Goal: Task Accomplishment & Management: Manage account settings

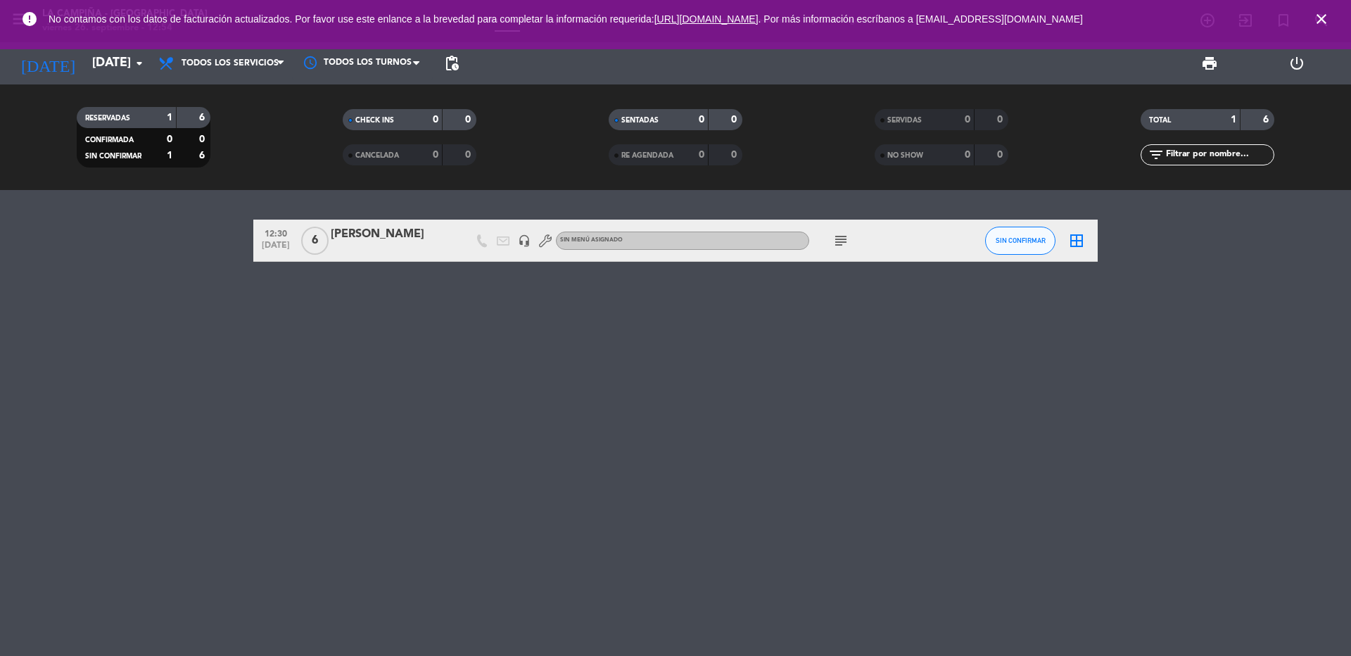
click at [1324, 16] on icon "close" at bounding box center [1321, 19] width 17 height 17
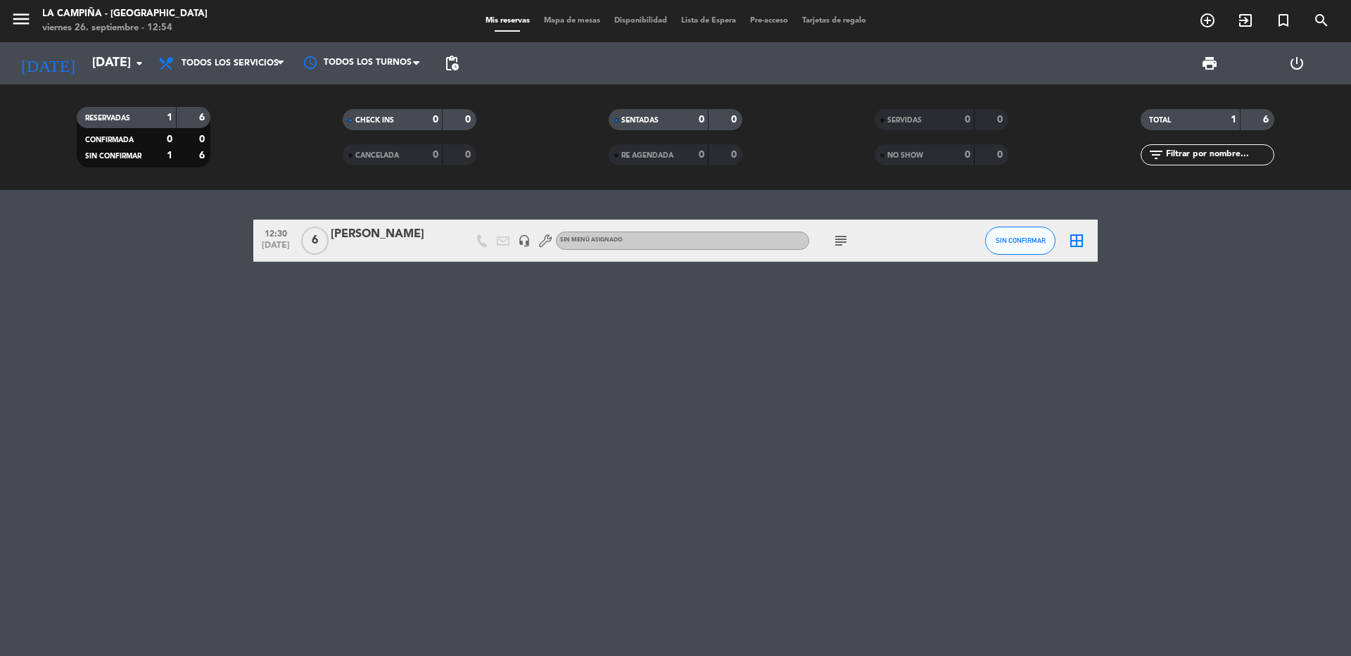
click at [847, 239] on icon "subject" at bounding box center [841, 240] width 17 height 17
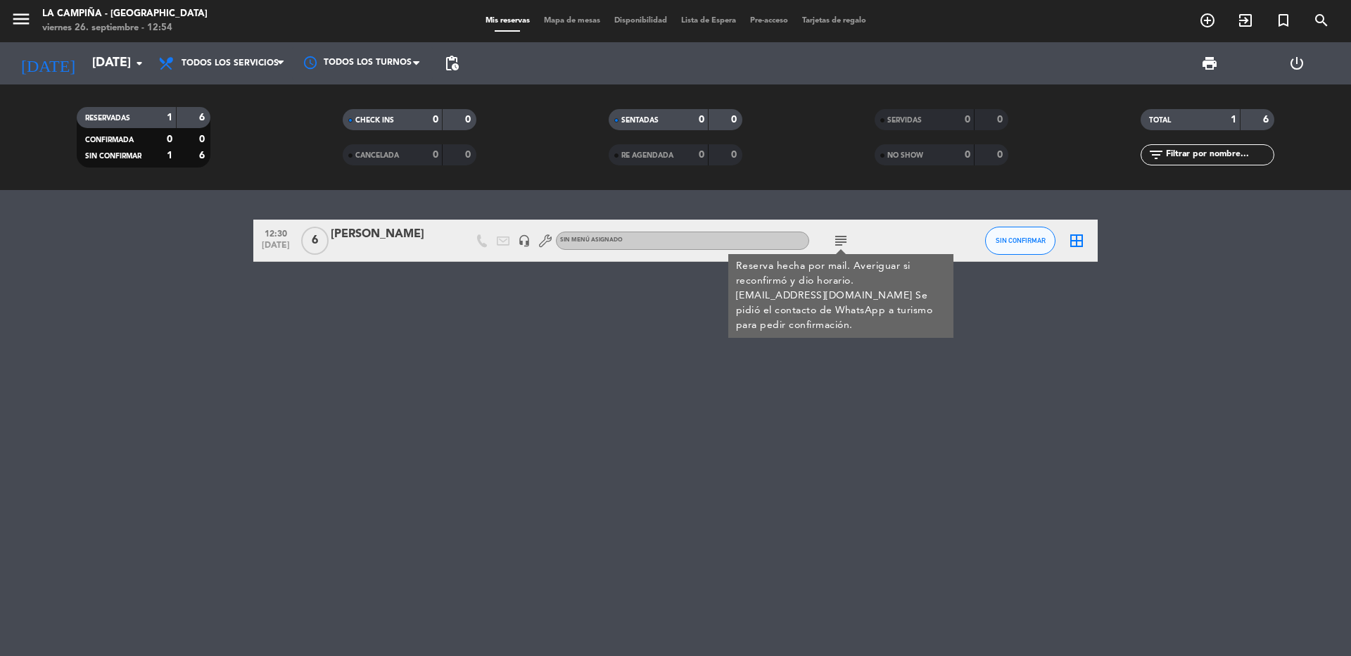
click at [846, 239] on icon "subject" at bounding box center [841, 240] width 17 height 17
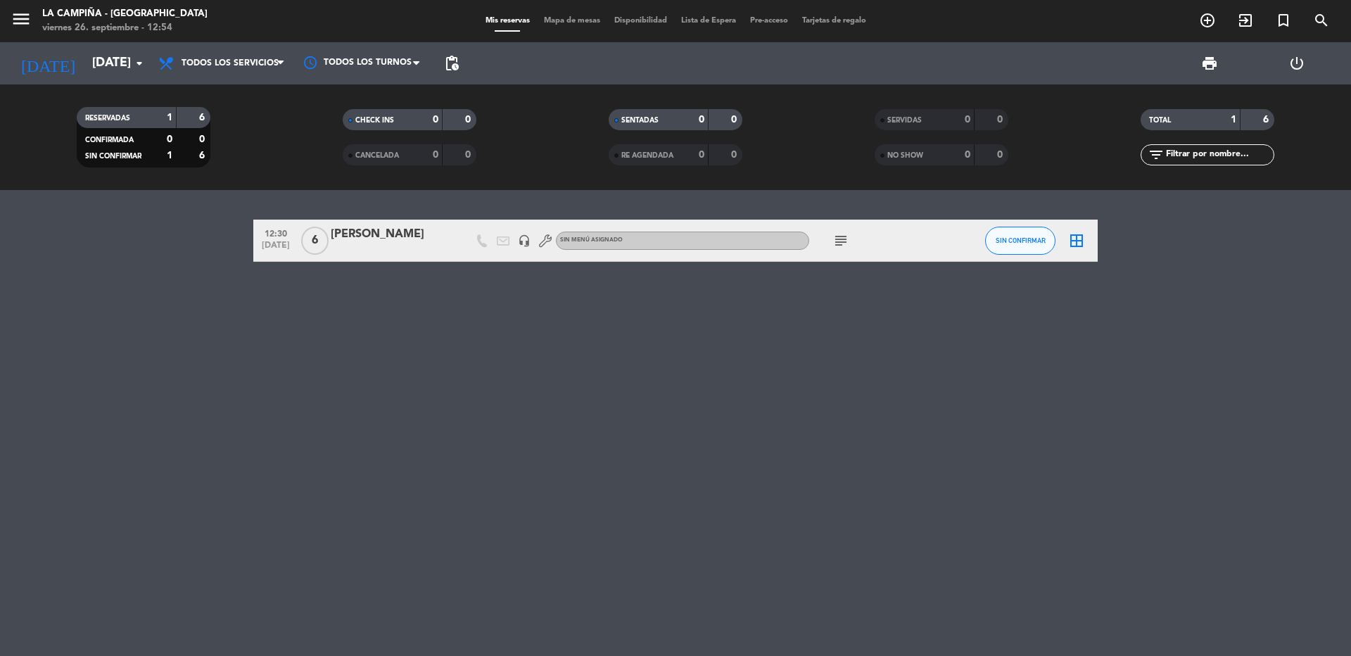
click at [378, 244] on div at bounding box center [391, 249] width 120 height 11
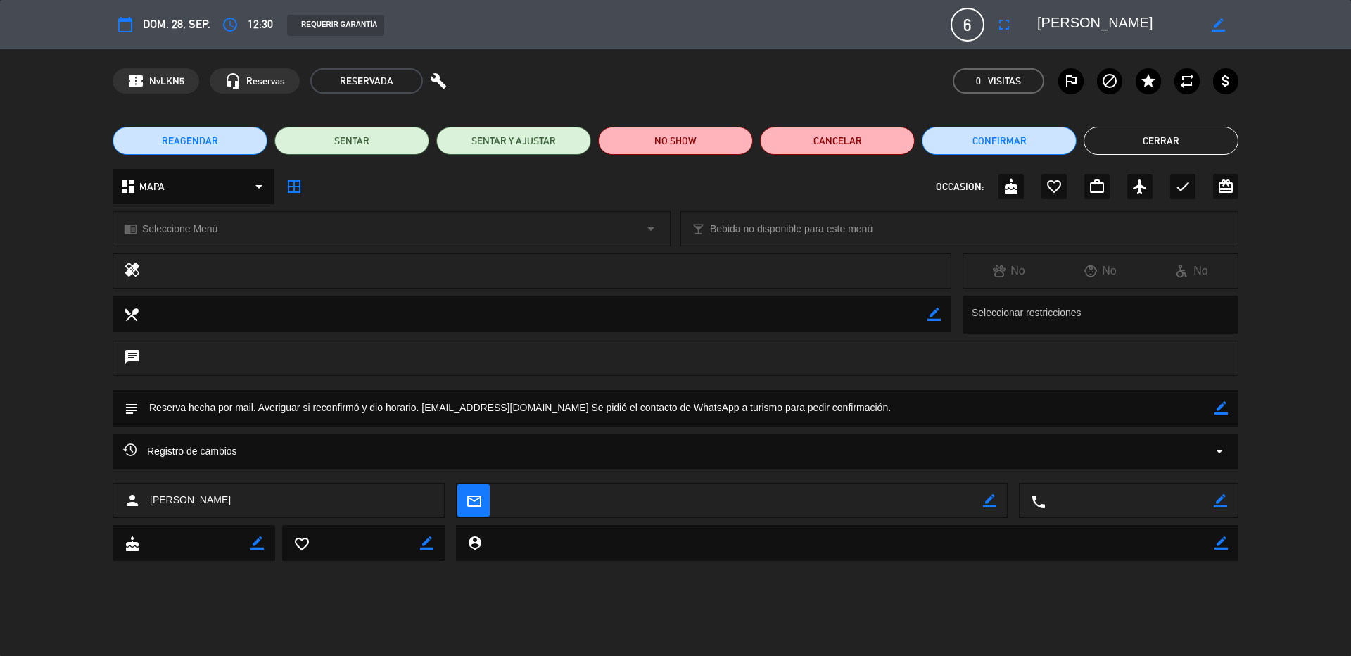
click at [1224, 407] on icon "border_color" at bounding box center [1221, 407] width 13 height 13
click at [424, 408] on textarea at bounding box center [677, 408] width 1076 height 36
click at [382, 407] on textarea at bounding box center [677, 408] width 1076 height 36
drag, startPoint x: 538, startPoint y: 410, endPoint x: 885, endPoint y: 417, distance: 347.0
click at [885, 417] on textarea at bounding box center [677, 408] width 1076 height 36
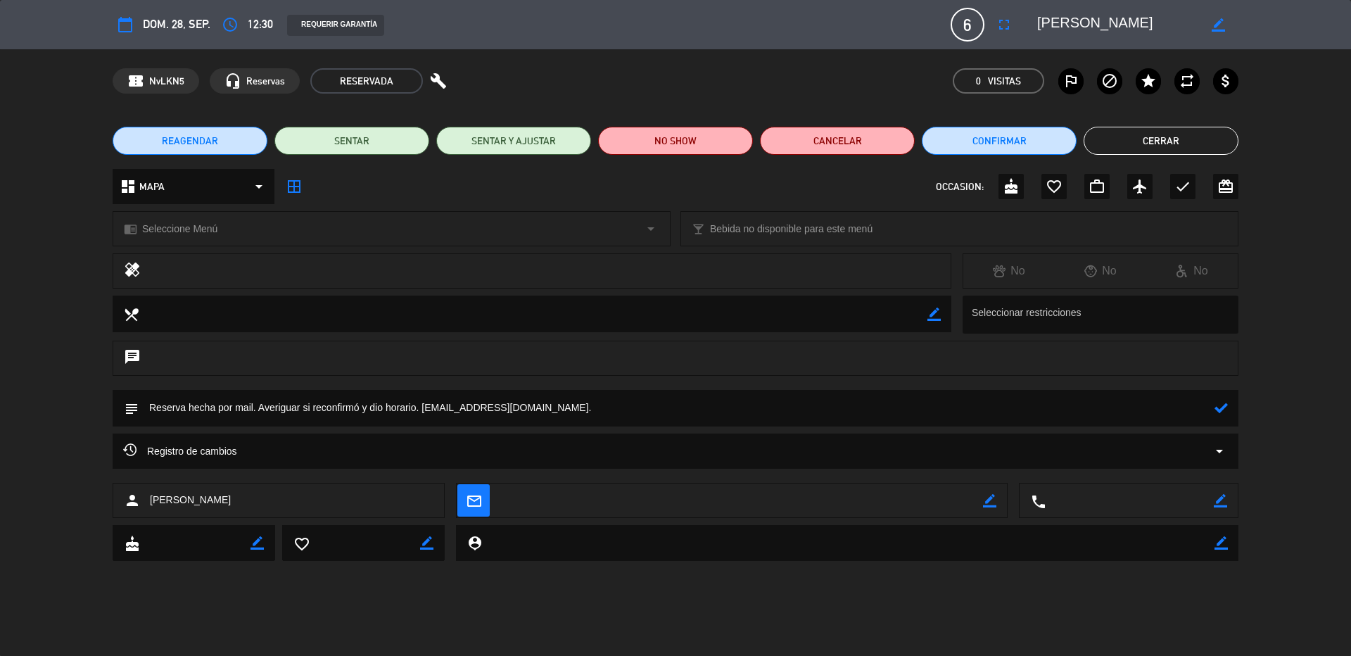
drag, startPoint x: 261, startPoint y: 410, endPoint x: 423, endPoint y: 405, distance: 162.0
click at [423, 405] on textarea at bounding box center [677, 408] width 1076 height 36
drag, startPoint x: 261, startPoint y: 410, endPoint x: 66, endPoint y: 399, distance: 195.2
click at [66, 399] on div "subject" at bounding box center [675, 412] width 1351 height 44
click at [304, 403] on textarea at bounding box center [677, 408] width 1076 height 36
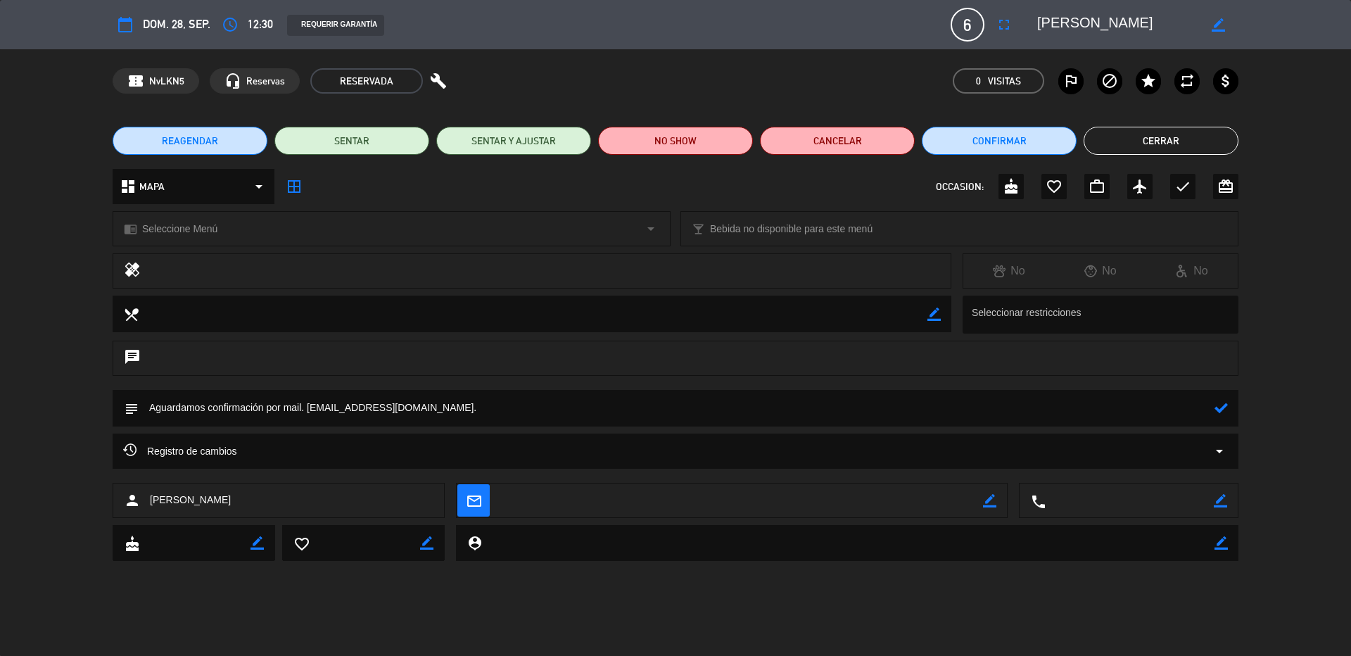
click at [1222, 412] on icon at bounding box center [1221, 407] width 13 height 13
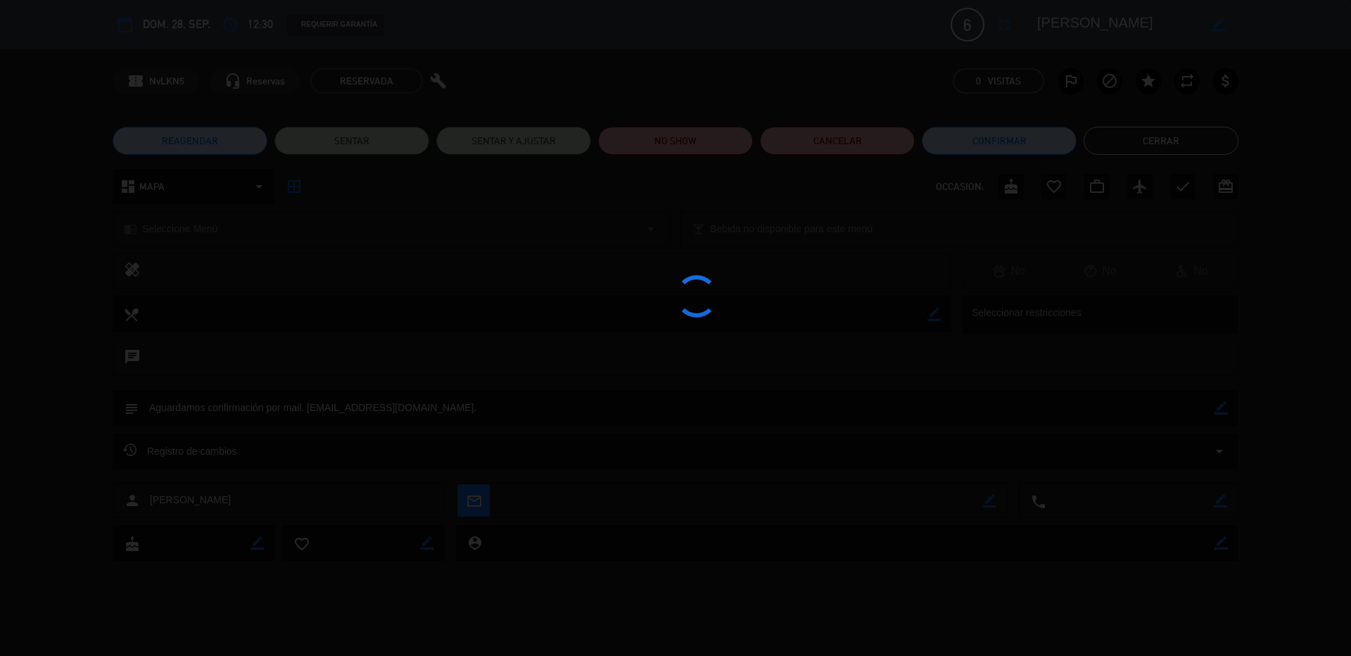
type textarea "Aguardamos confirmación por mail. [EMAIL_ADDRESS][DOMAIN_NAME]."
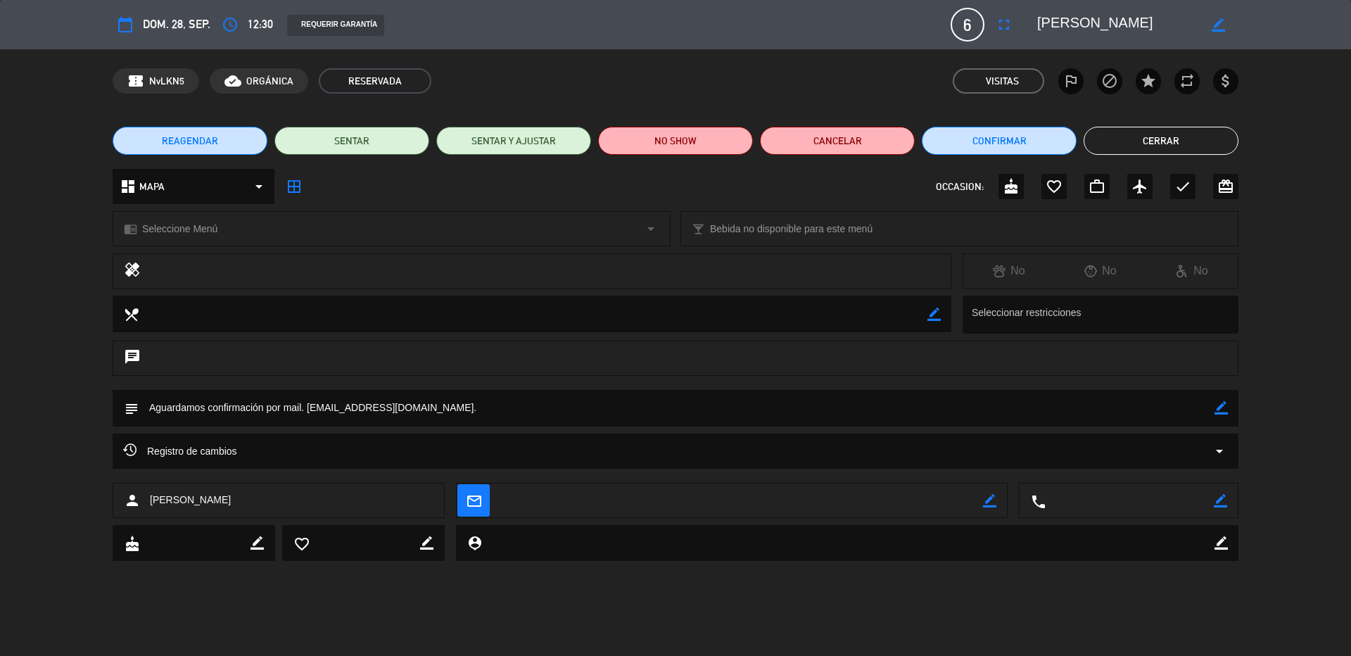
click at [1106, 144] on button "Cerrar" at bounding box center [1161, 141] width 155 height 28
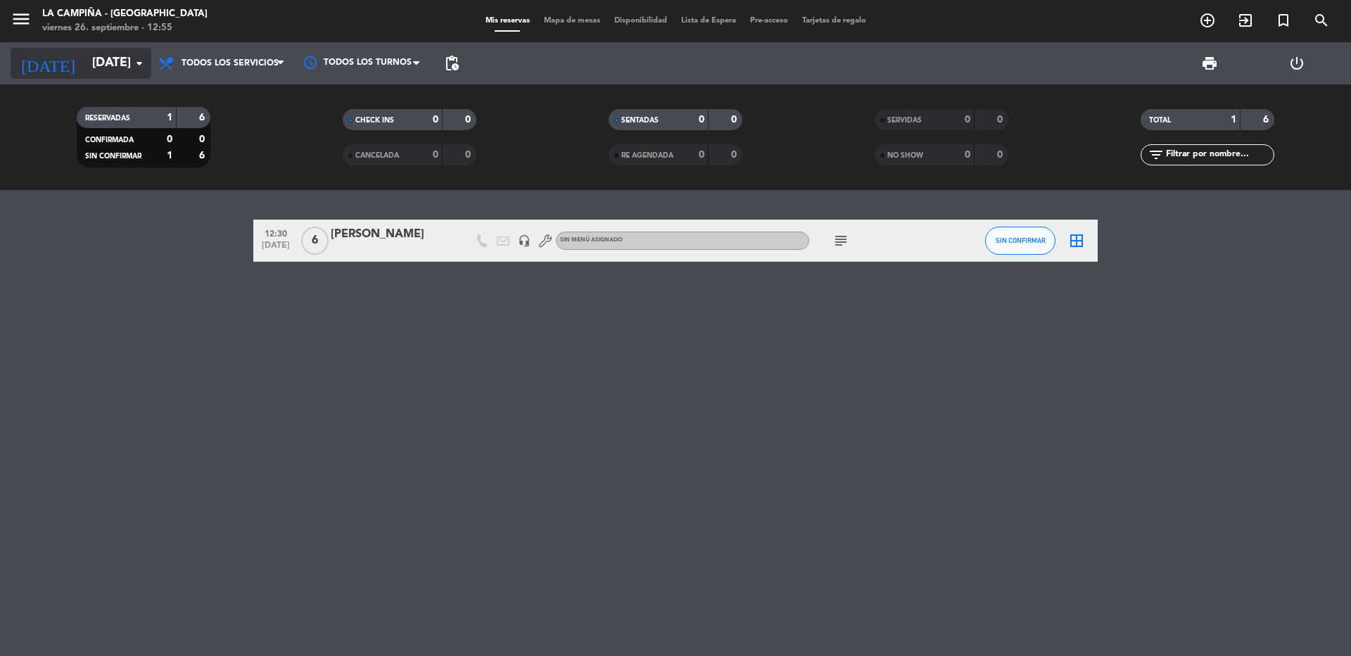
click at [95, 67] on input "[DATE]" at bounding box center [166, 63] width 163 height 28
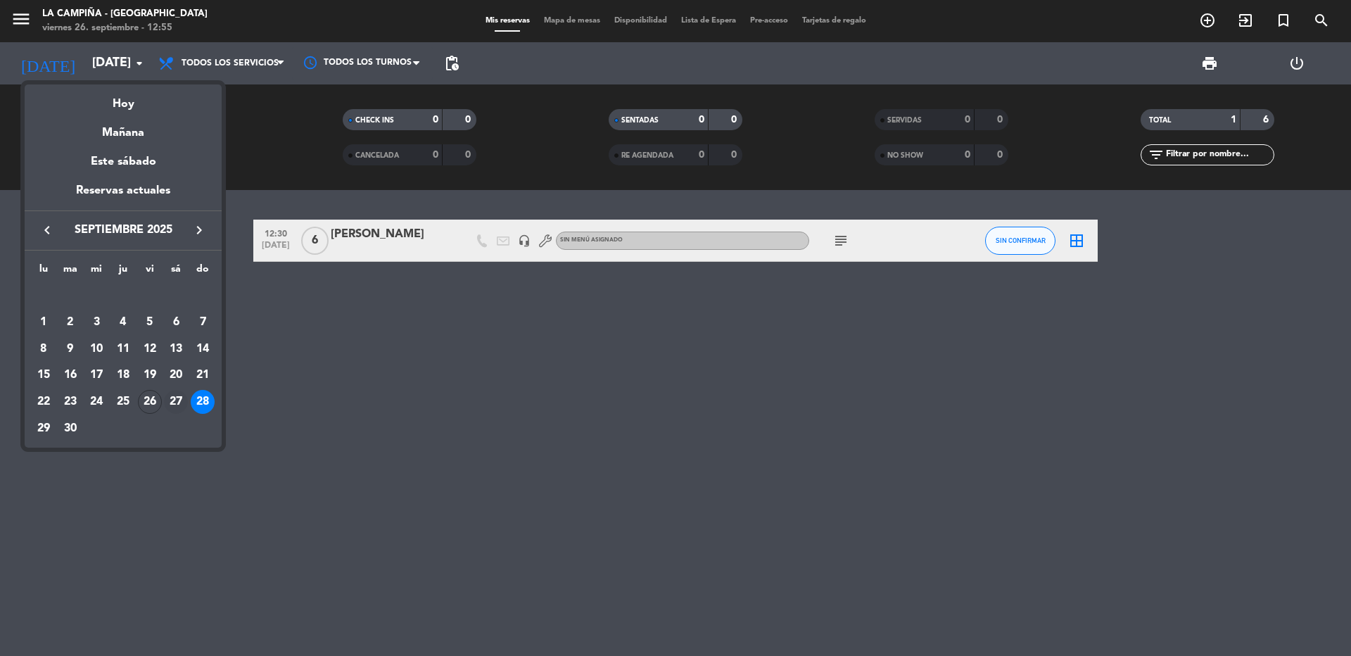
click at [179, 403] on div "27" at bounding box center [176, 402] width 24 height 24
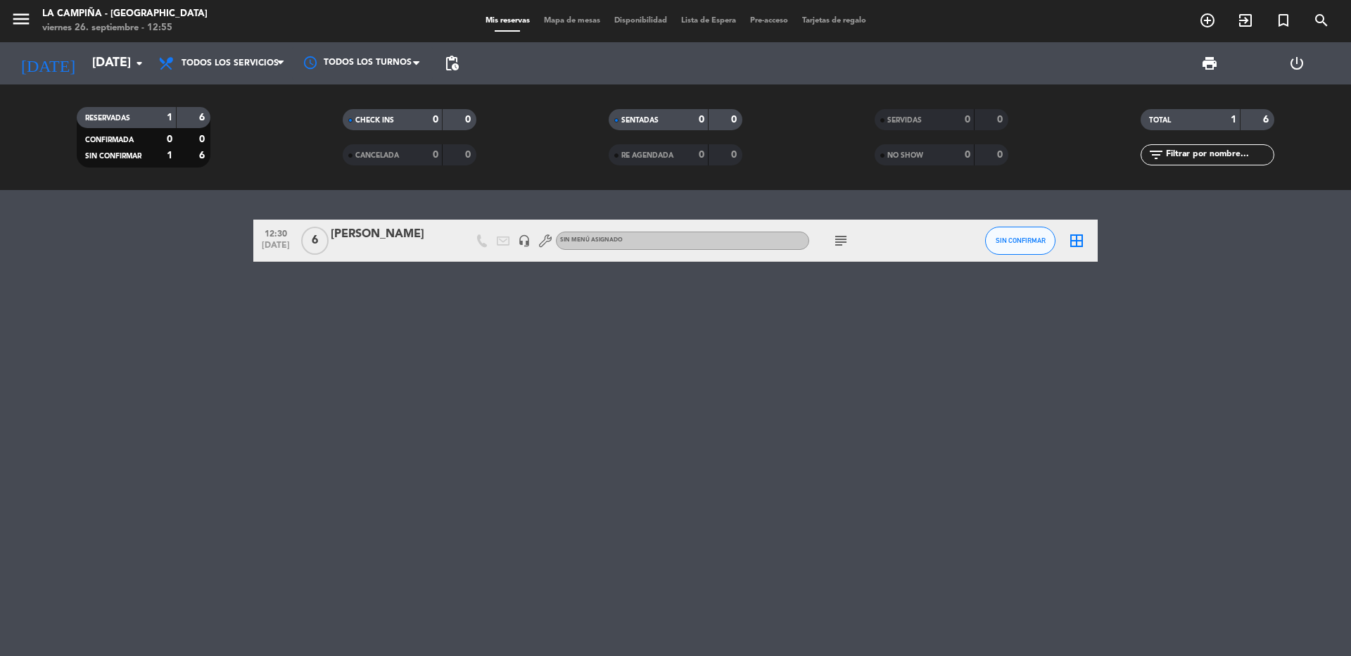
type input "[DATE]"
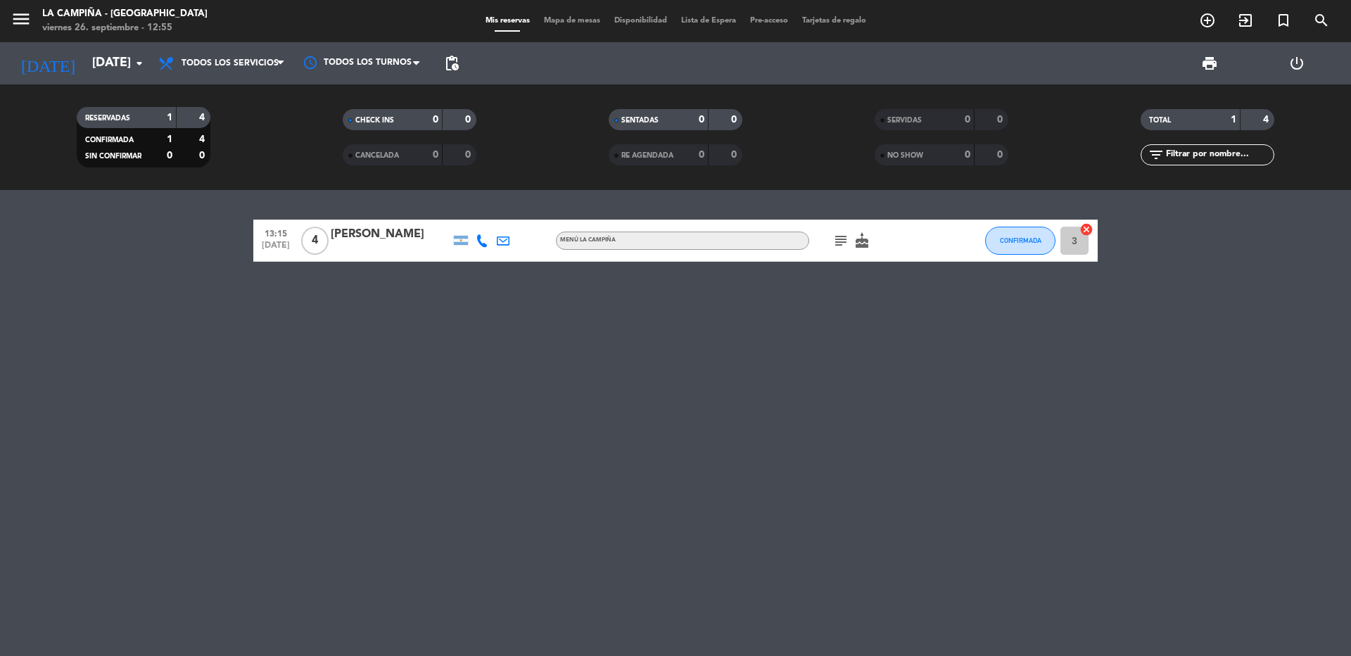
click at [857, 244] on icon "cake" at bounding box center [862, 240] width 17 height 17
click at [829, 237] on div "subject cake CUMPLEAÑOS" at bounding box center [872, 241] width 127 height 42
click at [838, 239] on icon "subject" at bounding box center [841, 240] width 17 height 17
click at [368, 253] on div at bounding box center [391, 249] width 120 height 11
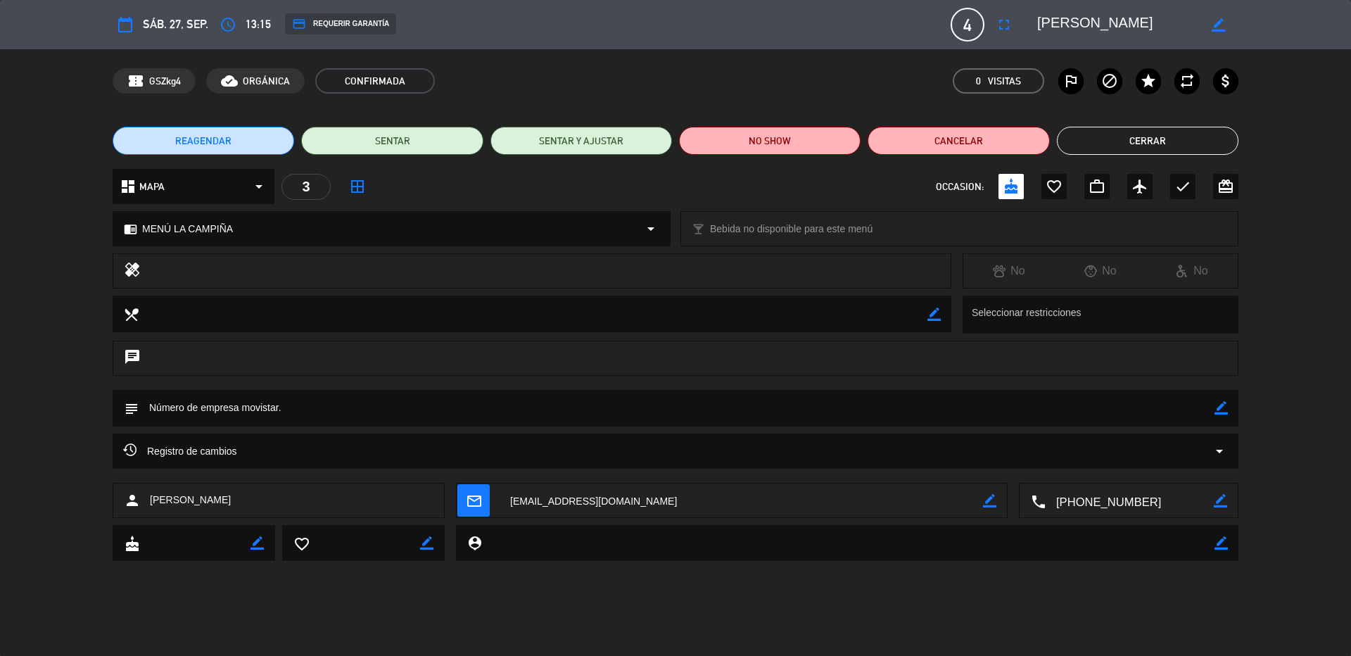
click at [1225, 404] on icon "border_color" at bounding box center [1221, 407] width 13 height 13
type textarea "Número de empresa movistar, rva sospechosa."
click at [1219, 402] on icon at bounding box center [1221, 407] width 13 height 13
click at [529, 510] on textarea at bounding box center [742, 501] width 484 height 35
click at [1105, 138] on button "Cerrar" at bounding box center [1148, 141] width 182 height 28
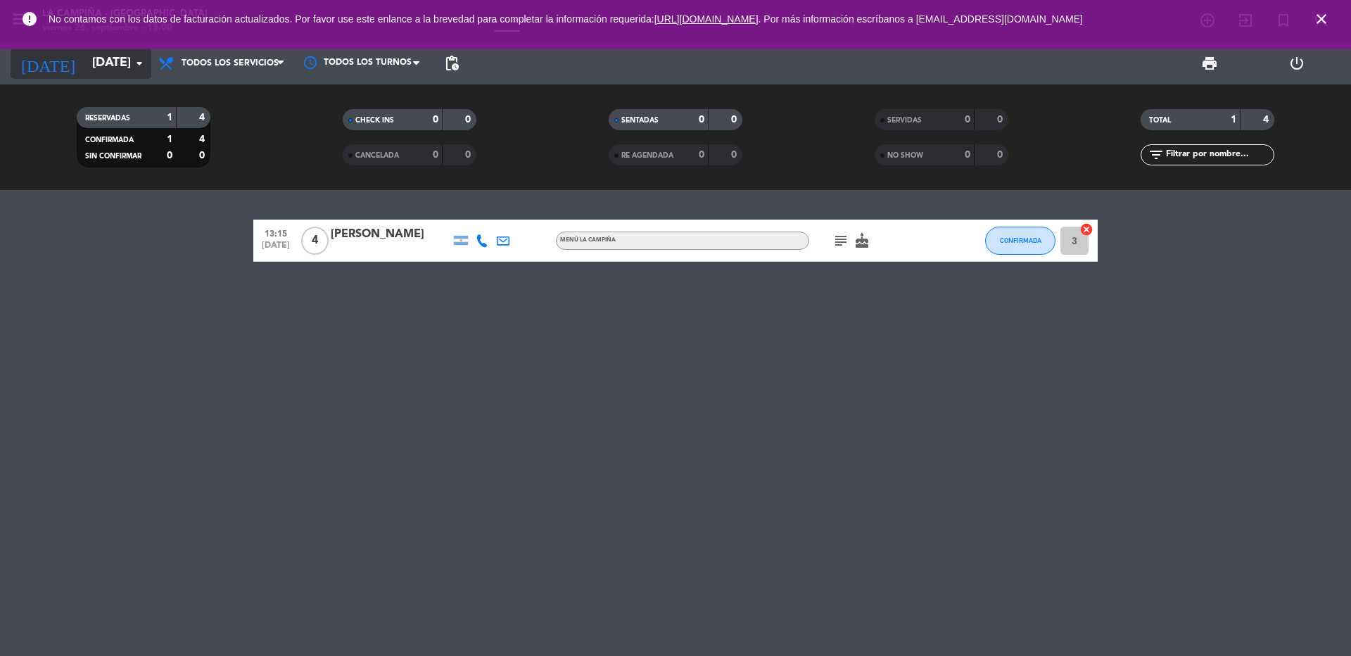
click at [116, 63] on input "[DATE]" at bounding box center [166, 63] width 163 height 28
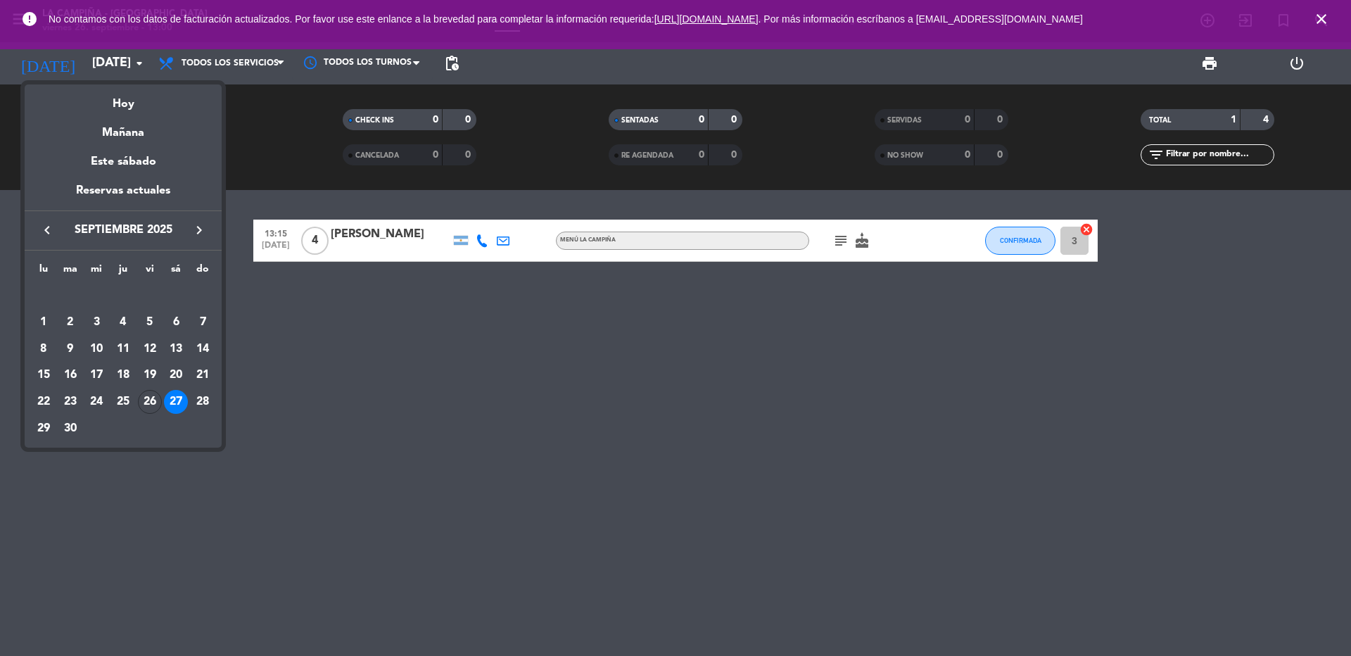
click at [203, 225] on icon "keyboard_arrow_right" at bounding box center [199, 230] width 17 height 17
click at [158, 317] on div "3" at bounding box center [150, 322] width 24 height 24
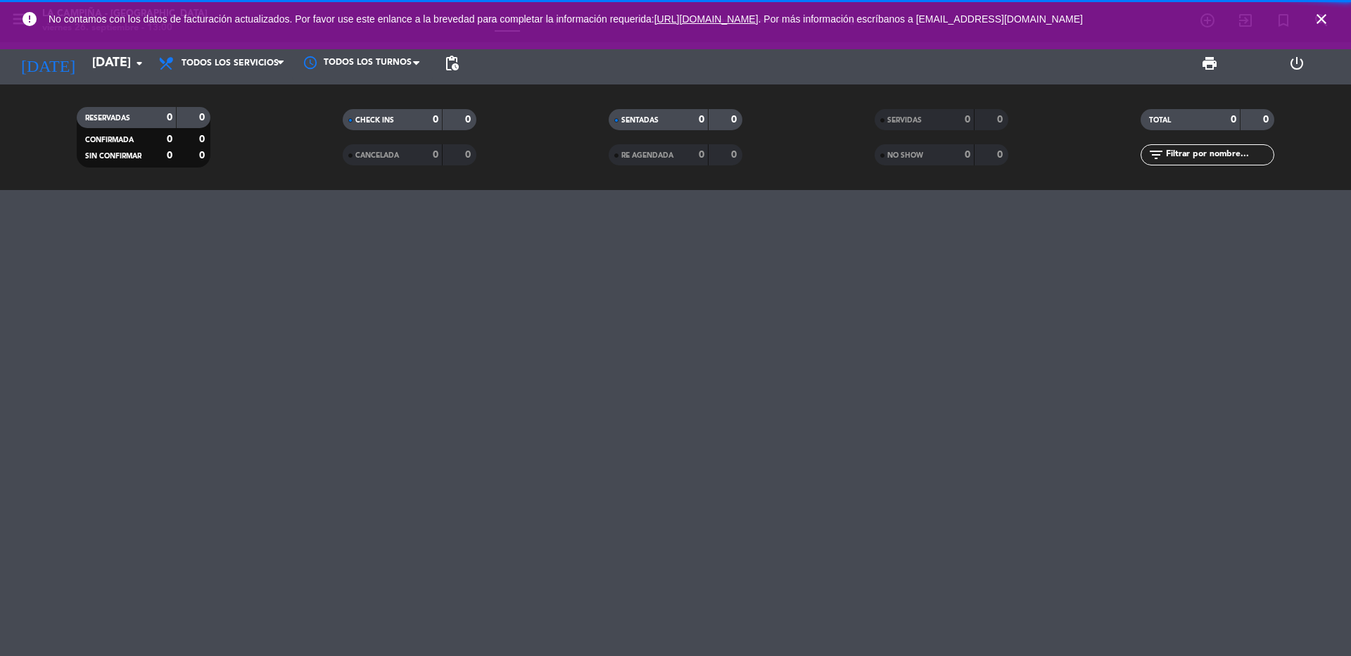
click at [1326, 17] on icon "close" at bounding box center [1321, 19] width 17 height 17
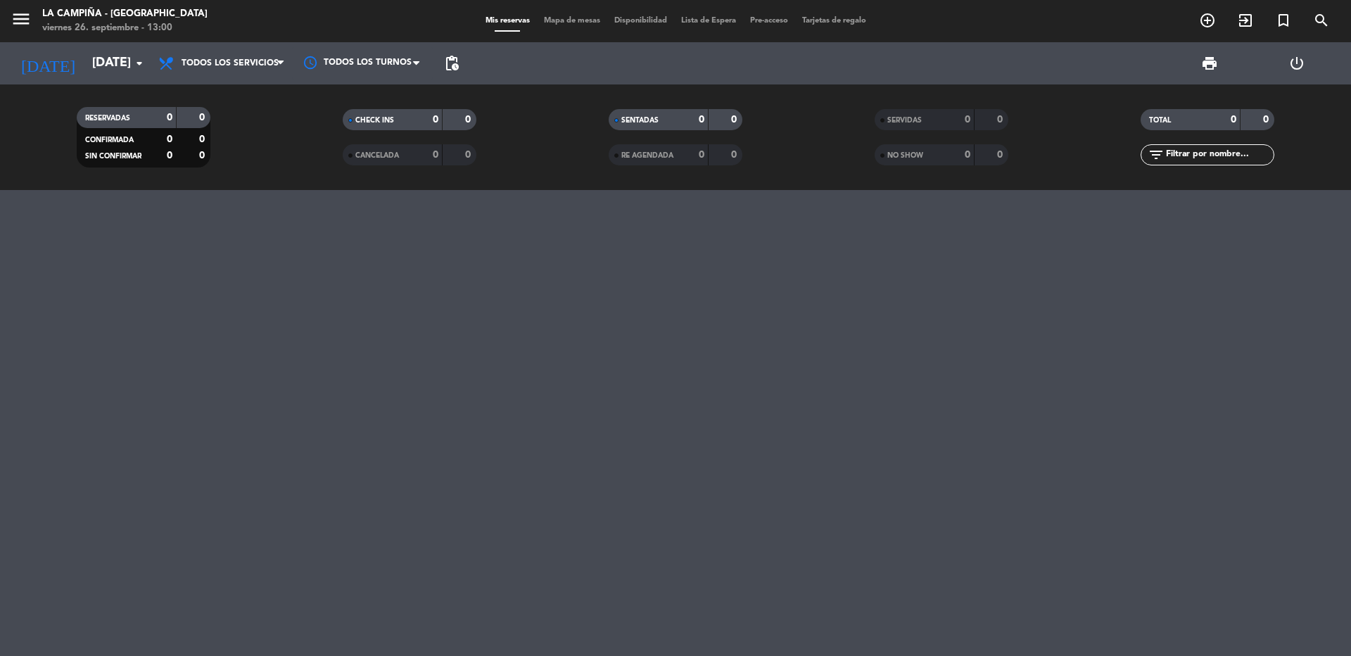
click at [22, 16] on icon "menu" at bounding box center [21, 18] width 21 height 21
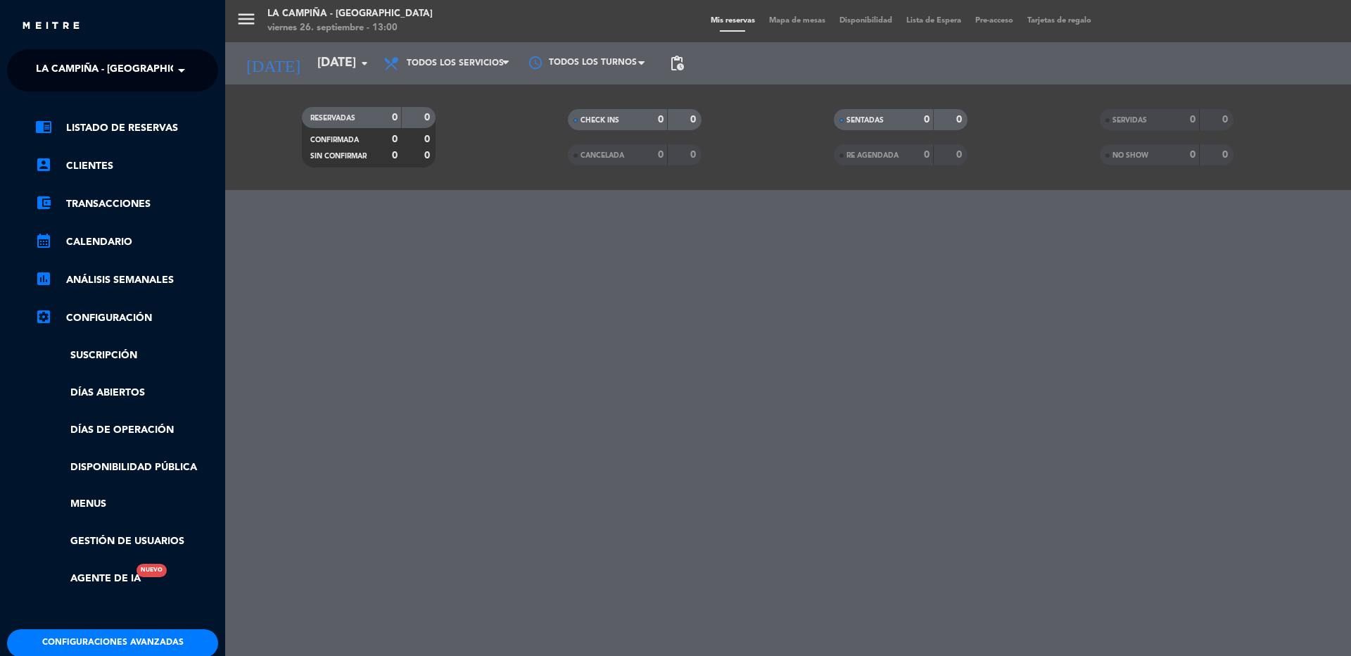
click at [47, 69] on span "La Campiña - [GEOGRAPHIC_DATA]" at bounding box center [123, 71] width 175 height 30
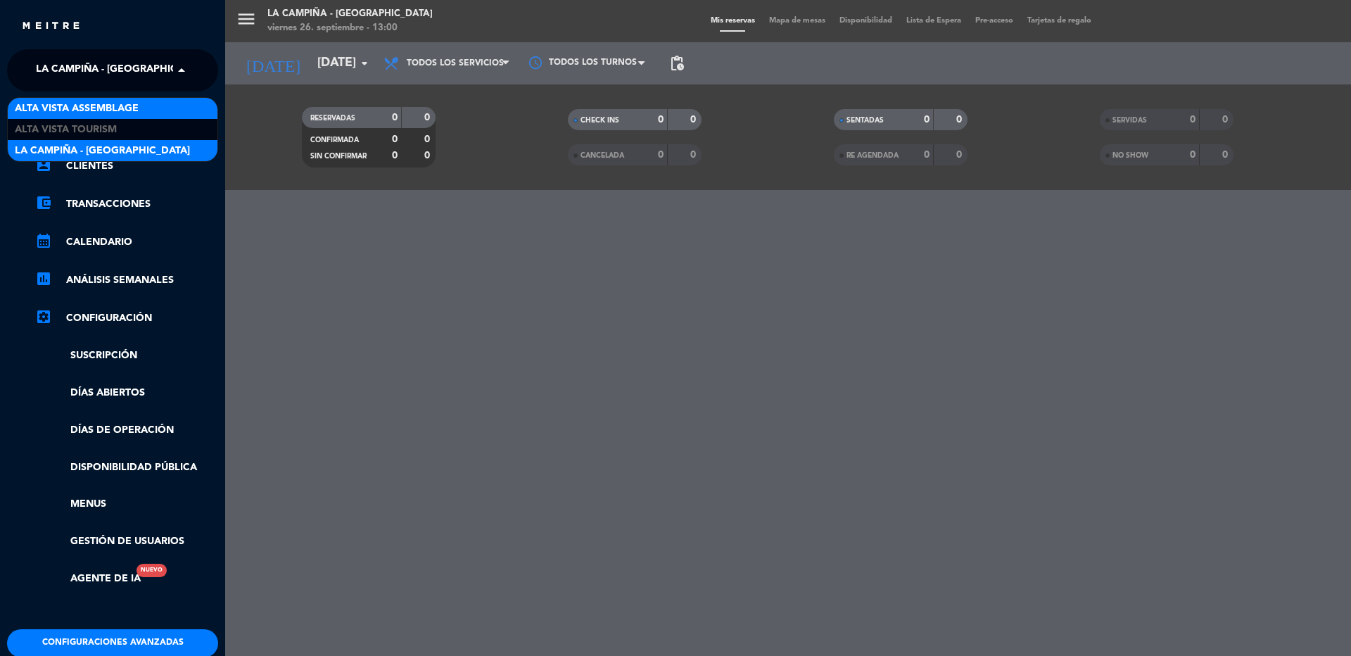
click at [51, 99] on div "Alta Vista Assemblage" at bounding box center [113, 108] width 210 height 21
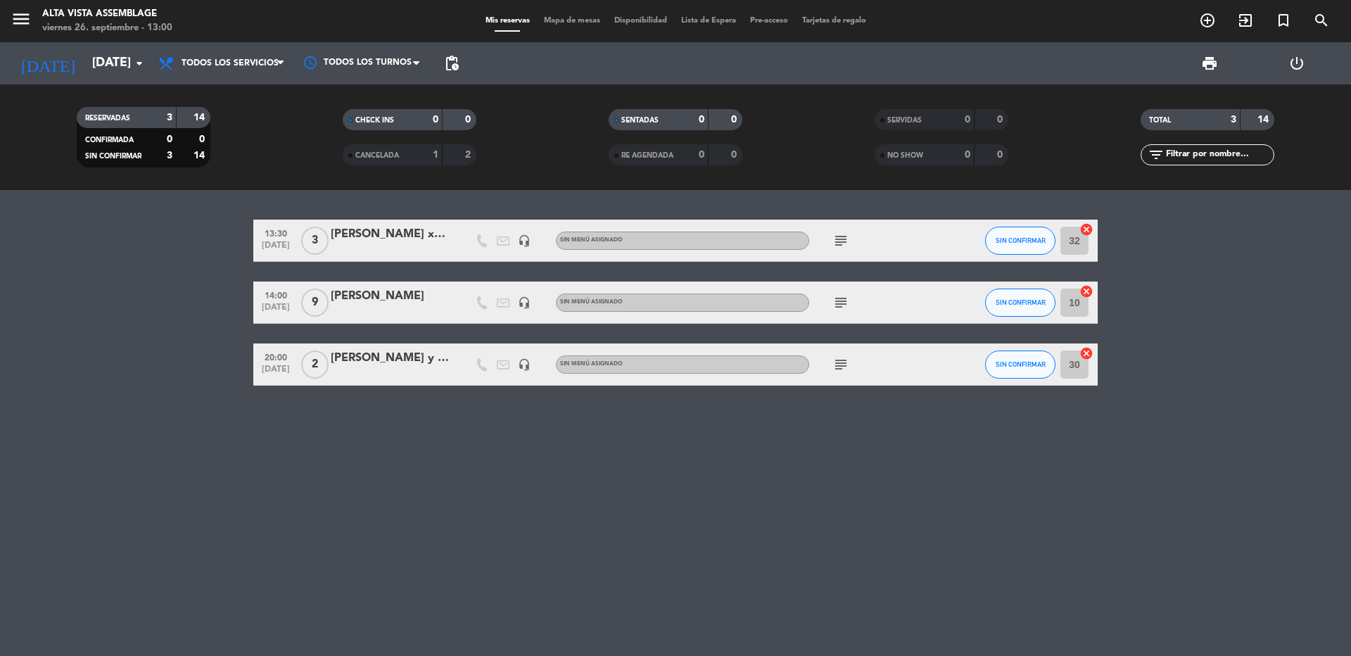
click at [846, 370] on icon "subject" at bounding box center [841, 364] width 17 height 17
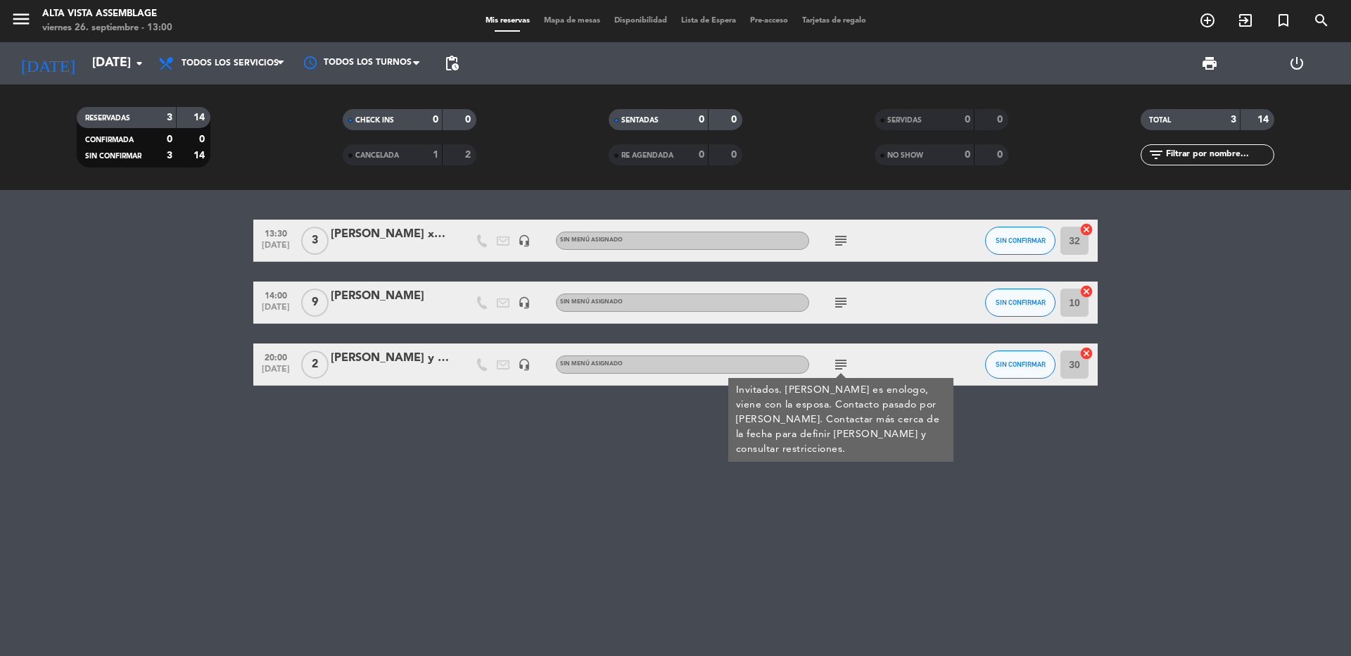
click at [846, 370] on icon "subject" at bounding box center [841, 364] width 17 height 17
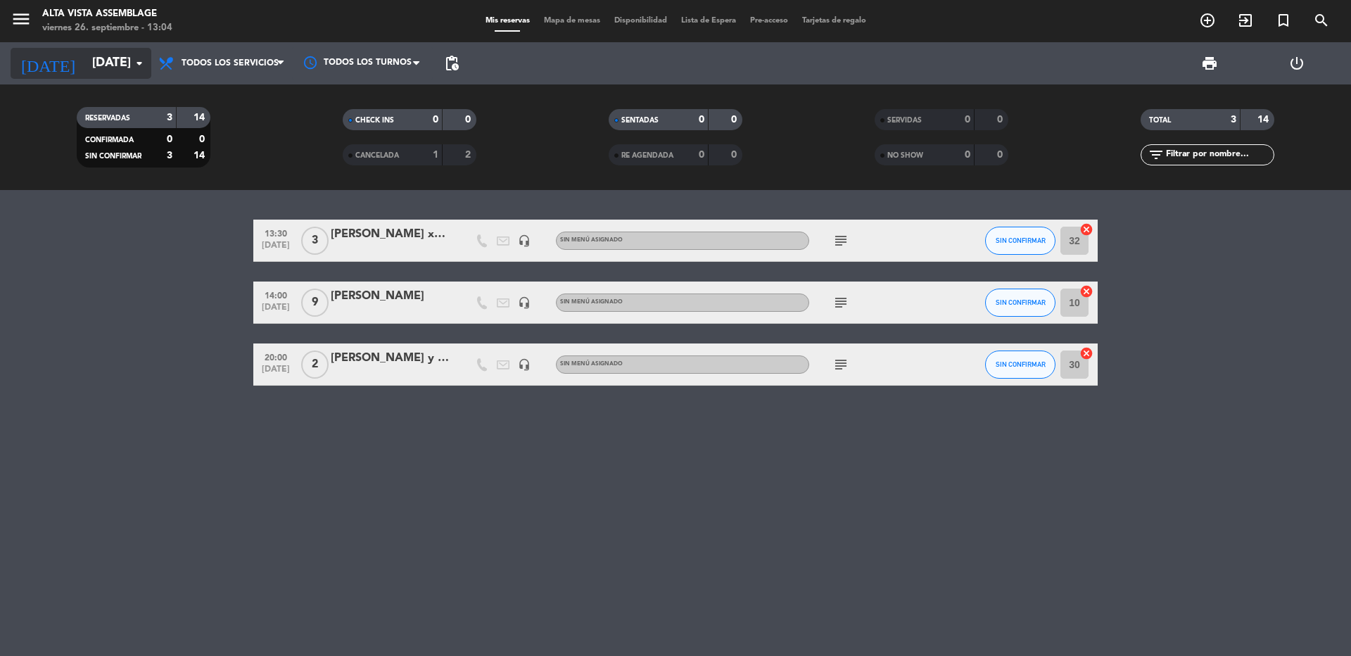
click at [85, 66] on input "[DATE]" at bounding box center [166, 63] width 163 height 28
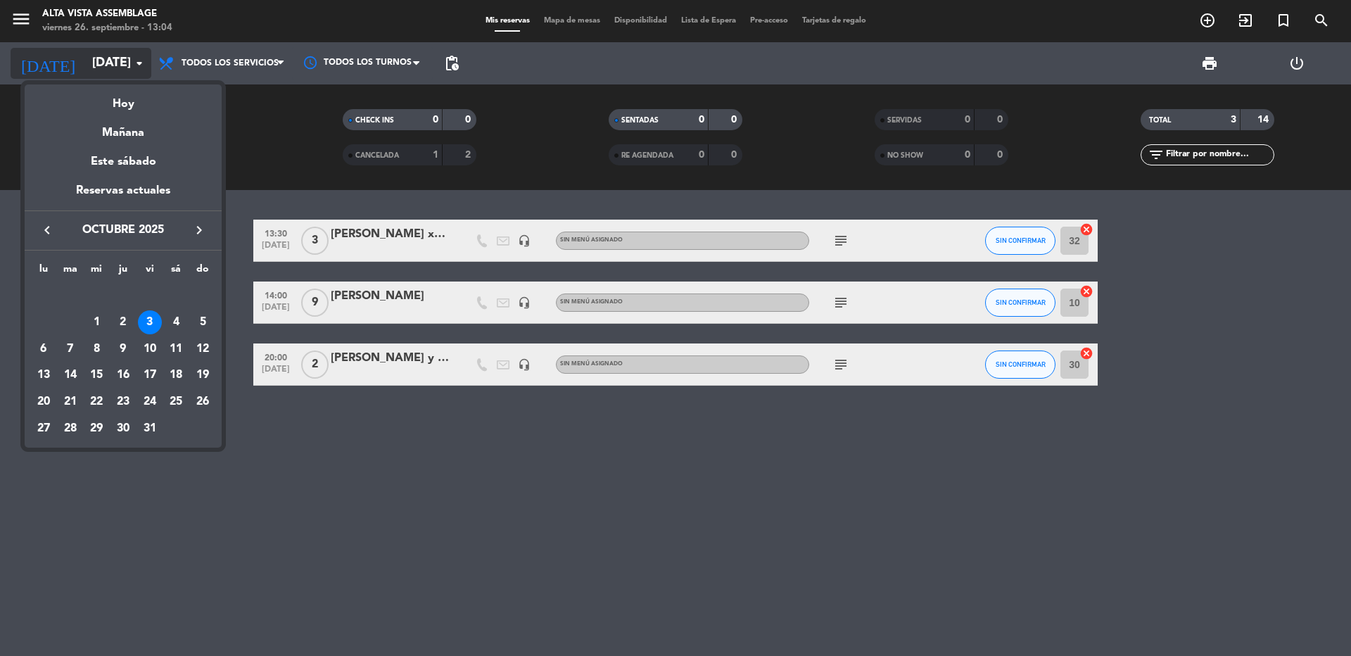
click at [77, 66] on div at bounding box center [675, 328] width 1351 height 656
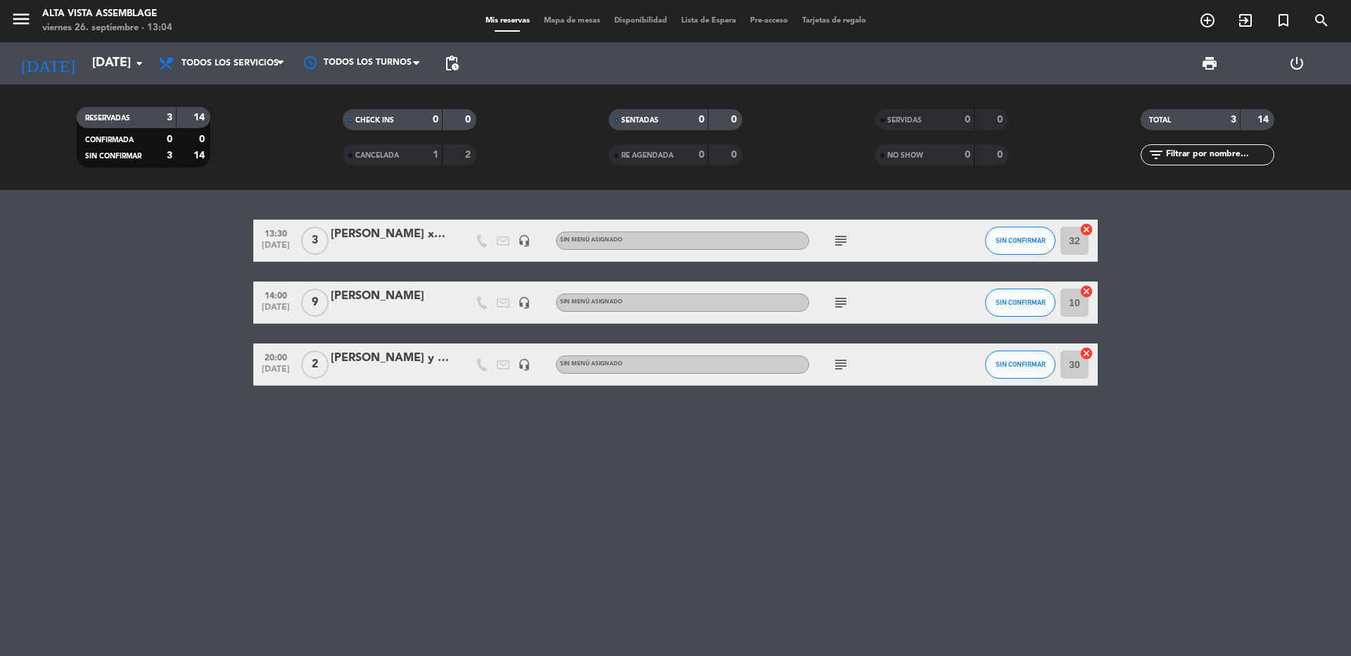
click at [840, 305] on icon "subject" at bounding box center [841, 302] width 17 height 17
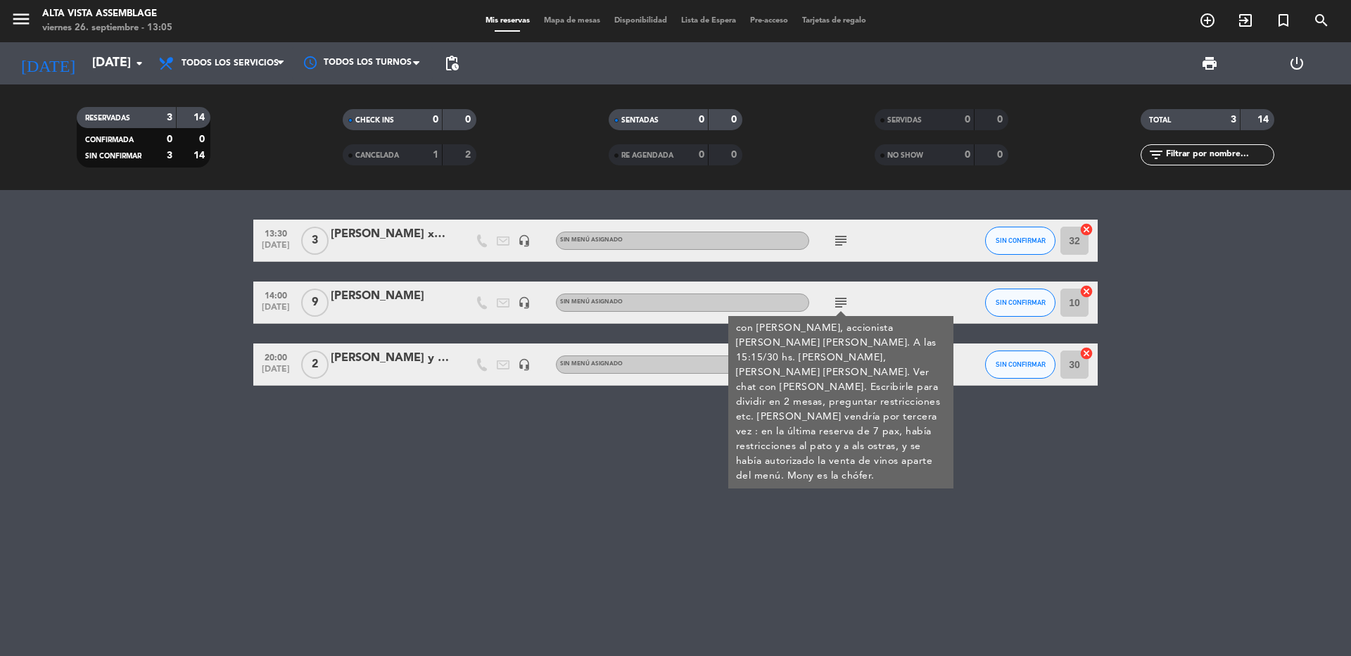
click at [110, 316] on bookings-row "13:30 [DATE] 3 [PERSON_NAME] x3 ( Ingles) headset_mic Sin menú asignado subject…" at bounding box center [675, 303] width 1351 height 166
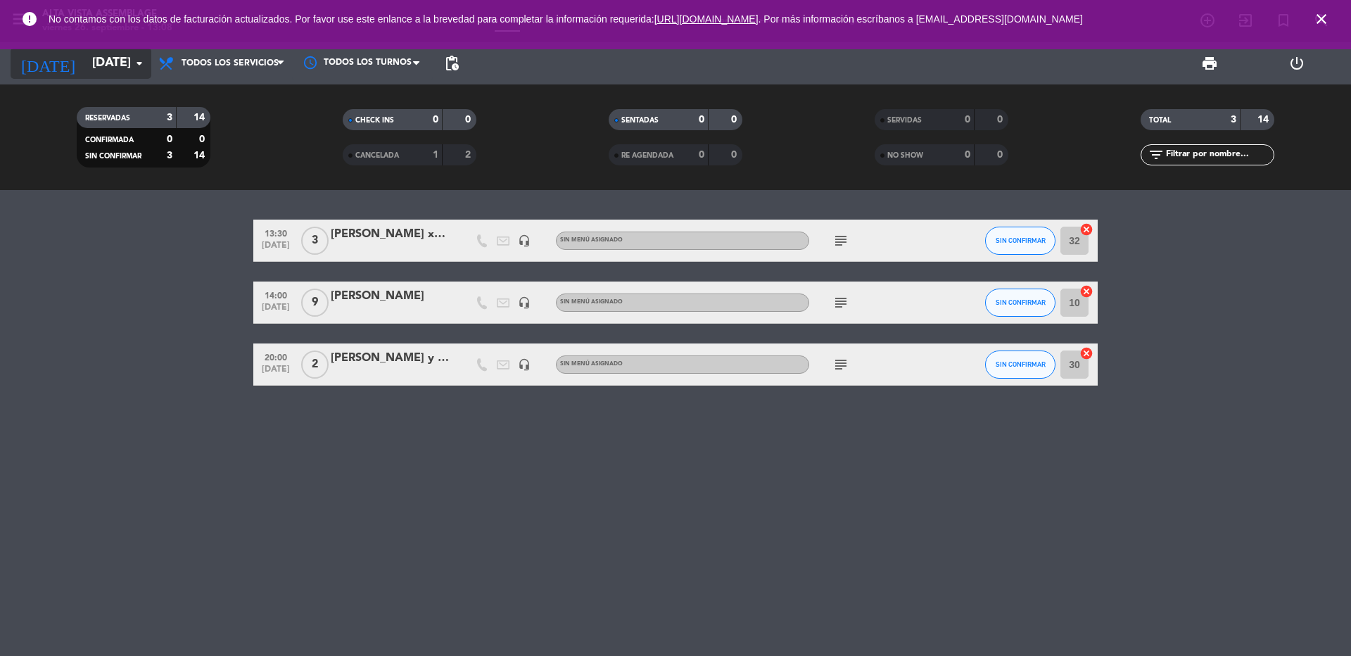
click at [85, 65] on input "[DATE]" at bounding box center [166, 63] width 163 height 28
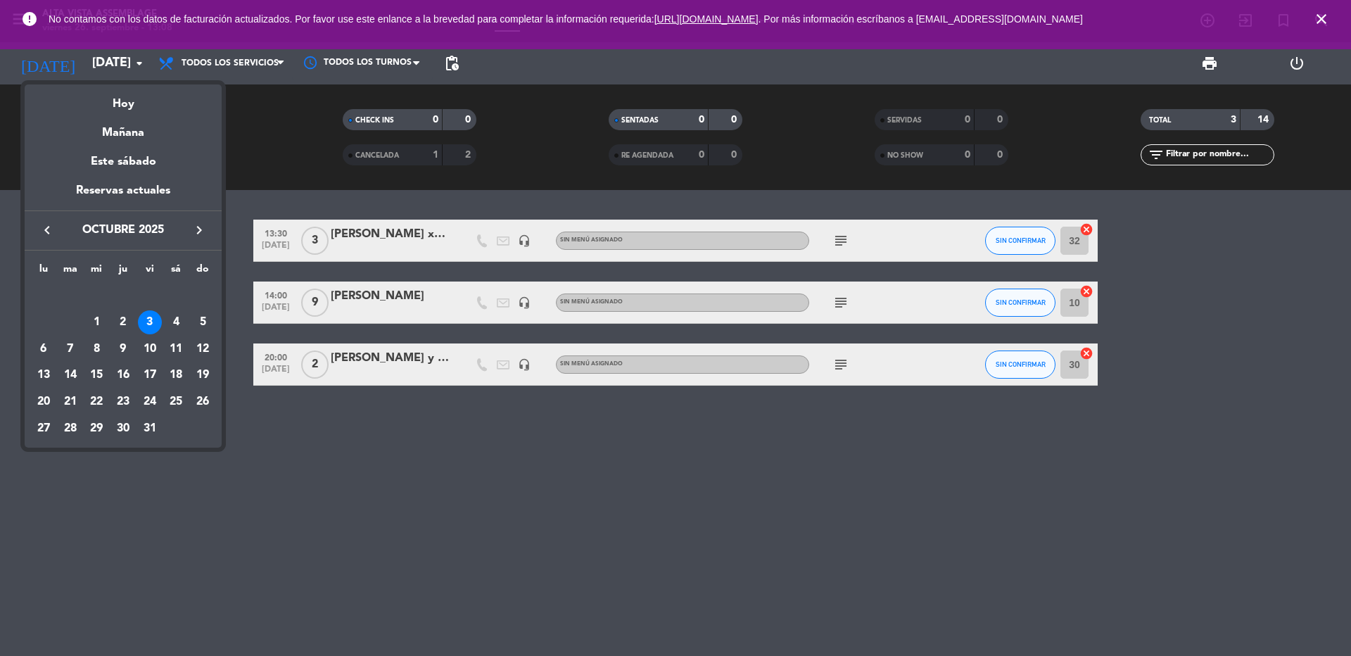
click at [205, 353] on div "12" at bounding box center [203, 349] width 24 height 24
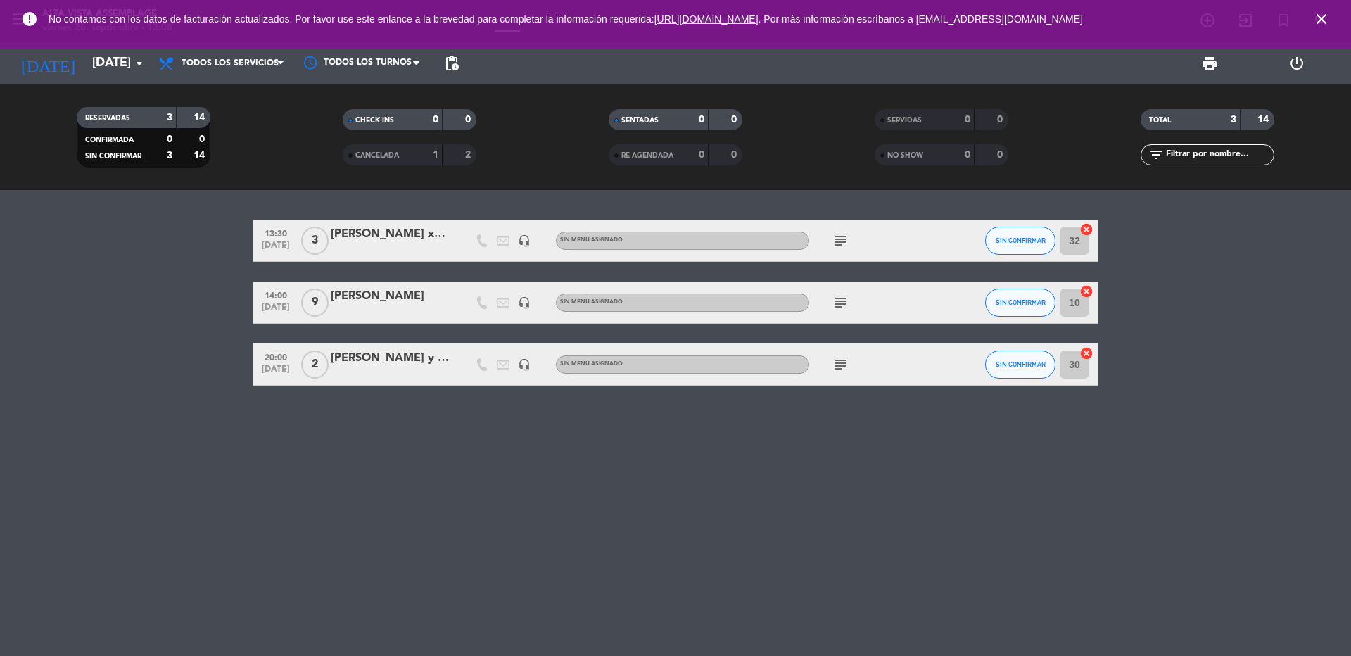
type input "[DATE]"
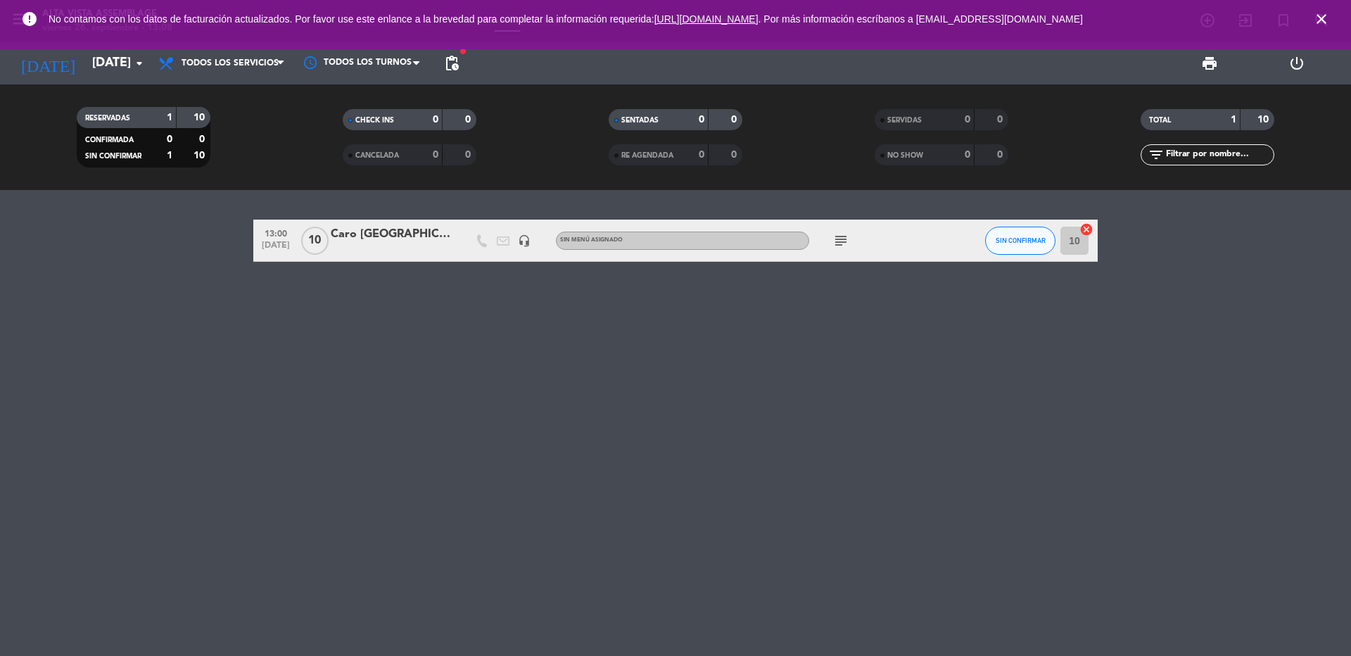
click at [845, 234] on icon "subject" at bounding box center [841, 240] width 17 height 17
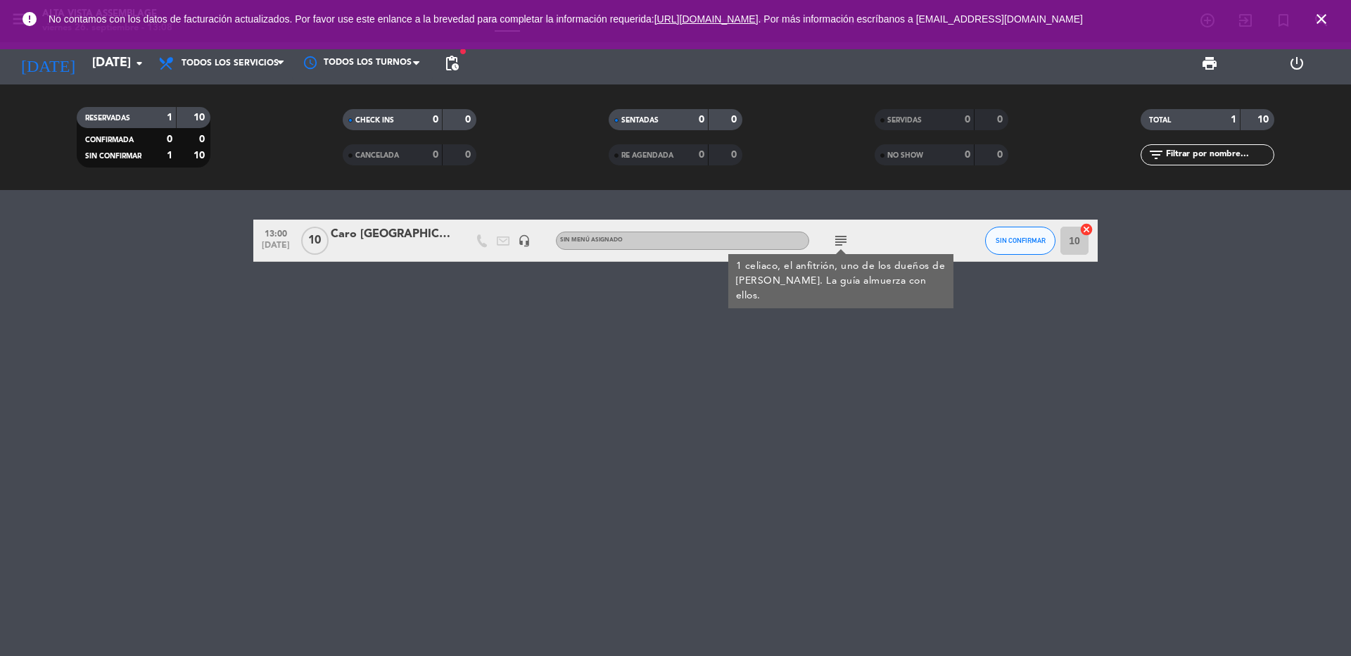
click at [845, 234] on icon "subject" at bounding box center [841, 240] width 17 height 17
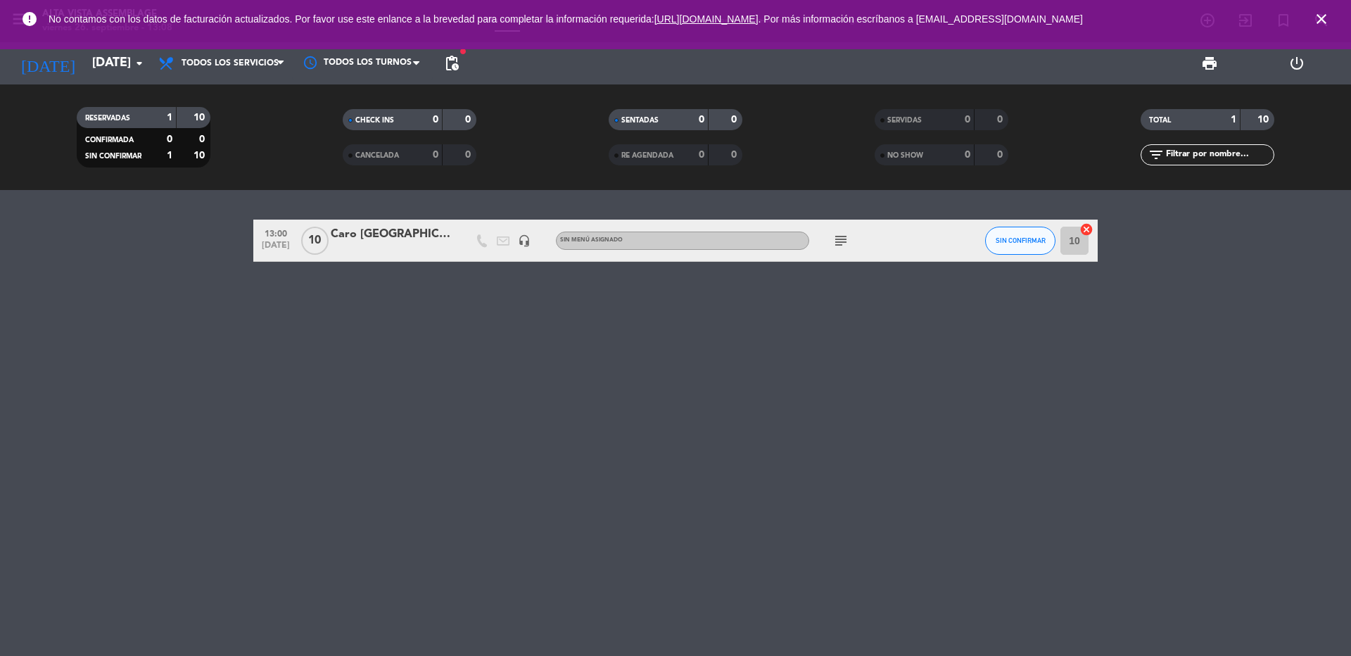
click at [845, 234] on icon "subject" at bounding box center [841, 240] width 17 height 17
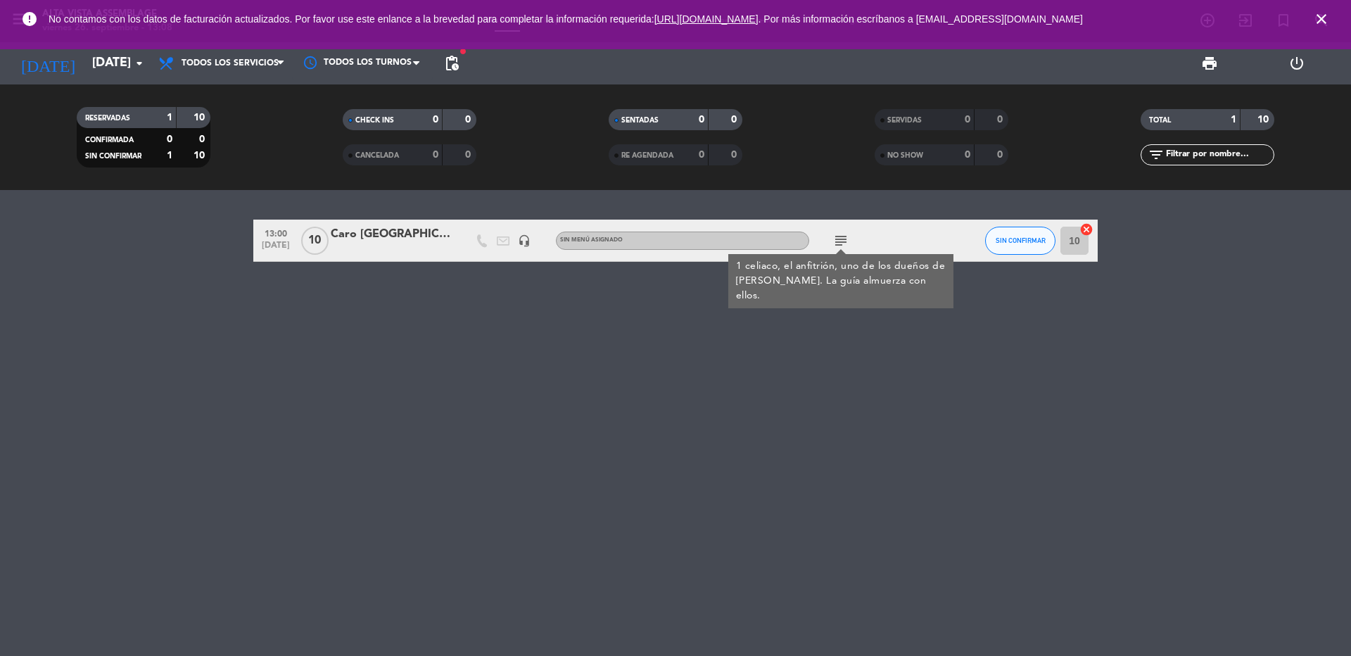
click at [845, 234] on icon "subject" at bounding box center [841, 240] width 17 height 17
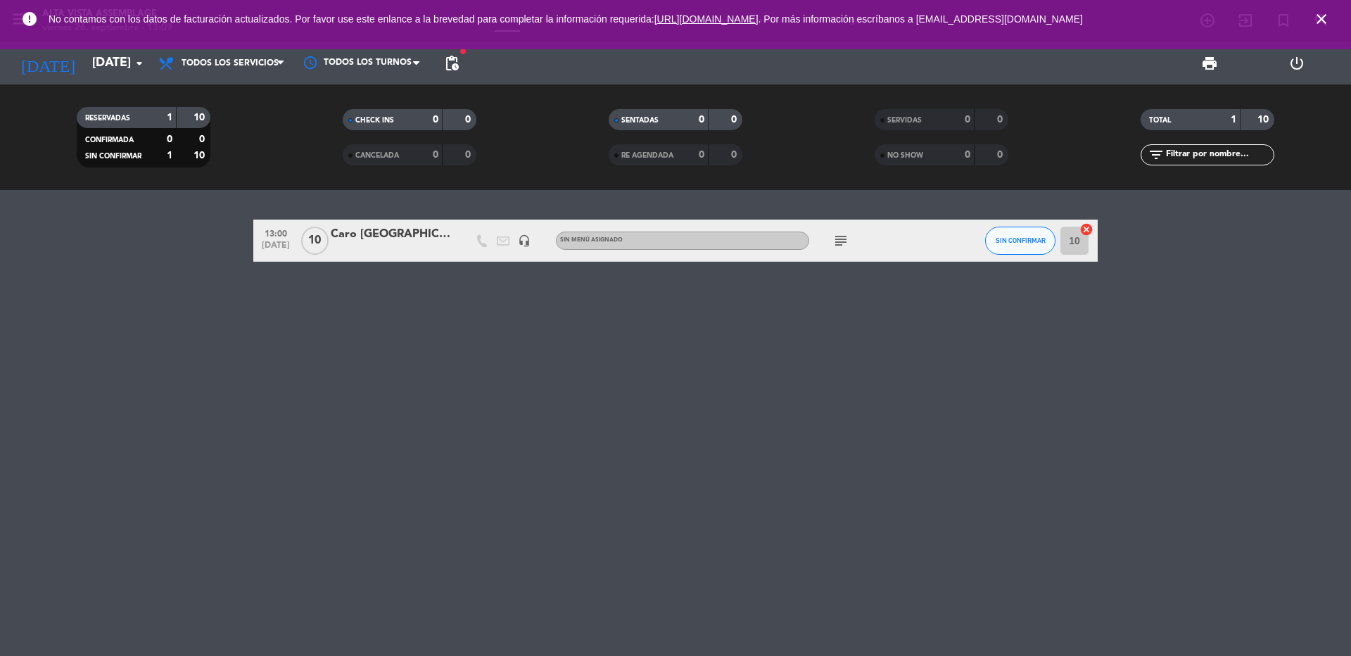
click at [1321, 23] on icon "close" at bounding box center [1321, 19] width 17 height 17
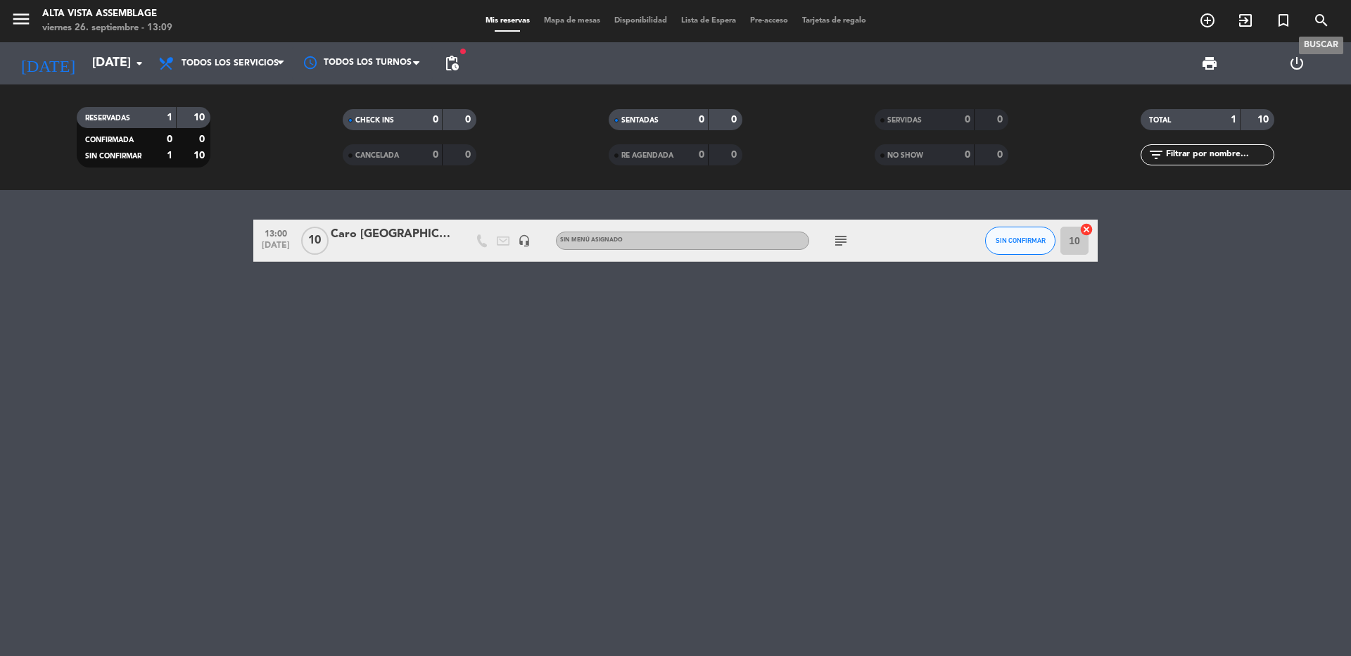
click at [1318, 23] on icon "search" at bounding box center [1321, 20] width 17 height 17
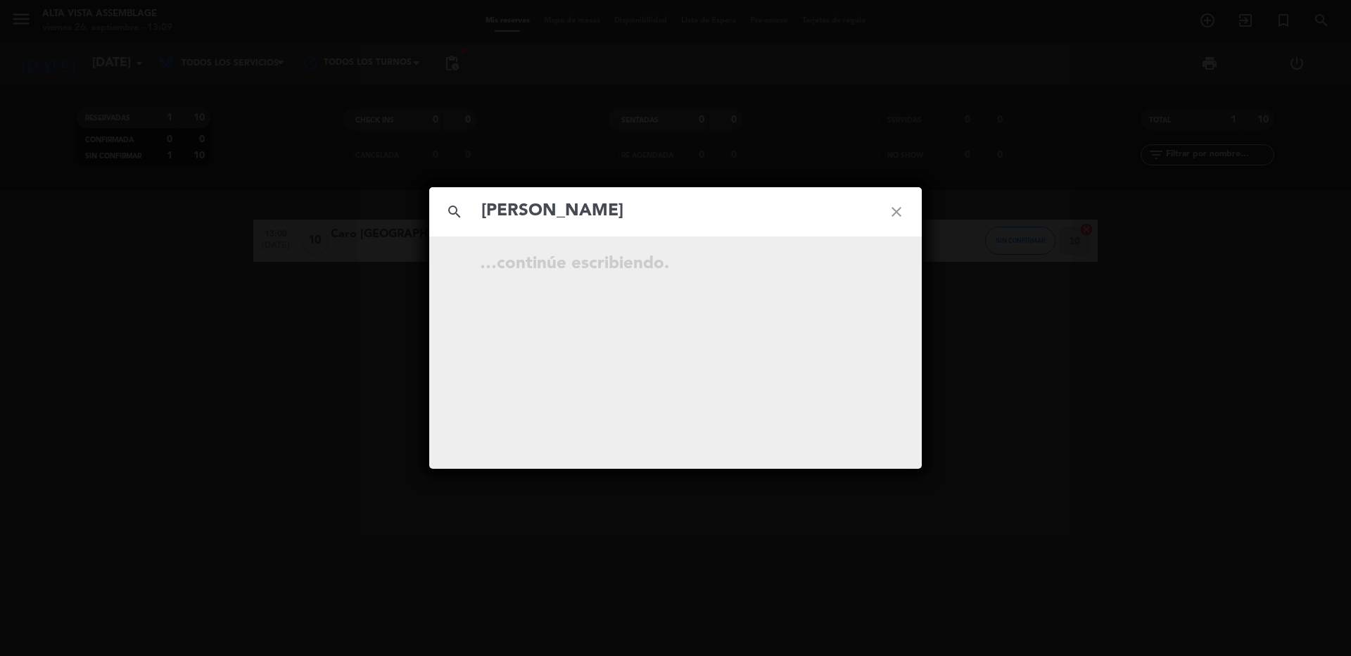
type input "[PERSON_NAME]"
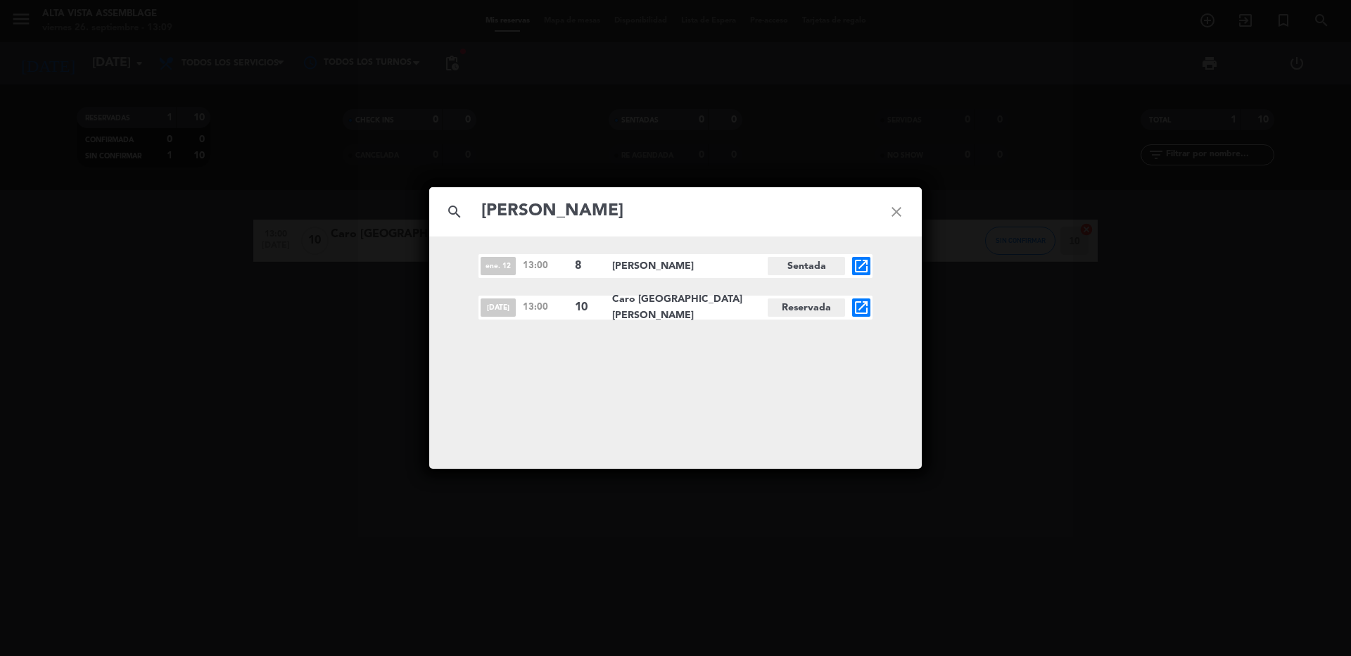
click at [667, 258] on span "[PERSON_NAME]" at bounding box center [690, 266] width 156 height 16
click at [854, 265] on icon "open_in_new" at bounding box center [861, 266] width 17 height 17
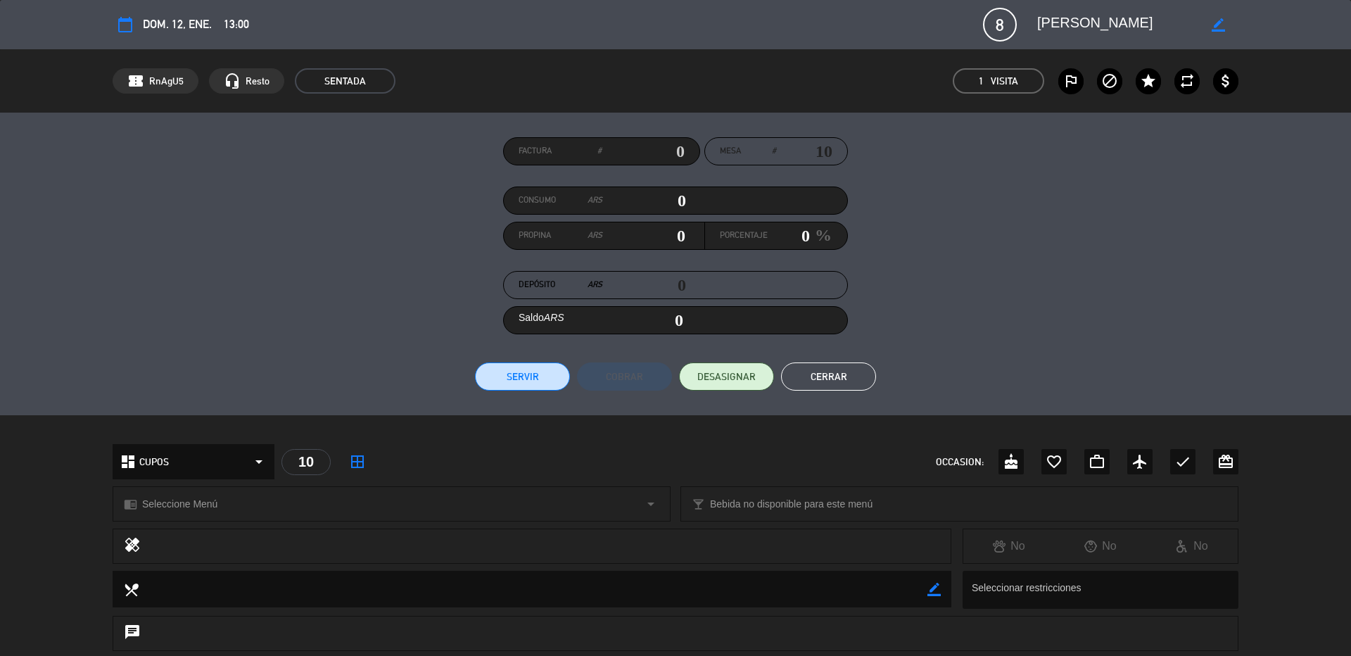
scroll to position [222, 0]
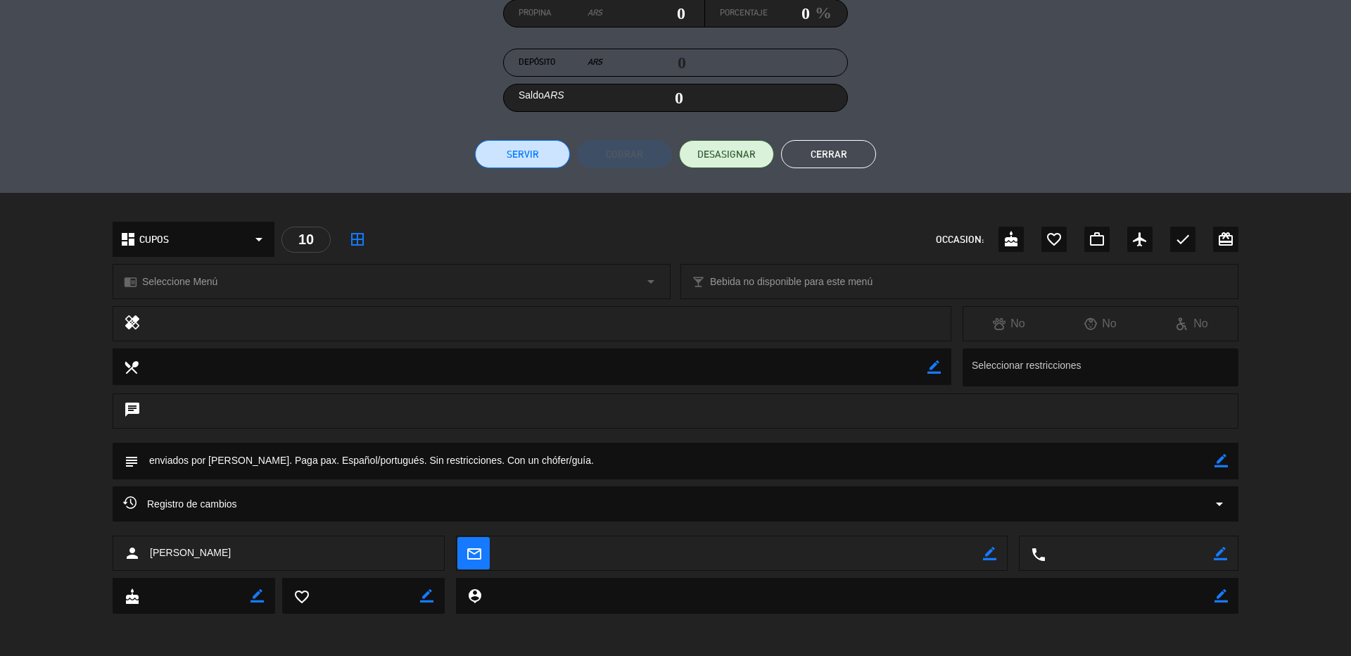
click at [801, 156] on button "Cerrar" at bounding box center [828, 154] width 95 height 28
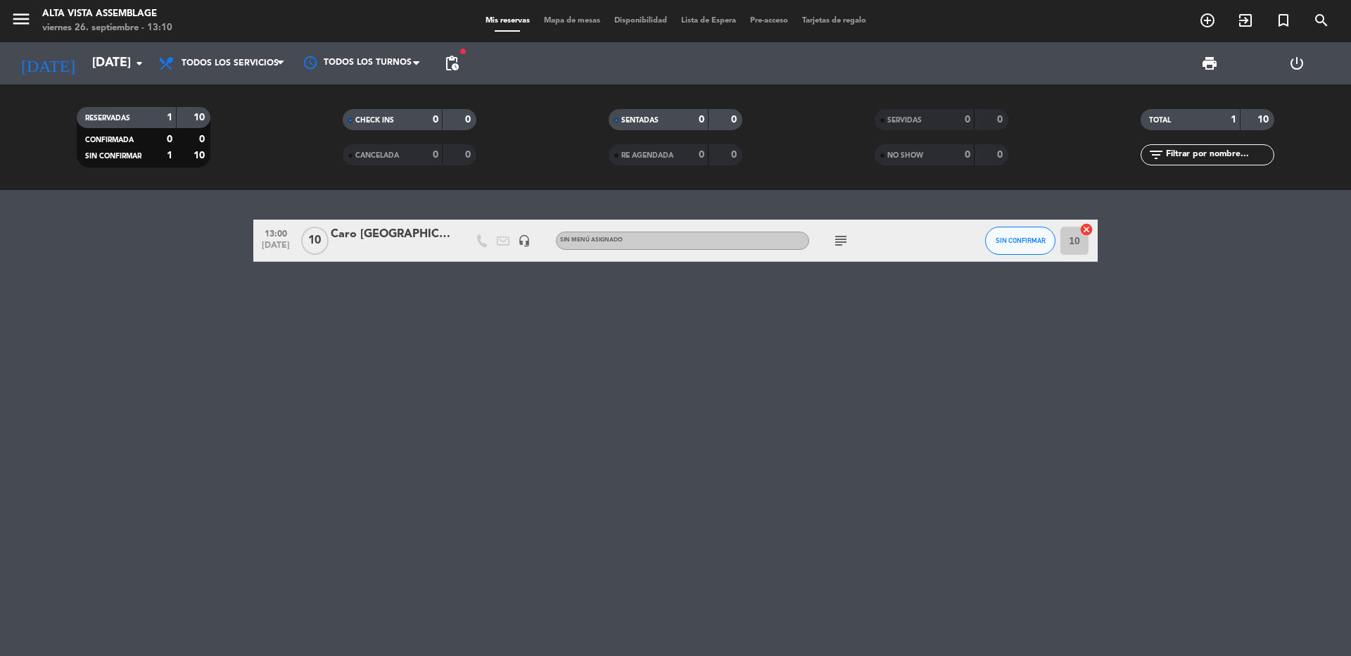
click at [845, 239] on icon "subject" at bounding box center [841, 240] width 17 height 17
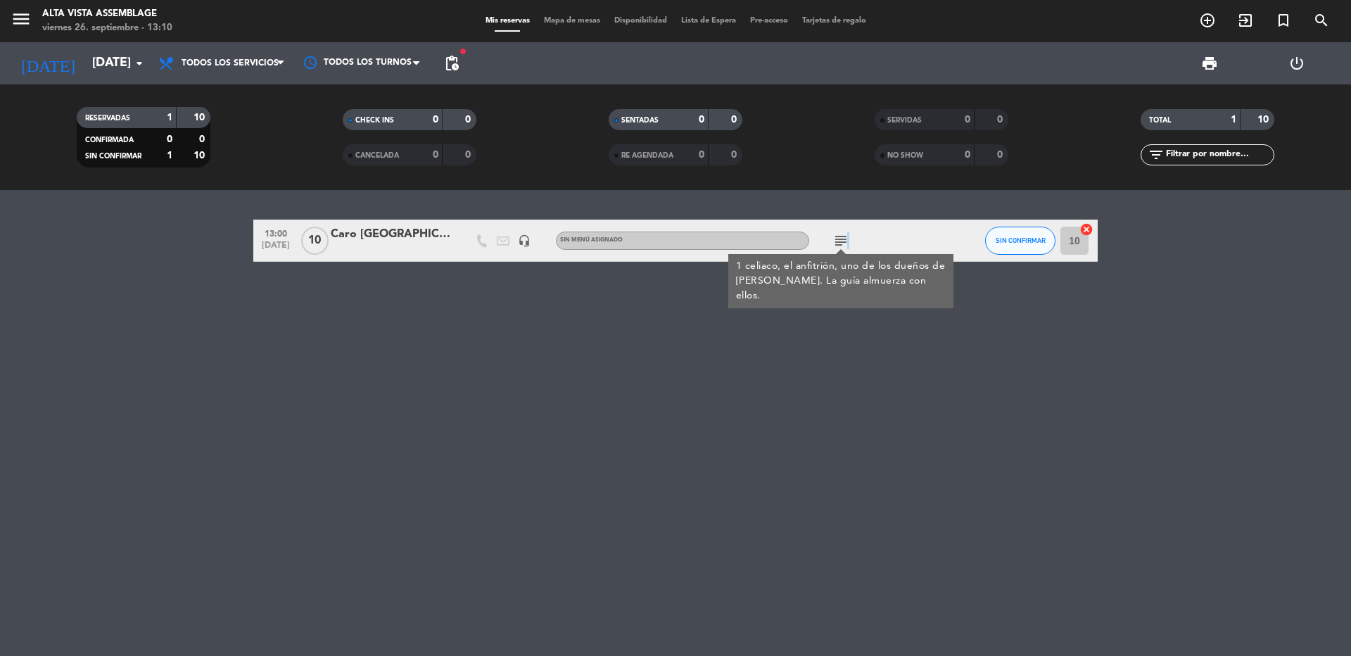
click at [845, 240] on icon "subject" at bounding box center [841, 240] width 17 height 17
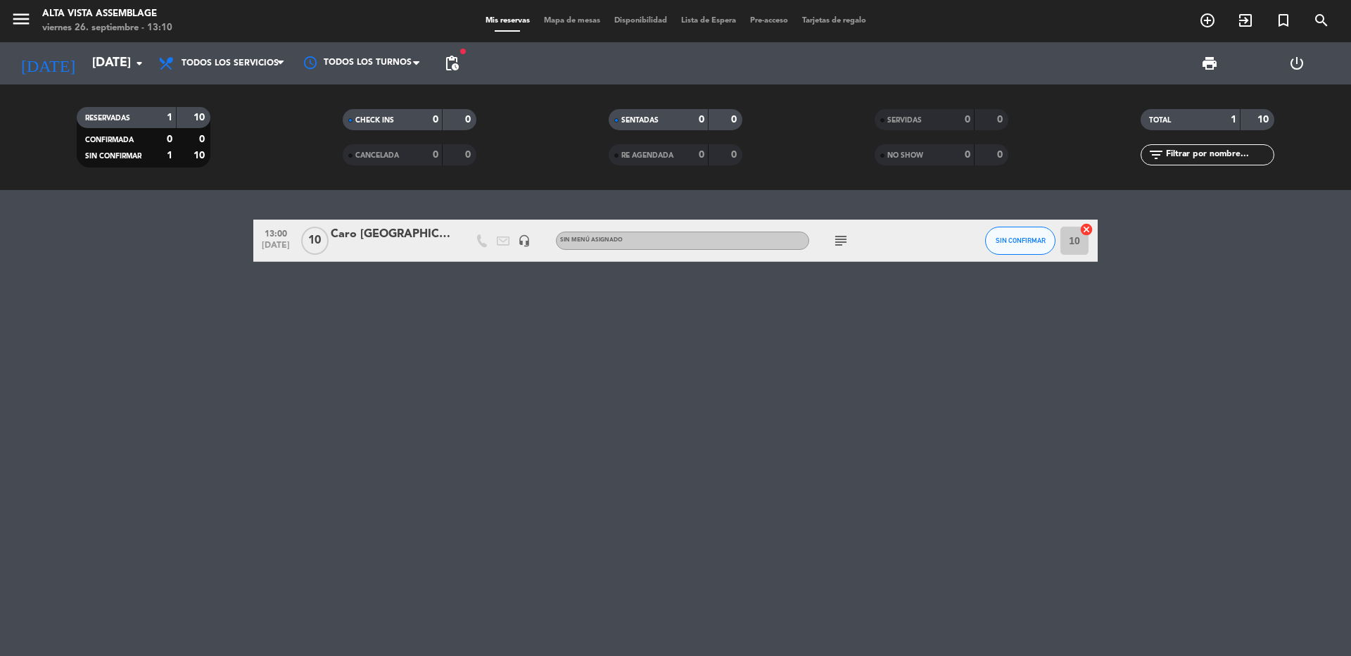
click at [845, 240] on icon "subject" at bounding box center [841, 240] width 17 height 17
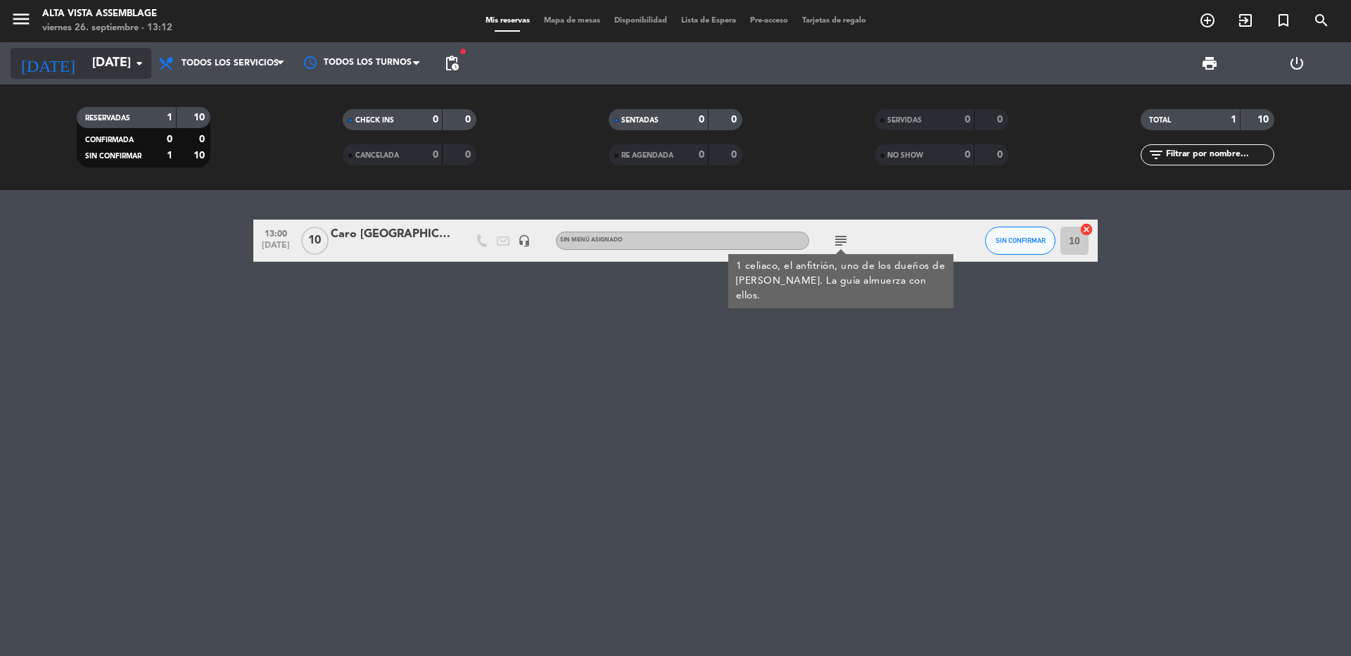
click at [96, 60] on input "[DATE]" at bounding box center [166, 63] width 163 height 28
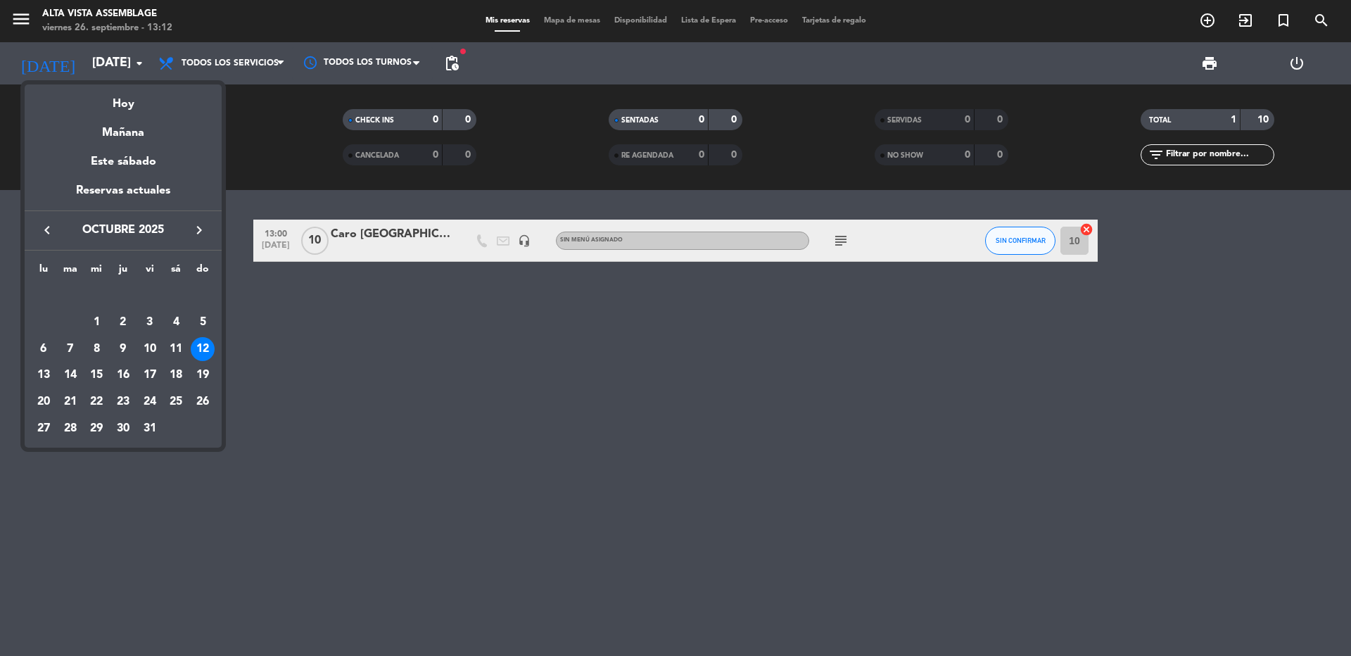
click at [93, 402] on div "22" at bounding box center [96, 402] width 24 height 24
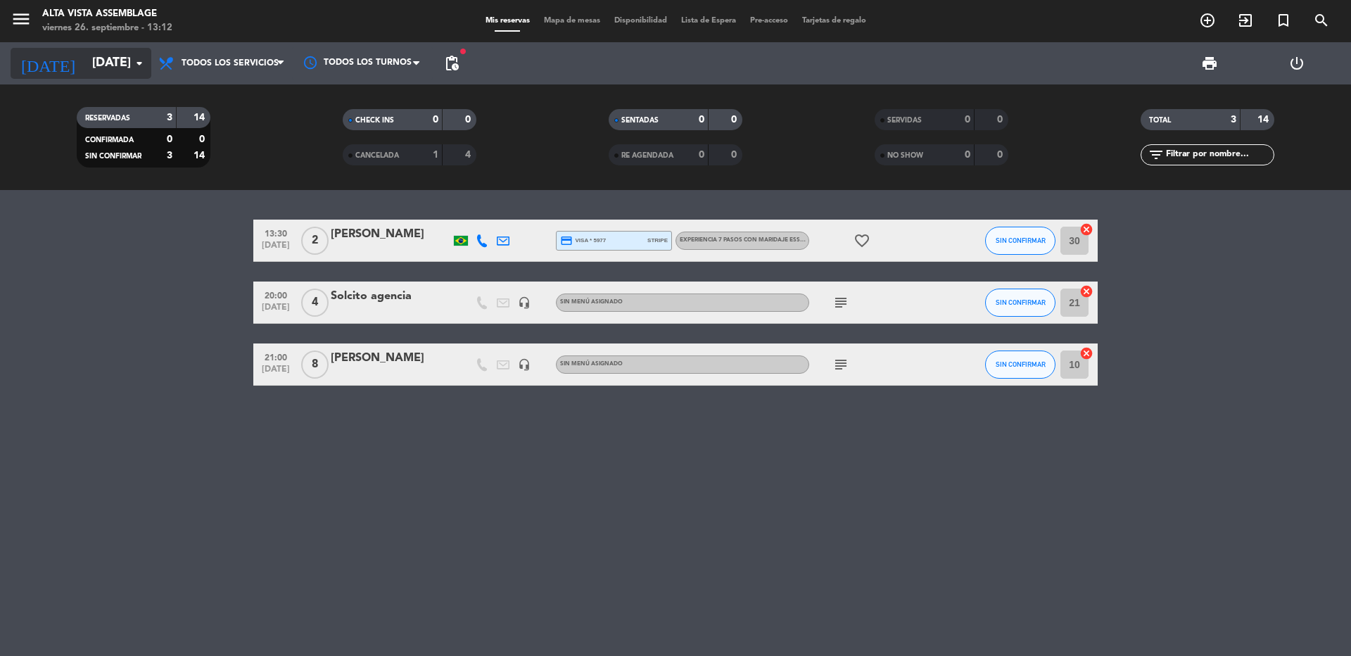
click at [85, 64] on input "[DATE]" at bounding box center [166, 63] width 163 height 28
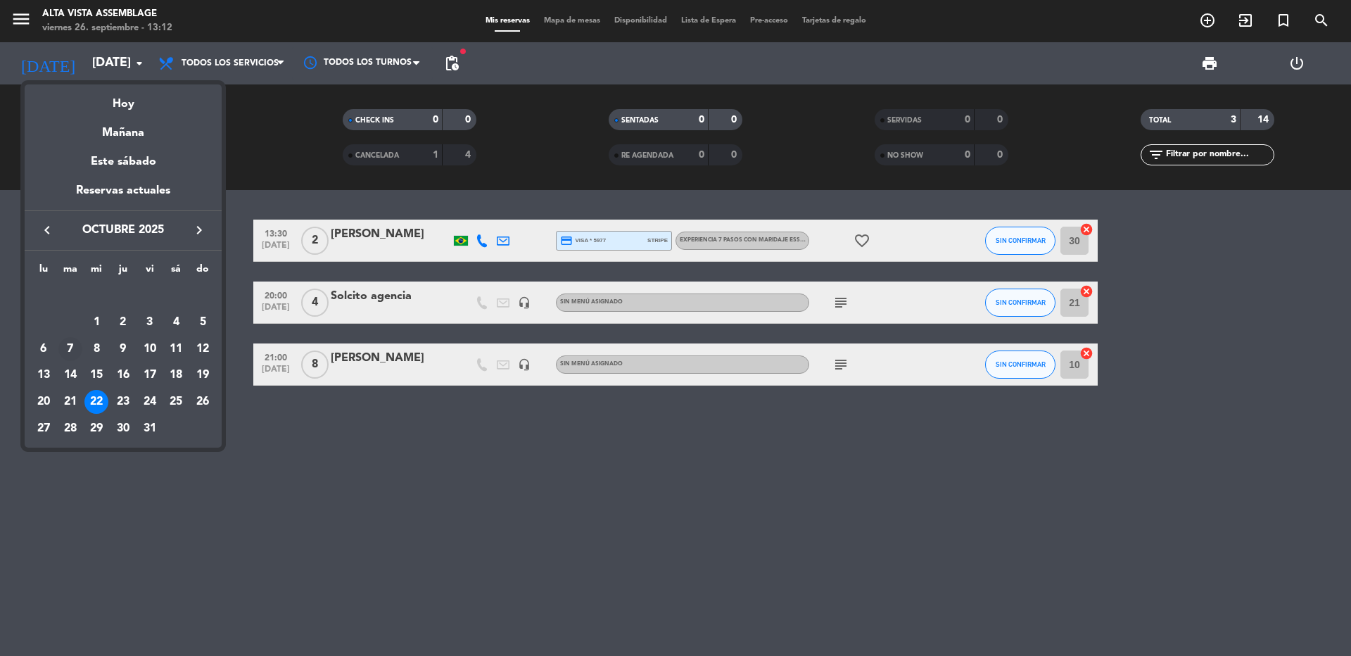
click at [68, 352] on div "7" at bounding box center [70, 349] width 24 height 24
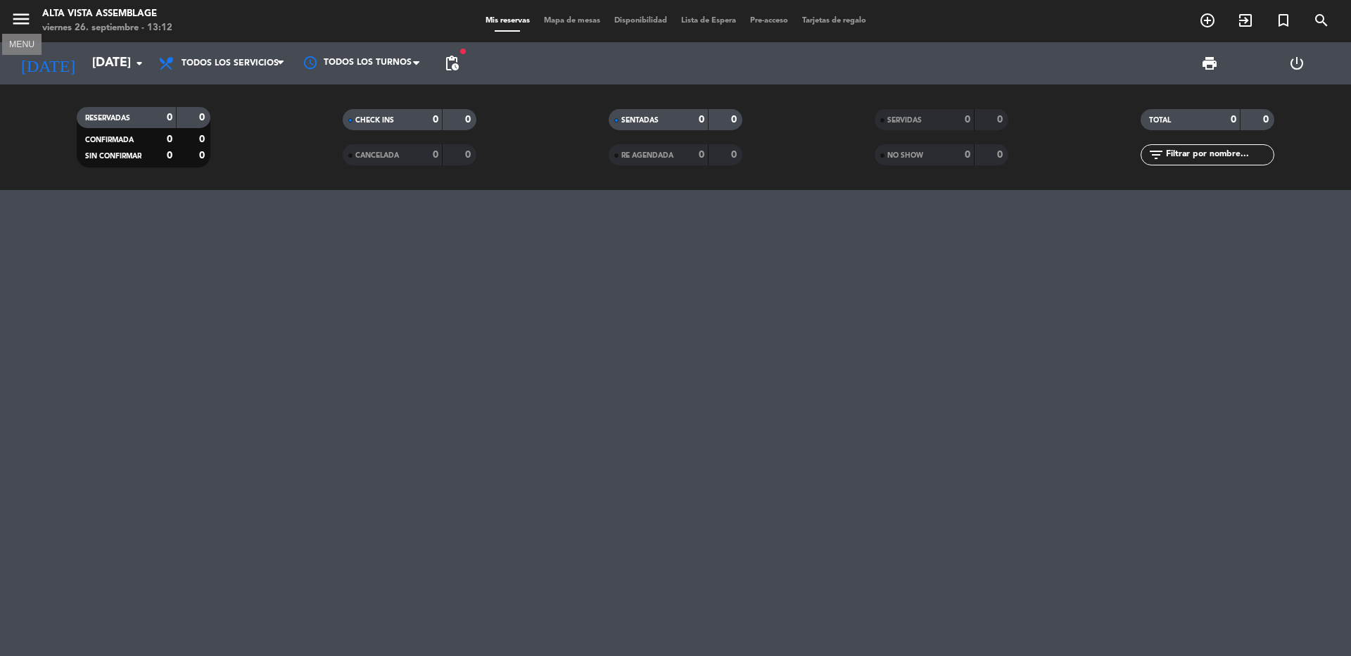
click at [20, 18] on icon "menu" at bounding box center [21, 18] width 21 height 21
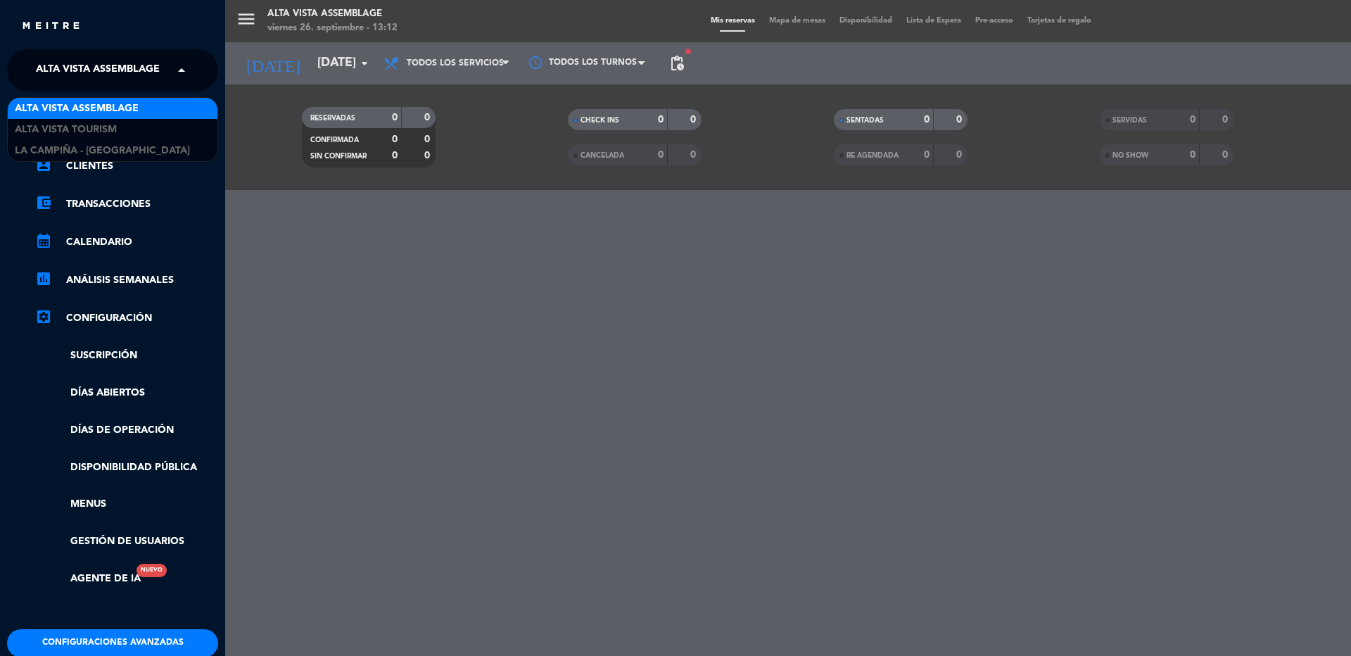
click at [62, 70] on span "Alta Vista Assemblage" at bounding box center [98, 71] width 124 height 30
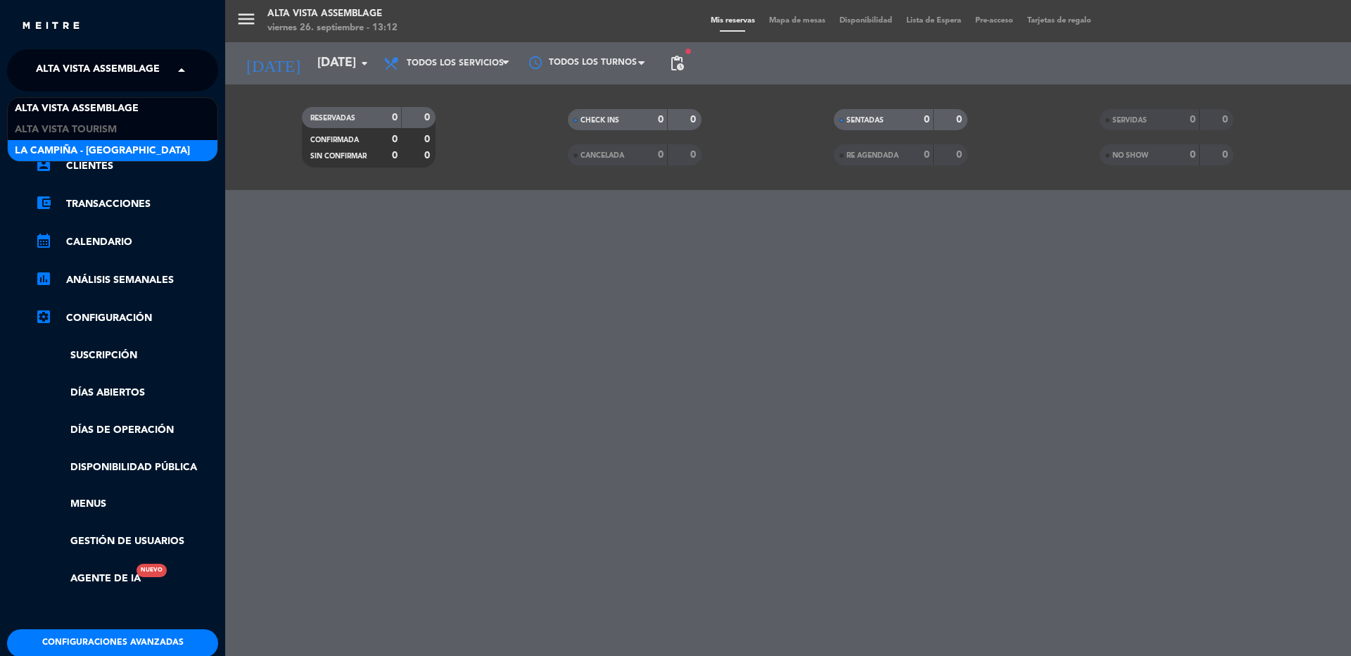
click at [82, 146] on span "La Campiña - [GEOGRAPHIC_DATA]" at bounding box center [102, 151] width 175 height 16
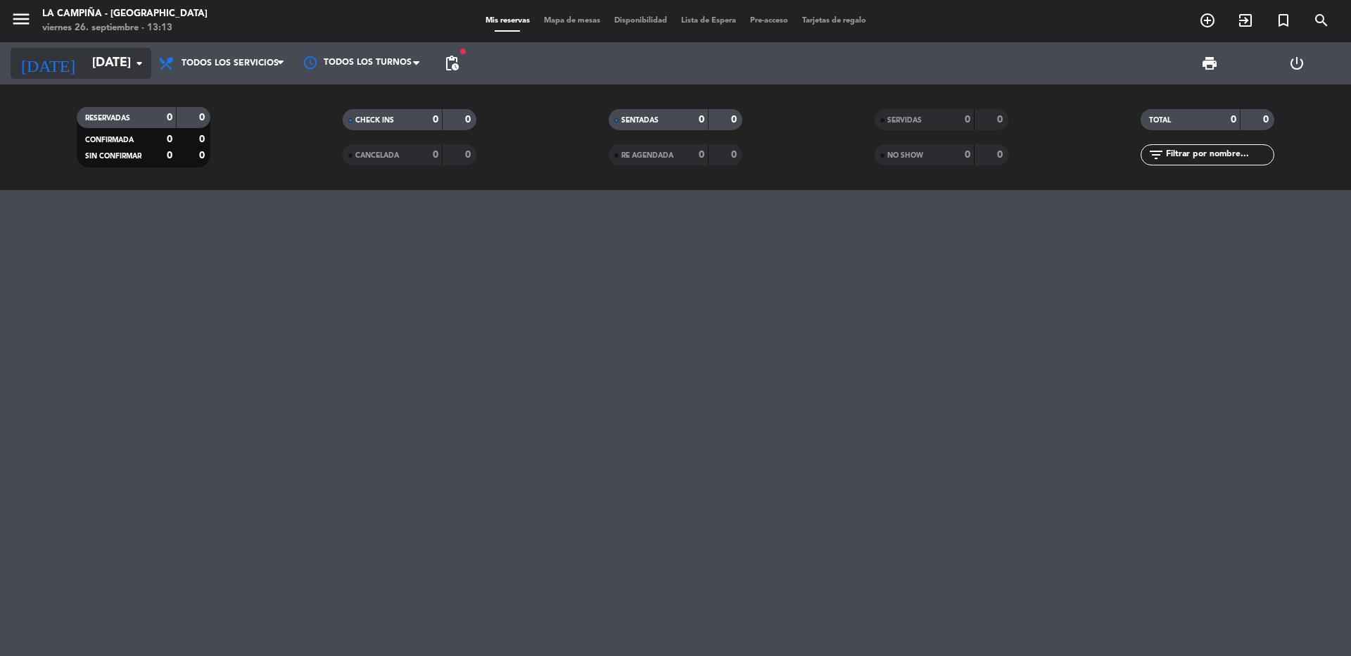
click at [85, 65] on input "[DATE]" at bounding box center [166, 63] width 163 height 28
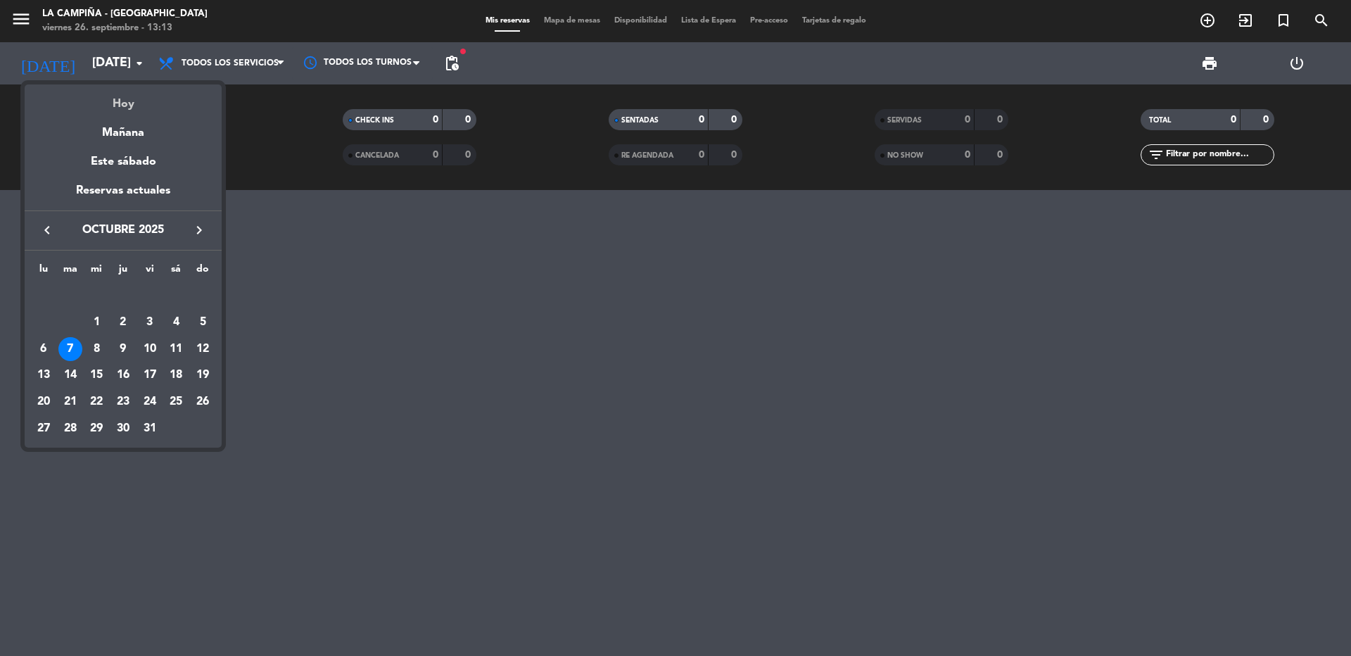
click at [116, 108] on div "Hoy" at bounding box center [123, 98] width 197 height 29
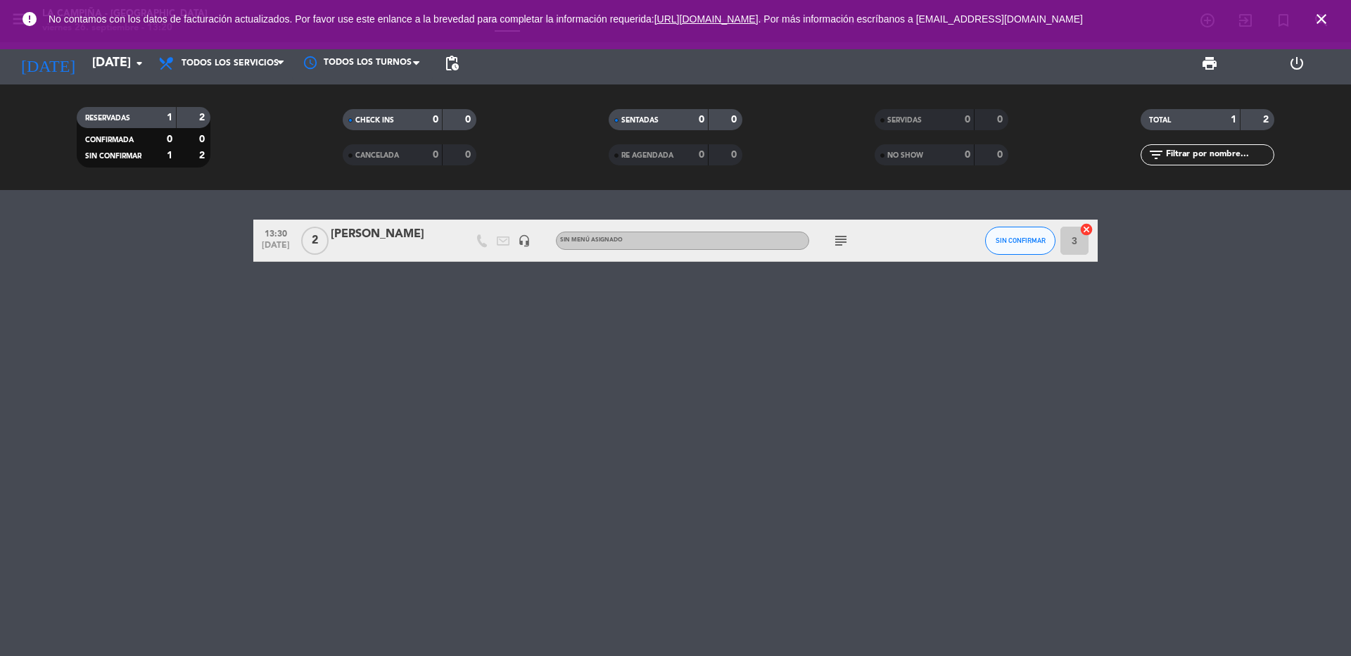
click at [1324, 21] on icon "close" at bounding box center [1321, 19] width 17 height 17
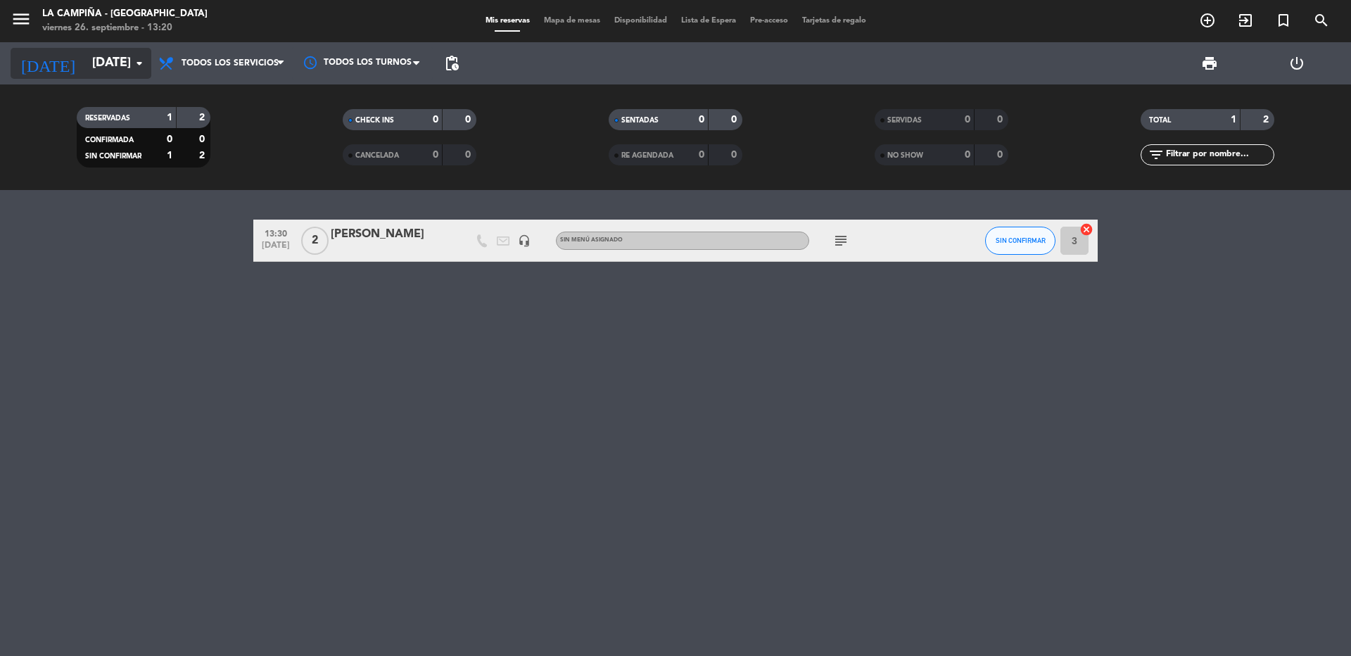
click at [104, 63] on input "[DATE]" at bounding box center [166, 63] width 163 height 28
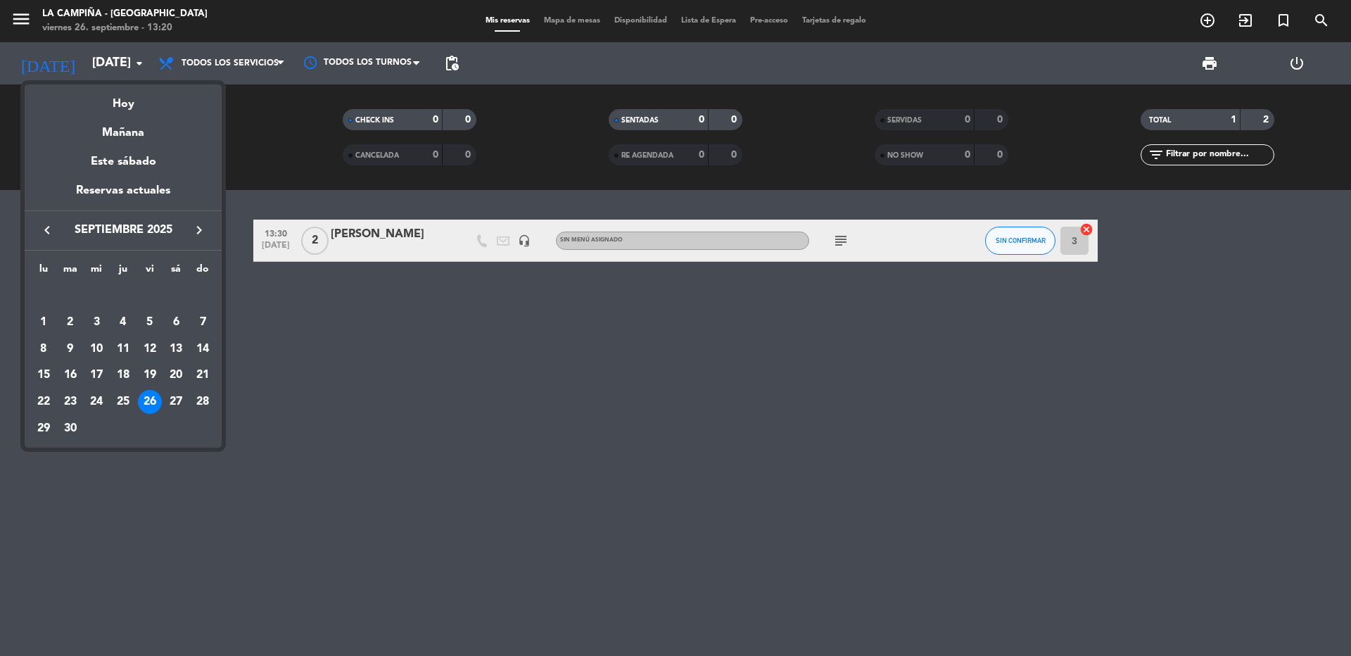
click at [203, 228] on icon "keyboard_arrow_right" at bounding box center [199, 230] width 17 height 17
drag, startPoint x: 96, startPoint y: 406, endPoint x: 111, endPoint y: 276, distance: 131.0
click at [98, 405] on div "22" at bounding box center [96, 402] width 24 height 24
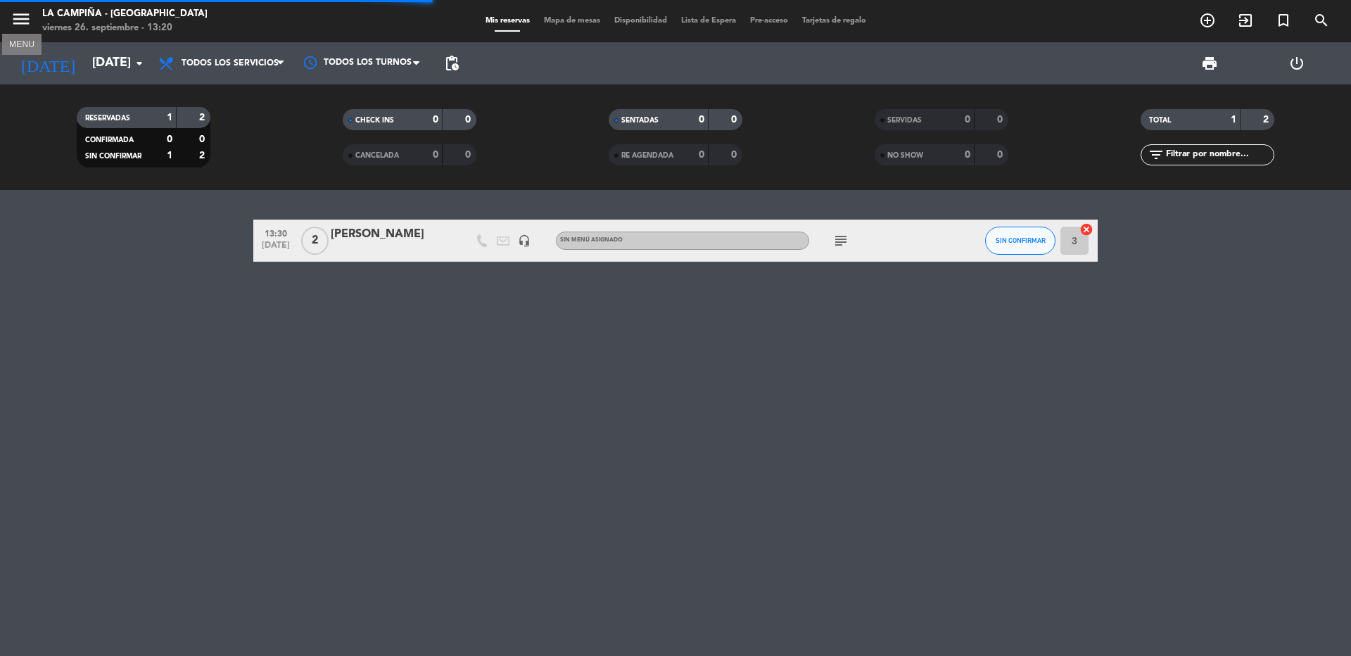
click at [23, 21] on icon "menu" at bounding box center [21, 18] width 21 height 21
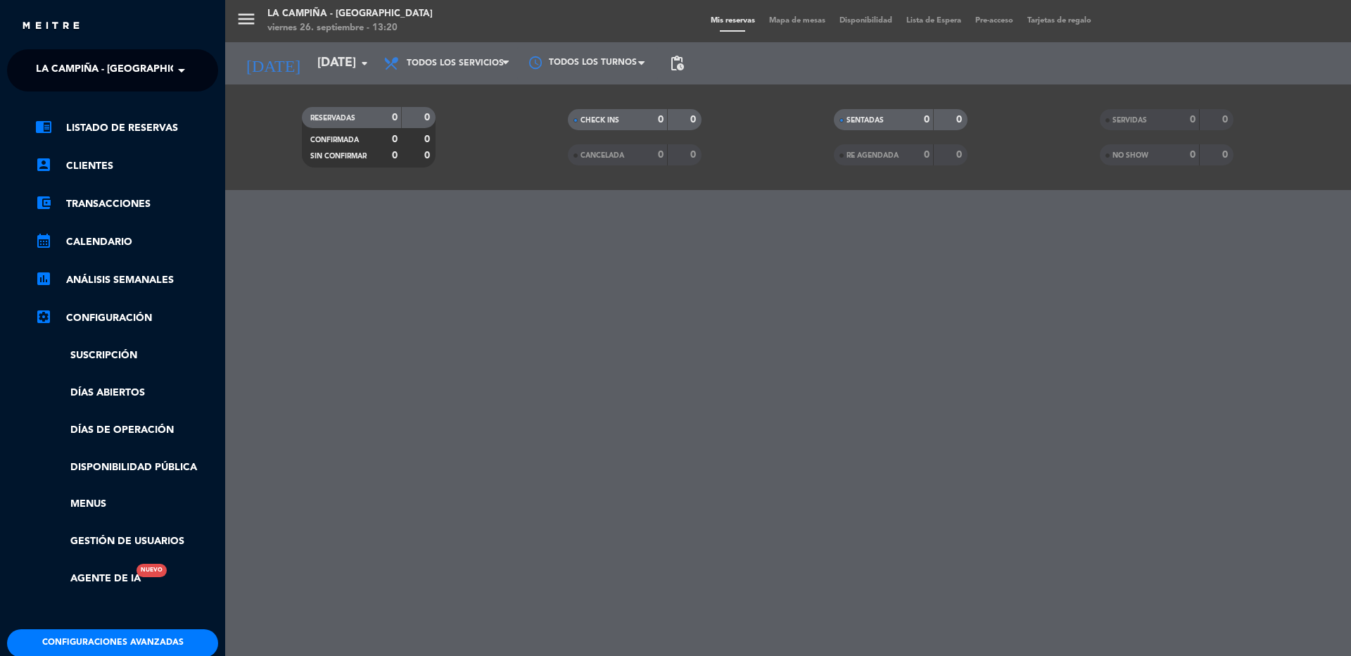
click at [84, 73] on span "La Campiña - [GEOGRAPHIC_DATA]" at bounding box center [123, 71] width 175 height 30
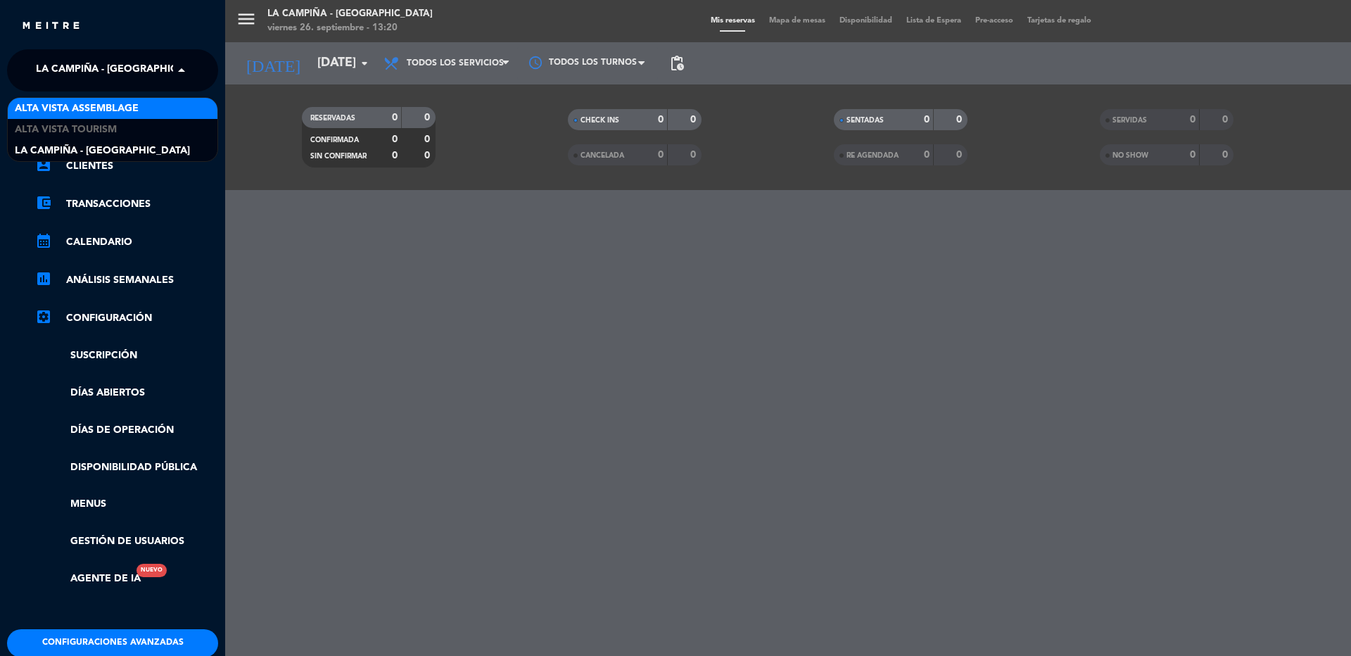
click at [94, 111] on span "Alta Vista Assemblage" at bounding box center [77, 109] width 124 height 16
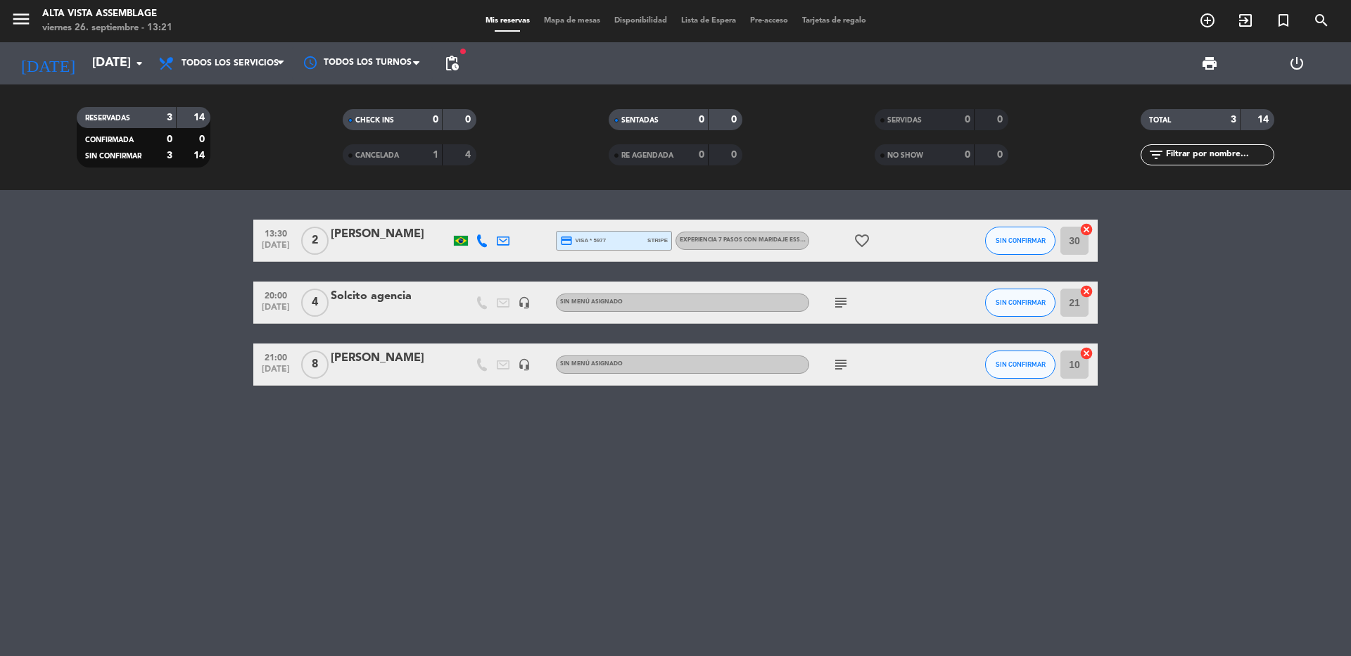
click at [847, 301] on icon "subject" at bounding box center [841, 302] width 17 height 17
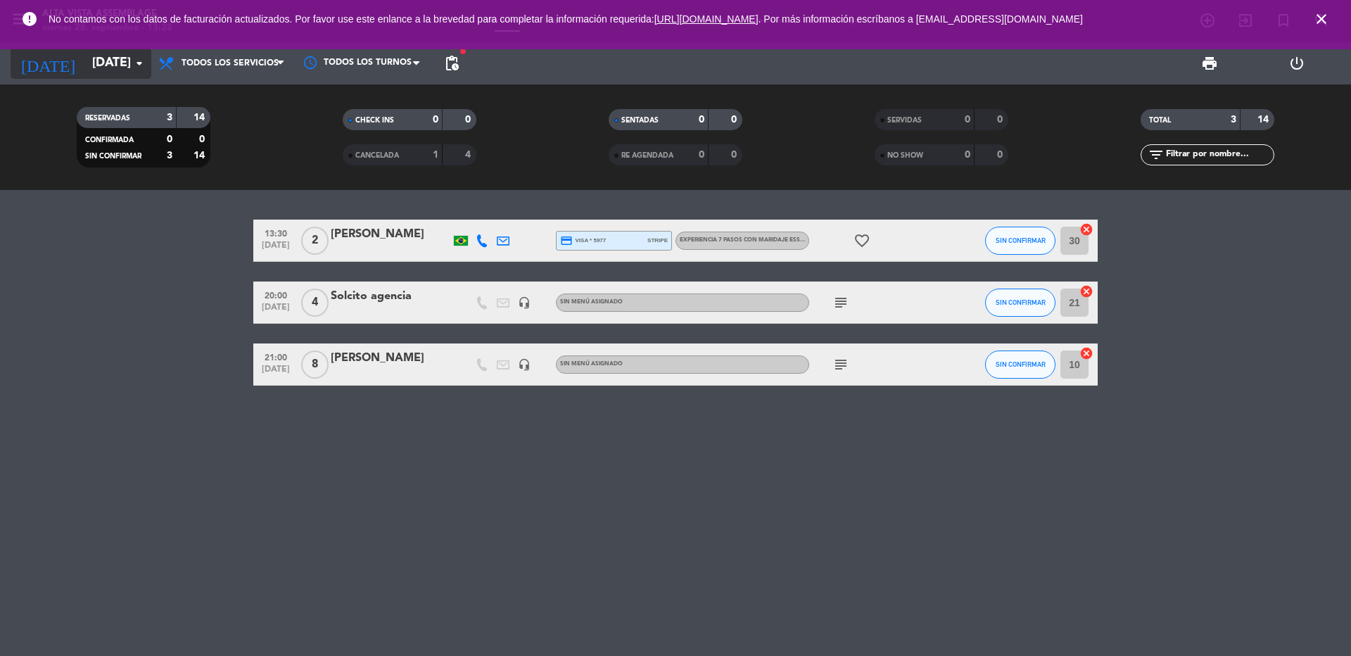
click at [101, 59] on input "[DATE]" at bounding box center [166, 63] width 163 height 28
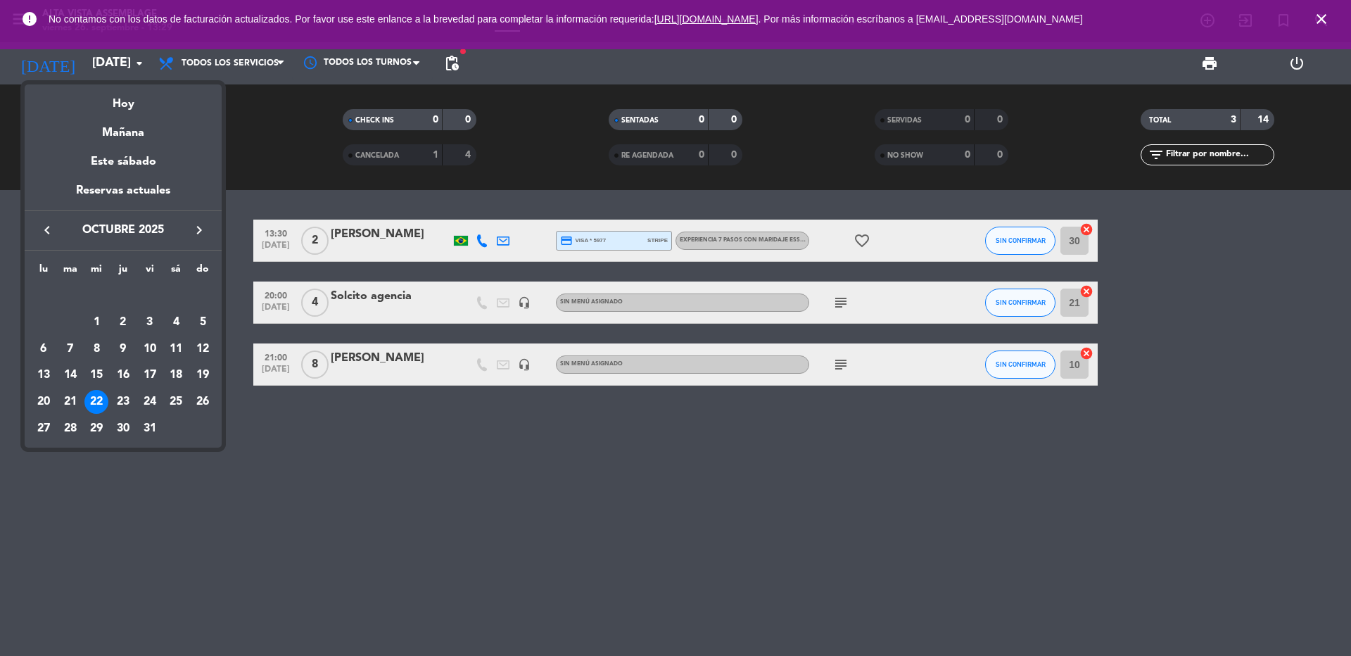
click at [206, 403] on div "26" at bounding box center [203, 402] width 24 height 24
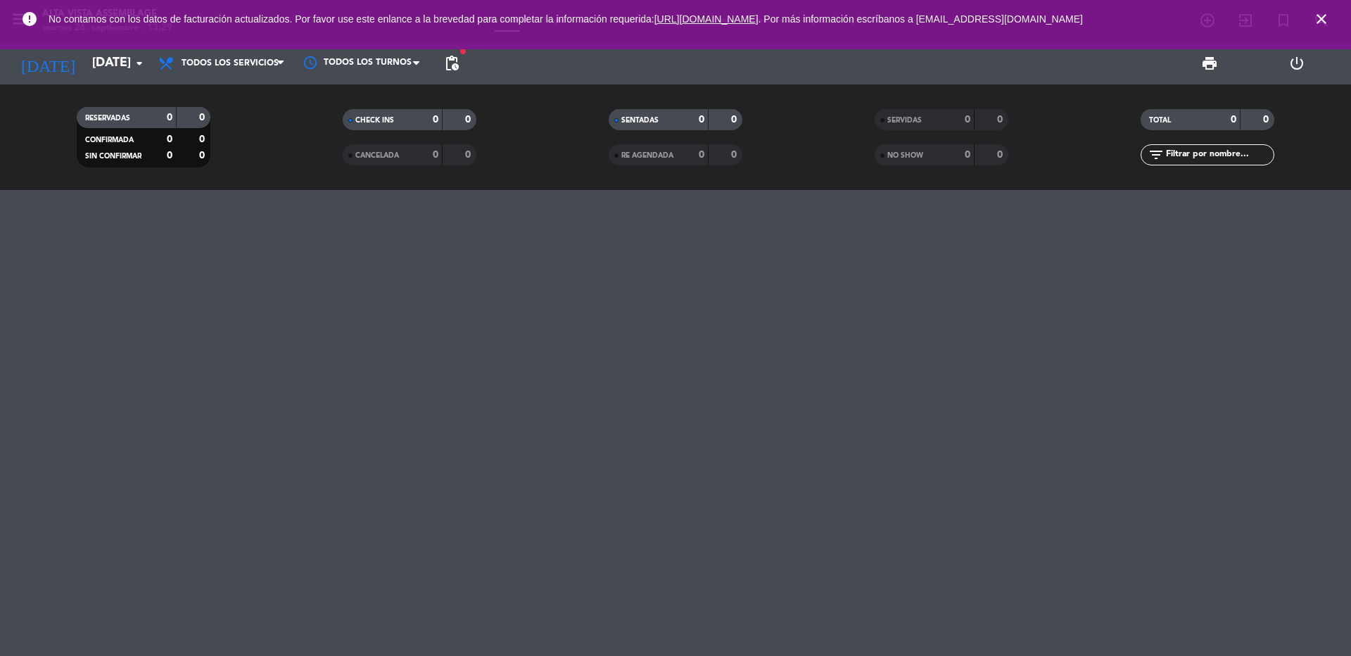
drag, startPoint x: 1325, startPoint y: 19, endPoint x: 656, endPoint y: 32, distance: 668.8
click at [1322, 19] on icon "close" at bounding box center [1321, 19] width 17 height 17
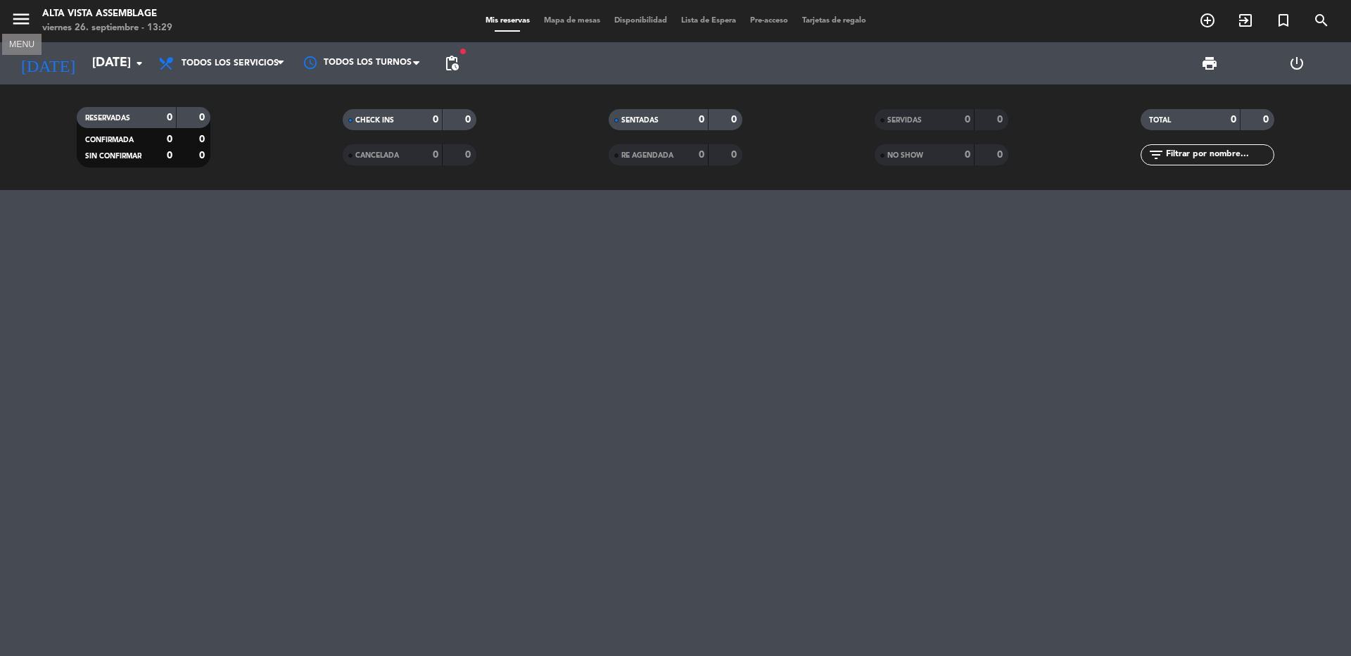
click at [19, 18] on icon "menu" at bounding box center [21, 18] width 21 height 21
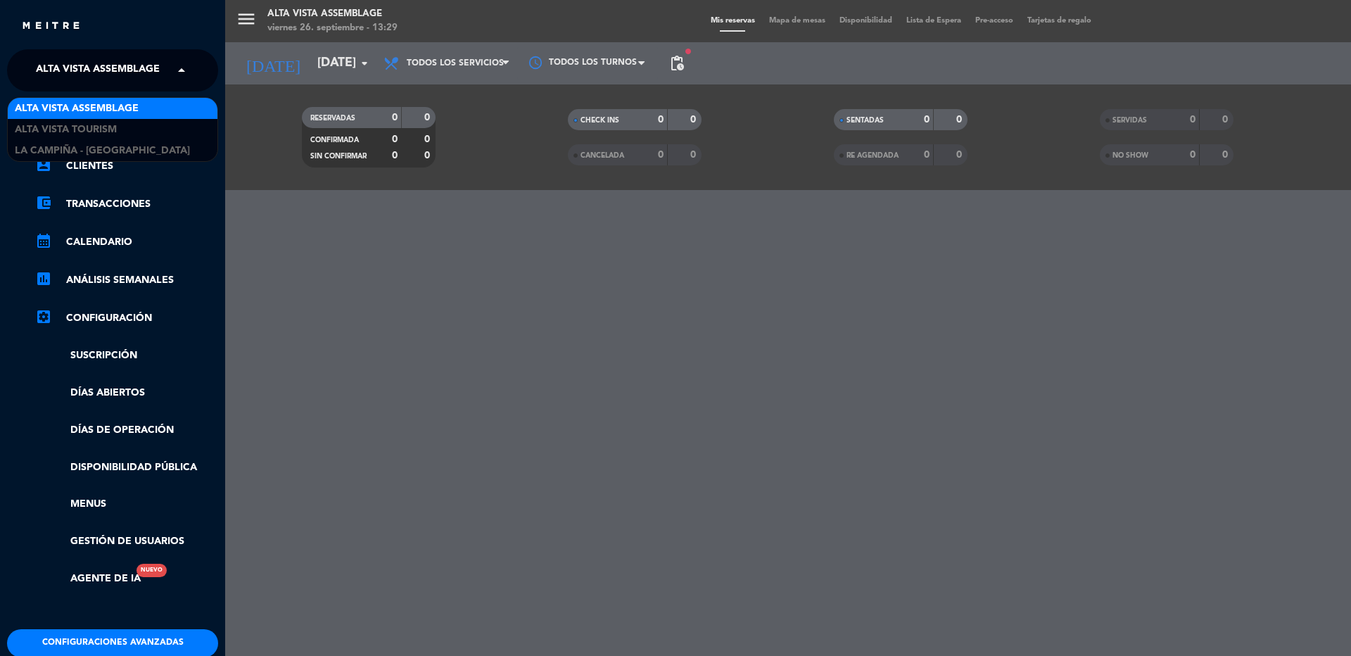
click at [54, 75] on span "Alta Vista Assemblage" at bounding box center [98, 71] width 124 height 30
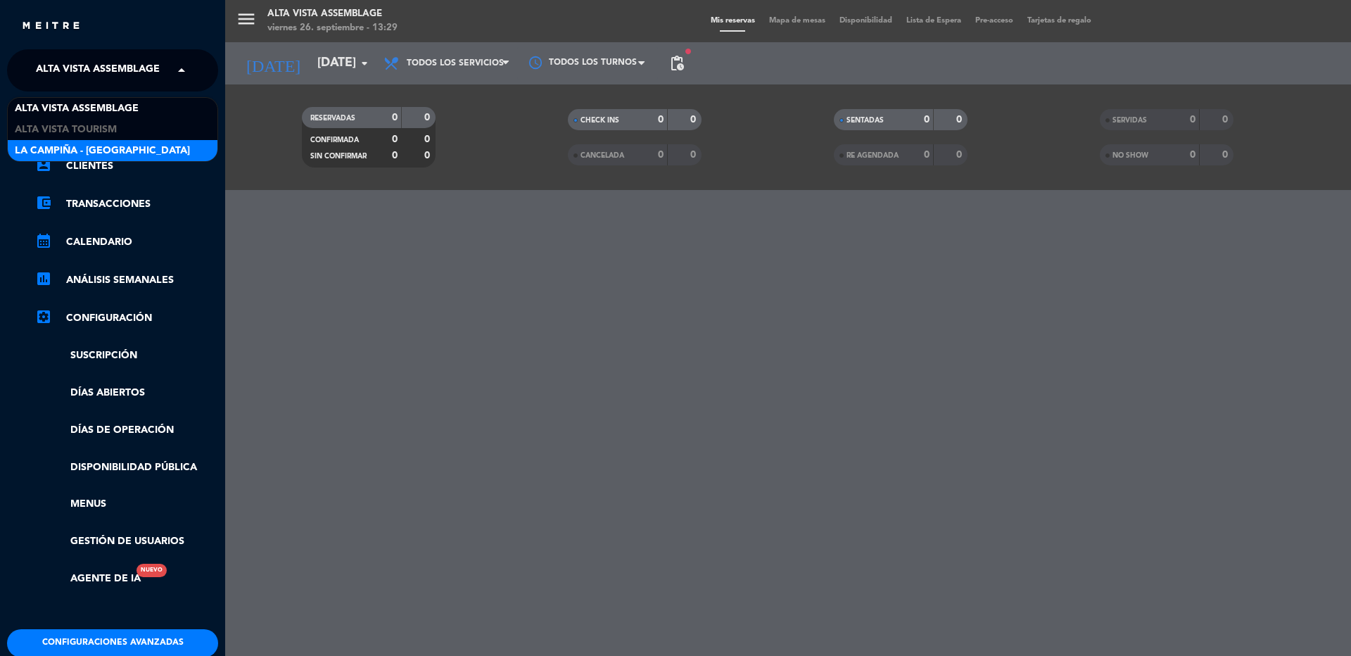
click at [72, 145] on span "La Campiña - [GEOGRAPHIC_DATA]" at bounding box center [102, 151] width 175 height 16
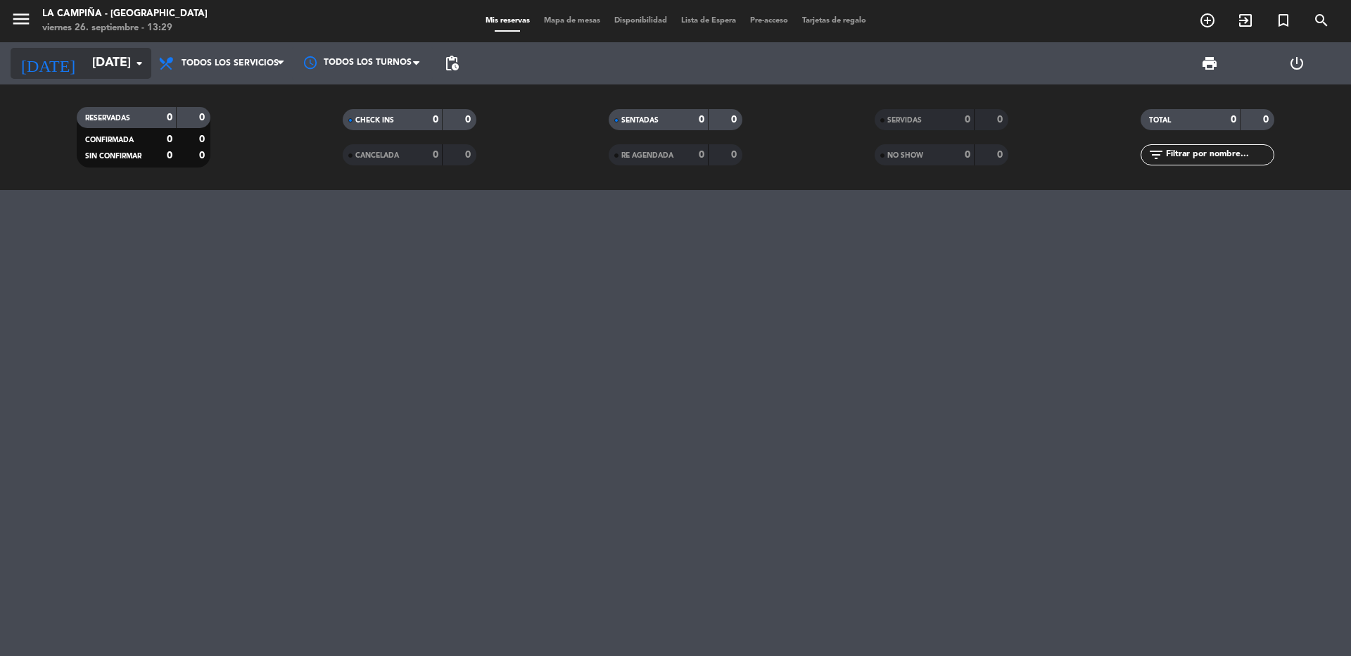
click at [85, 58] on input "[DATE]" at bounding box center [166, 63] width 163 height 28
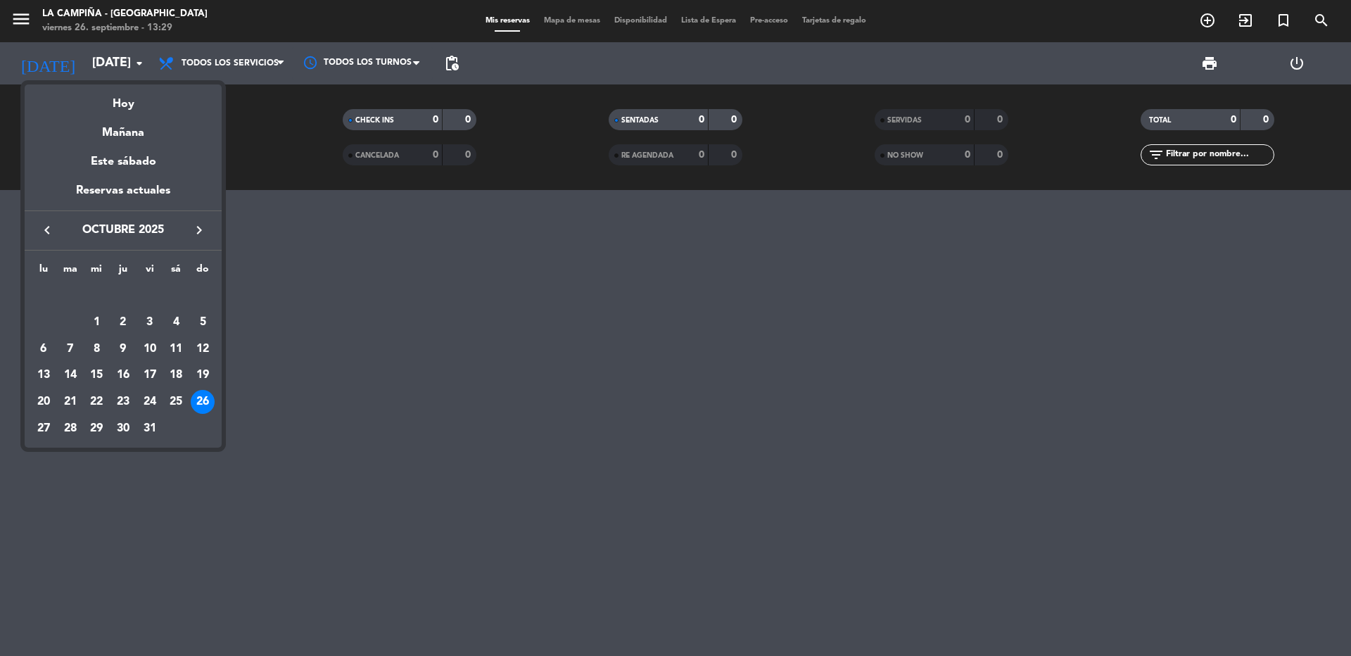
click at [47, 229] on icon "keyboard_arrow_left" at bounding box center [47, 230] width 17 height 17
click at [207, 400] on div "28" at bounding box center [203, 402] width 24 height 24
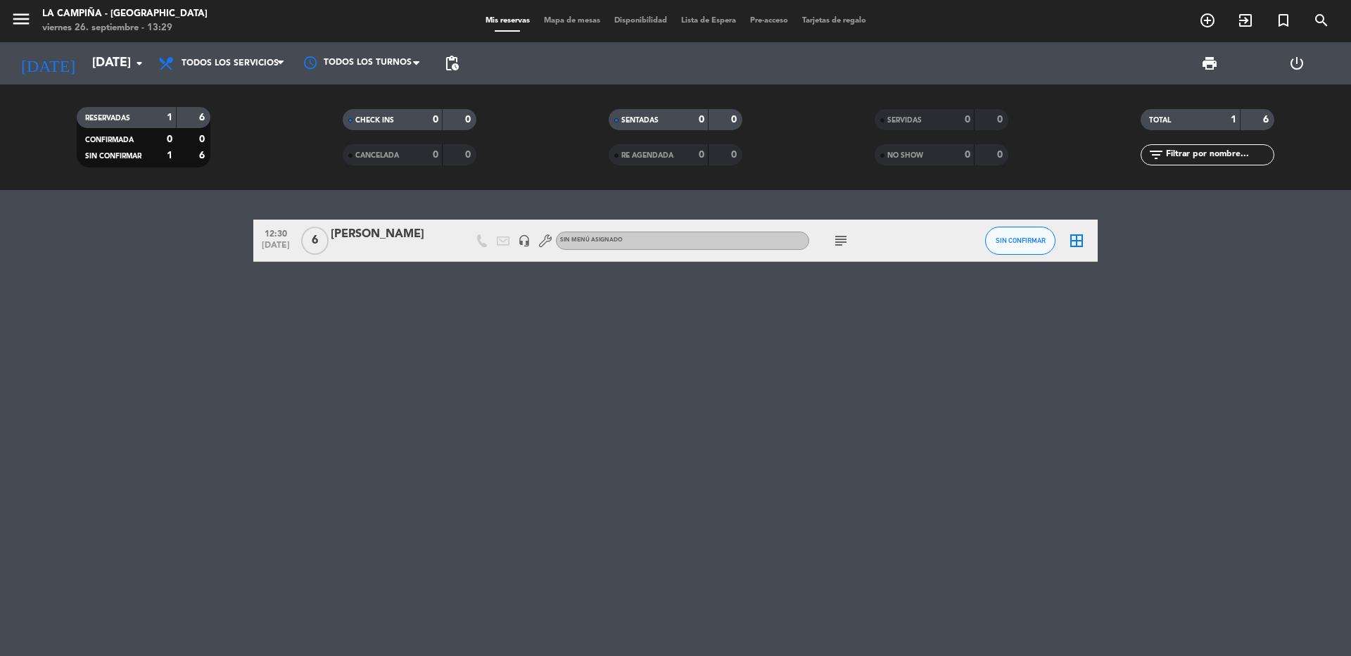
click at [353, 249] on div at bounding box center [391, 249] width 120 height 11
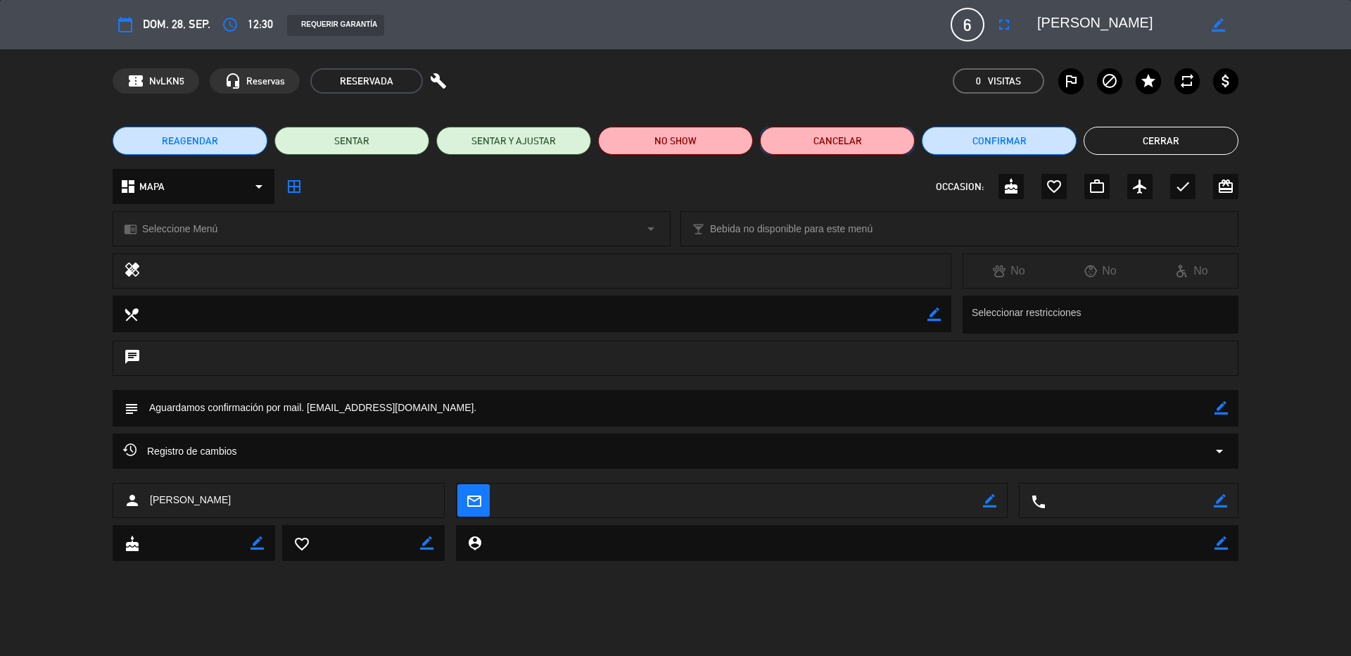
click at [832, 136] on button "Cancelar" at bounding box center [837, 141] width 155 height 28
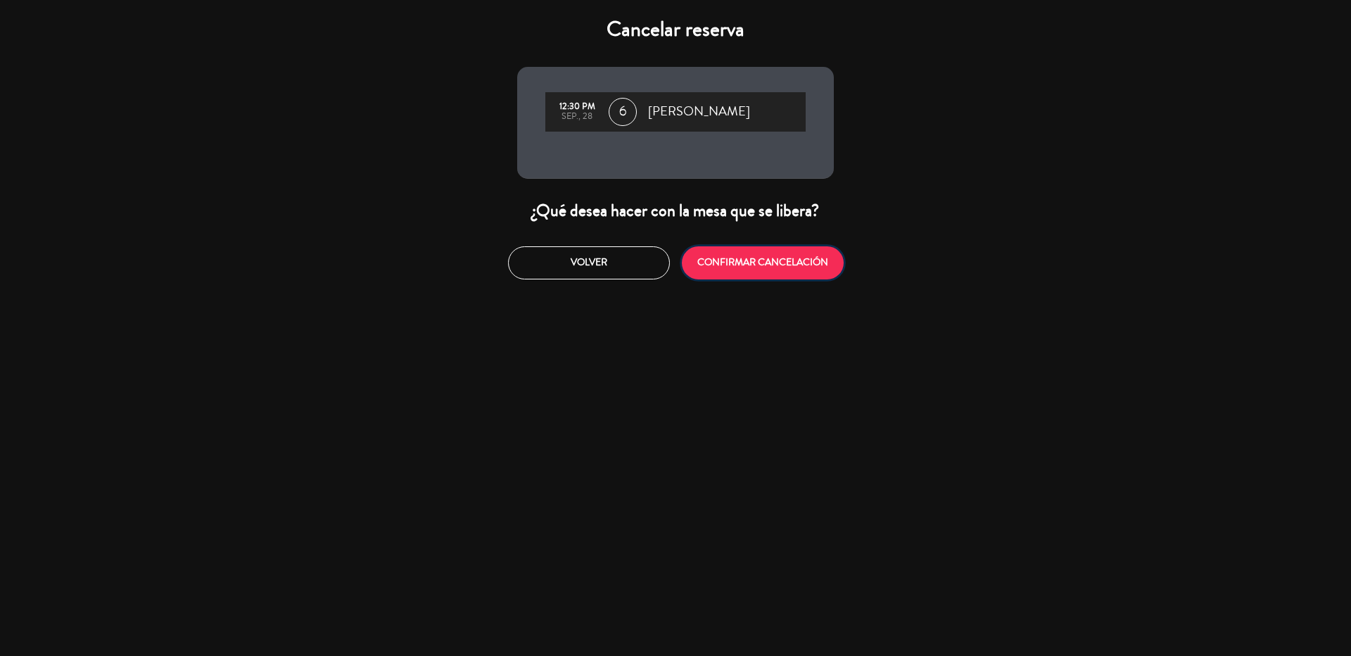
click at [776, 264] on button "CONFIRMAR CANCELACIÓN" at bounding box center [763, 262] width 162 height 33
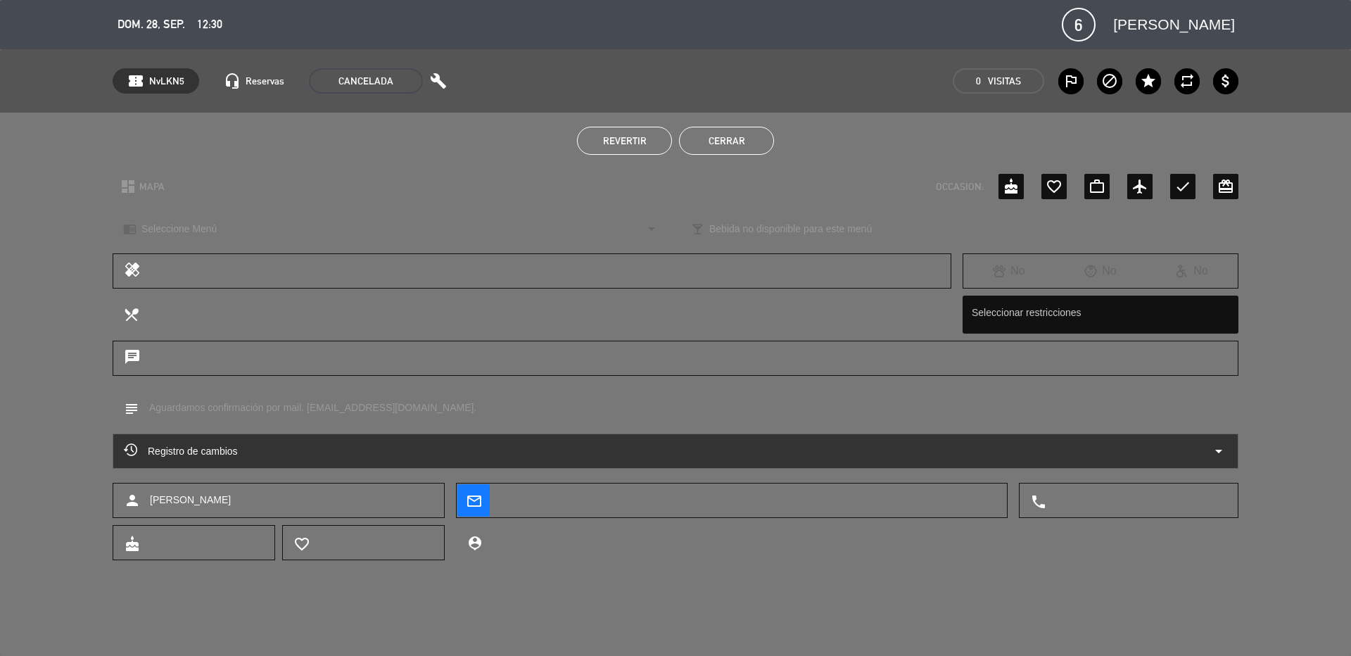
click at [759, 139] on button "Cerrar" at bounding box center [726, 141] width 95 height 28
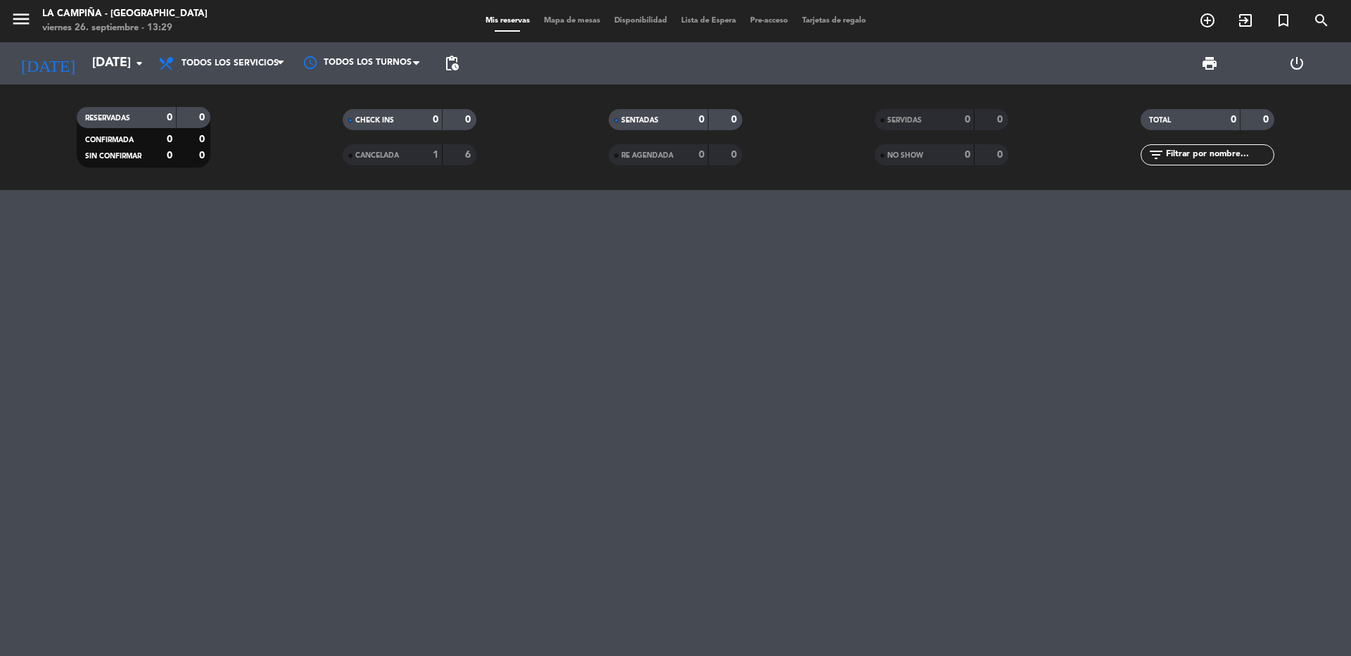
click at [422, 419] on div at bounding box center [675, 423] width 1351 height 466
click at [132, 334] on div at bounding box center [675, 423] width 1351 height 466
click at [85, 65] on input "[DATE]" at bounding box center [166, 63] width 163 height 28
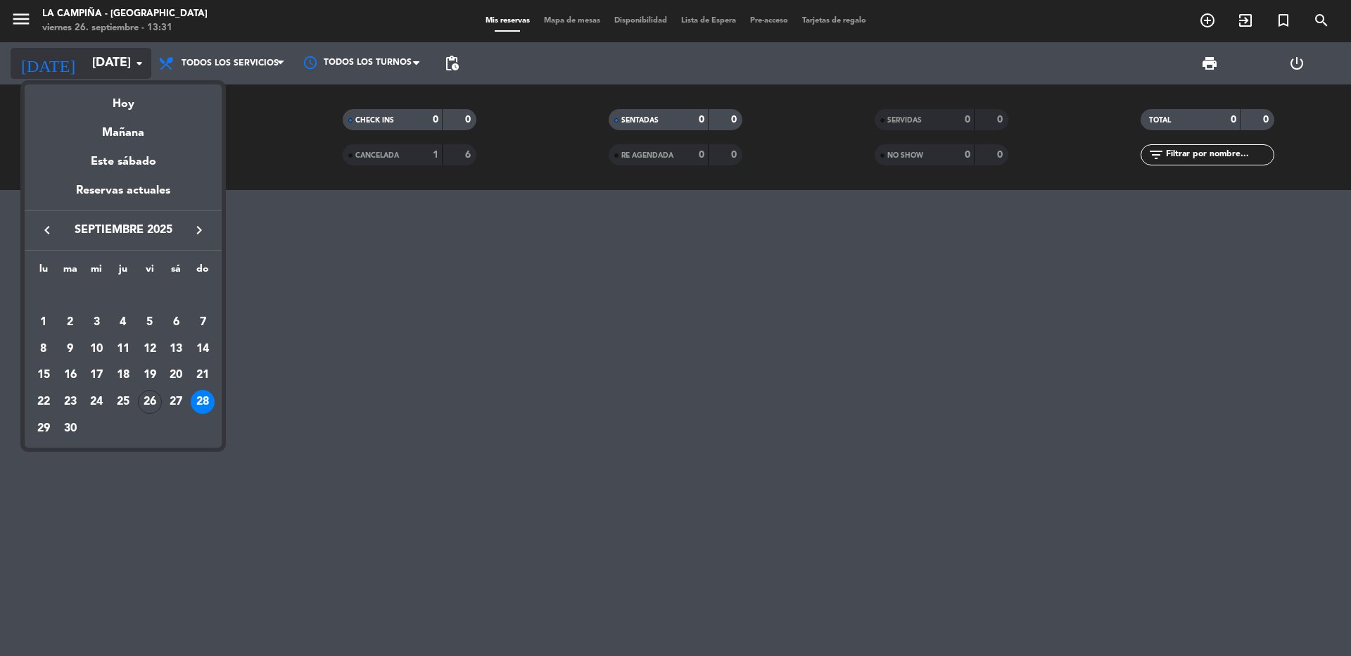
click at [75, 65] on div at bounding box center [675, 328] width 1351 height 656
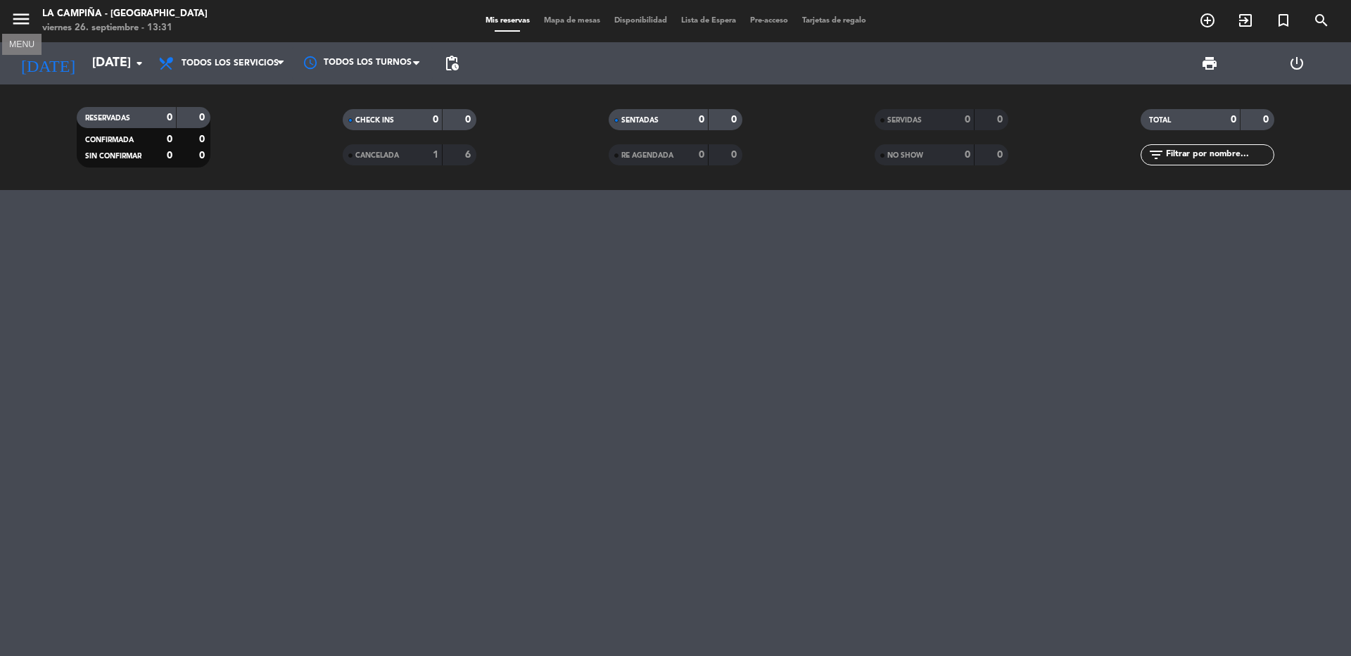
click at [29, 18] on icon "menu" at bounding box center [21, 18] width 21 height 21
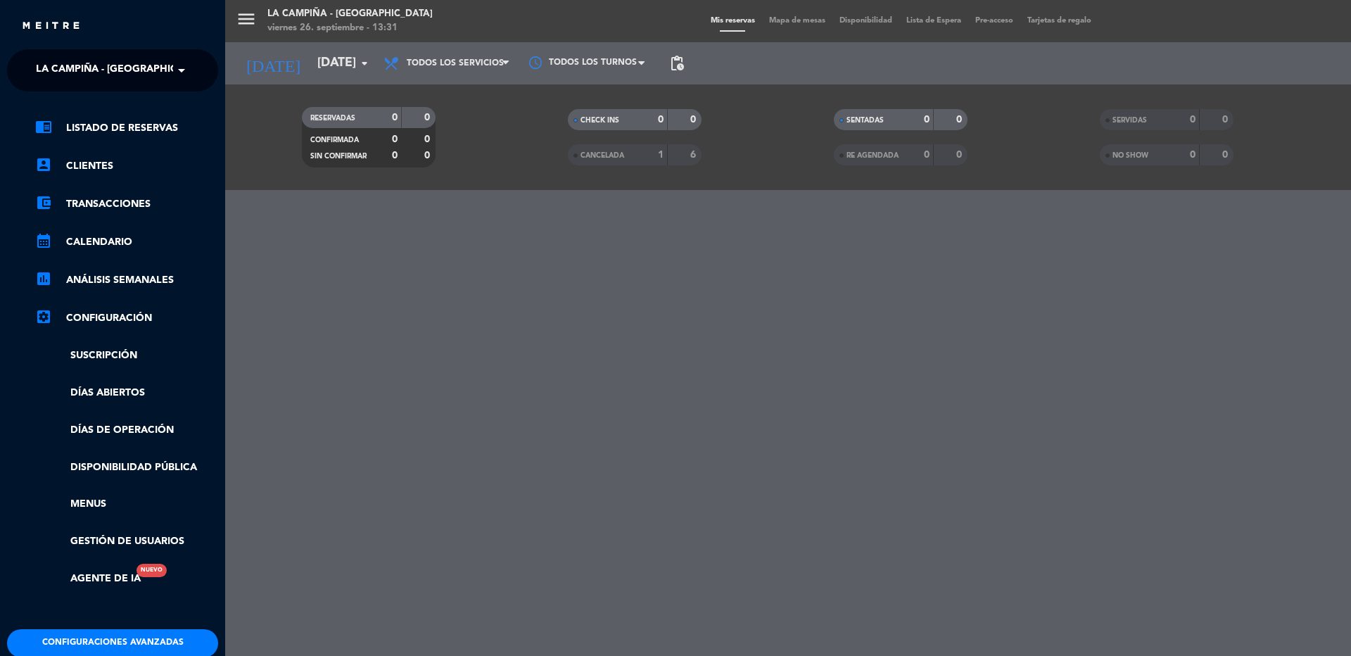
click at [65, 75] on span "La Campiña - [GEOGRAPHIC_DATA]" at bounding box center [123, 71] width 175 height 30
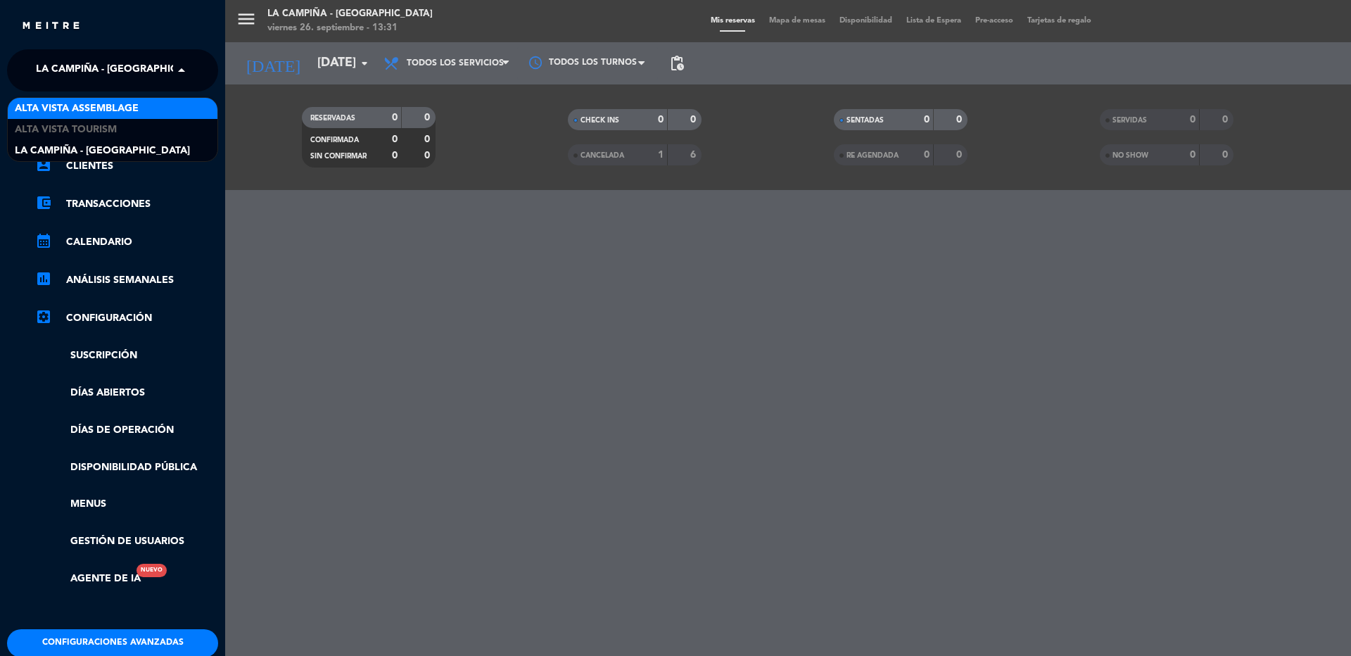
click at [94, 106] on span "Alta Vista Assemblage" at bounding box center [77, 109] width 124 height 16
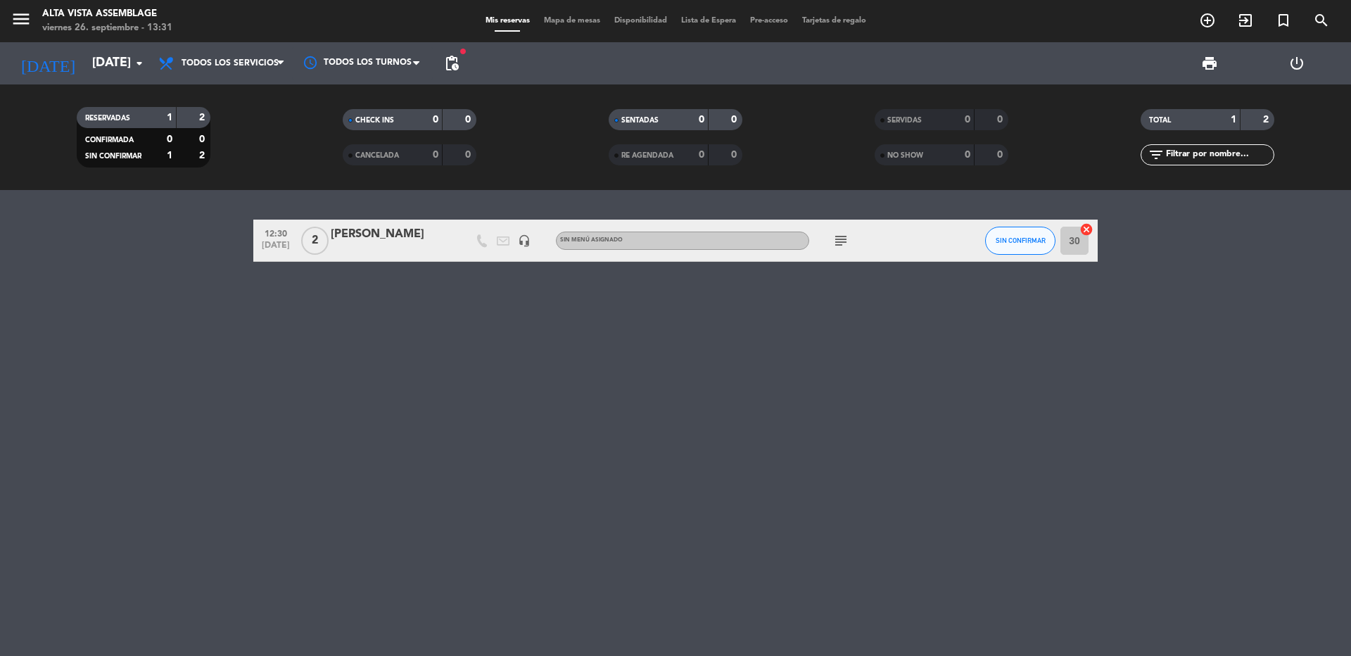
click at [829, 255] on div "subject" at bounding box center [872, 241] width 127 height 42
click at [838, 241] on icon "subject" at bounding box center [841, 240] width 17 height 17
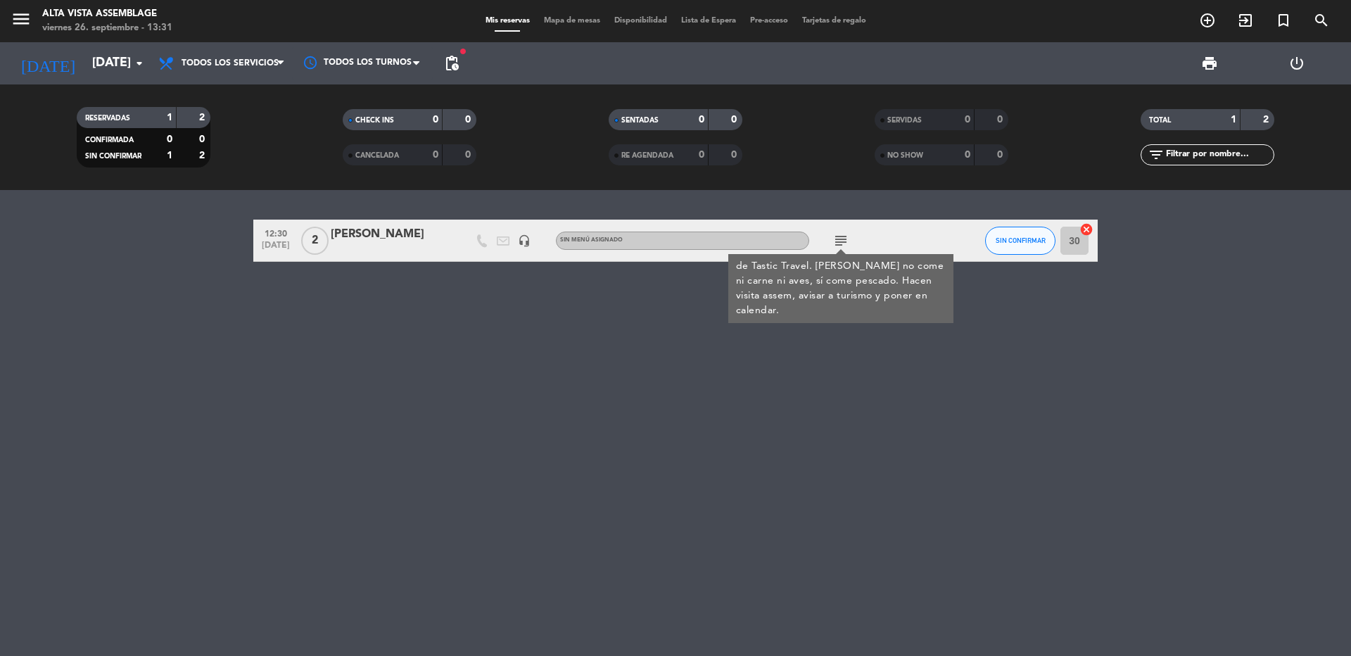
click at [840, 243] on icon "subject" at bounding box center [841, 240] width 17 height 17
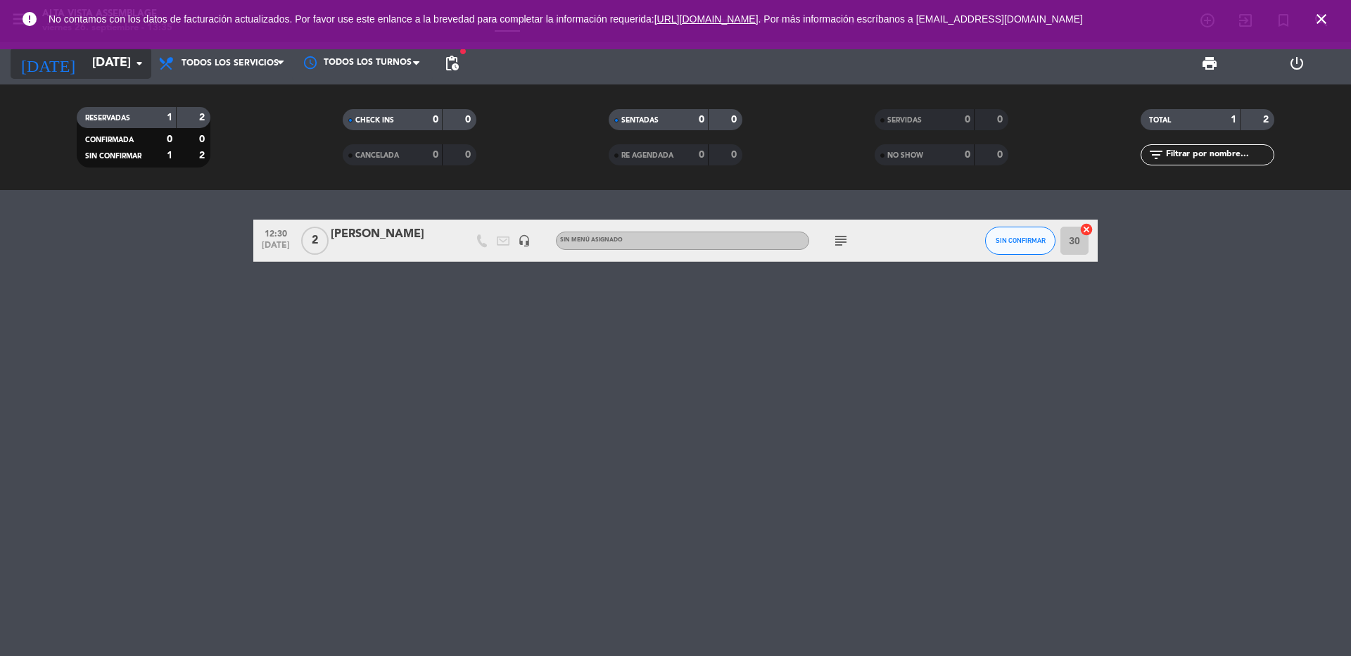
click at [94, 59] on input "[DATE]" at bounding box center [166, 63] width 163 height 28
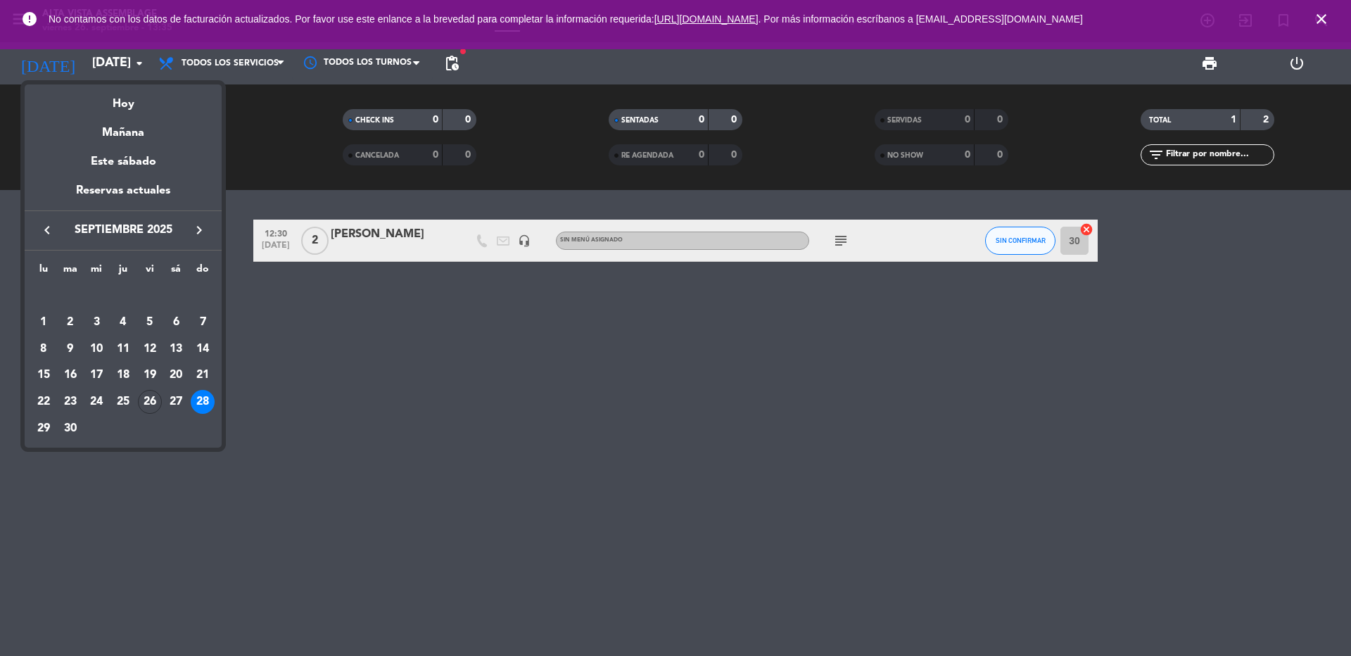
click at [197, 233] on icon "keyboard_arrow_right" at bounding box center [199, 230] width 17 height 17
click at [94, 353] on div "8" at bounding box center [96, 349] width 24 height 24
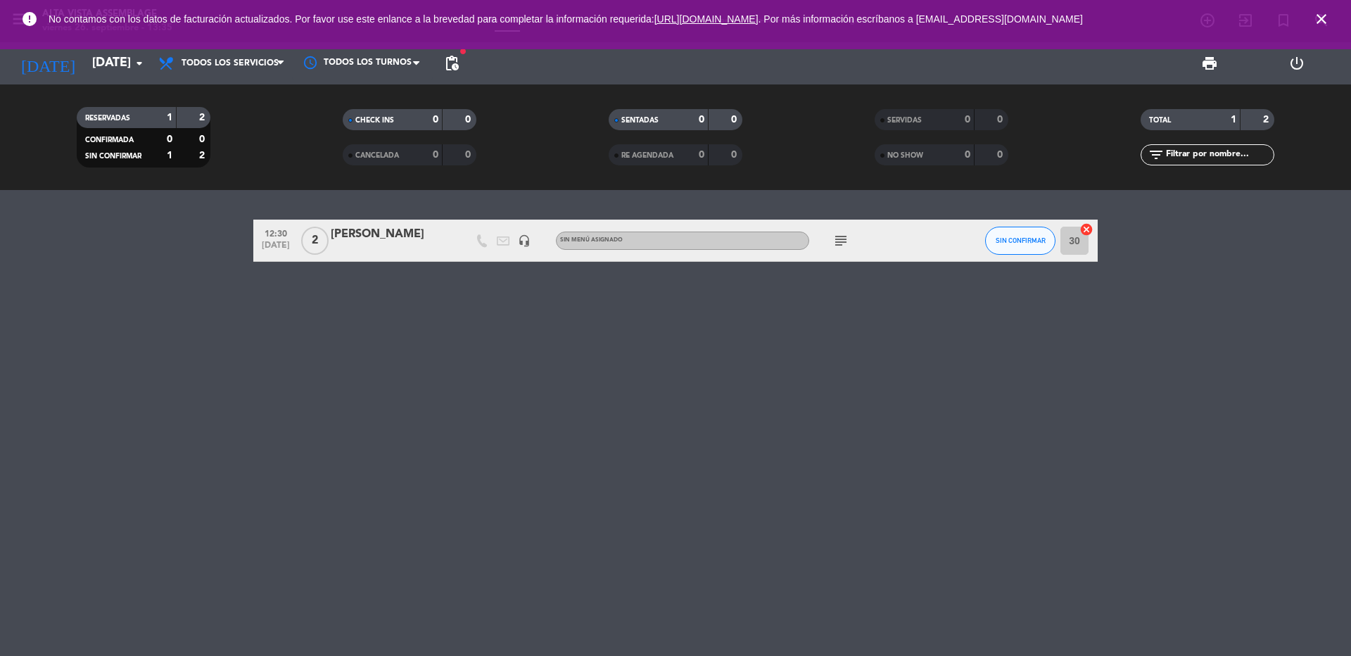
type input "[DATE]"
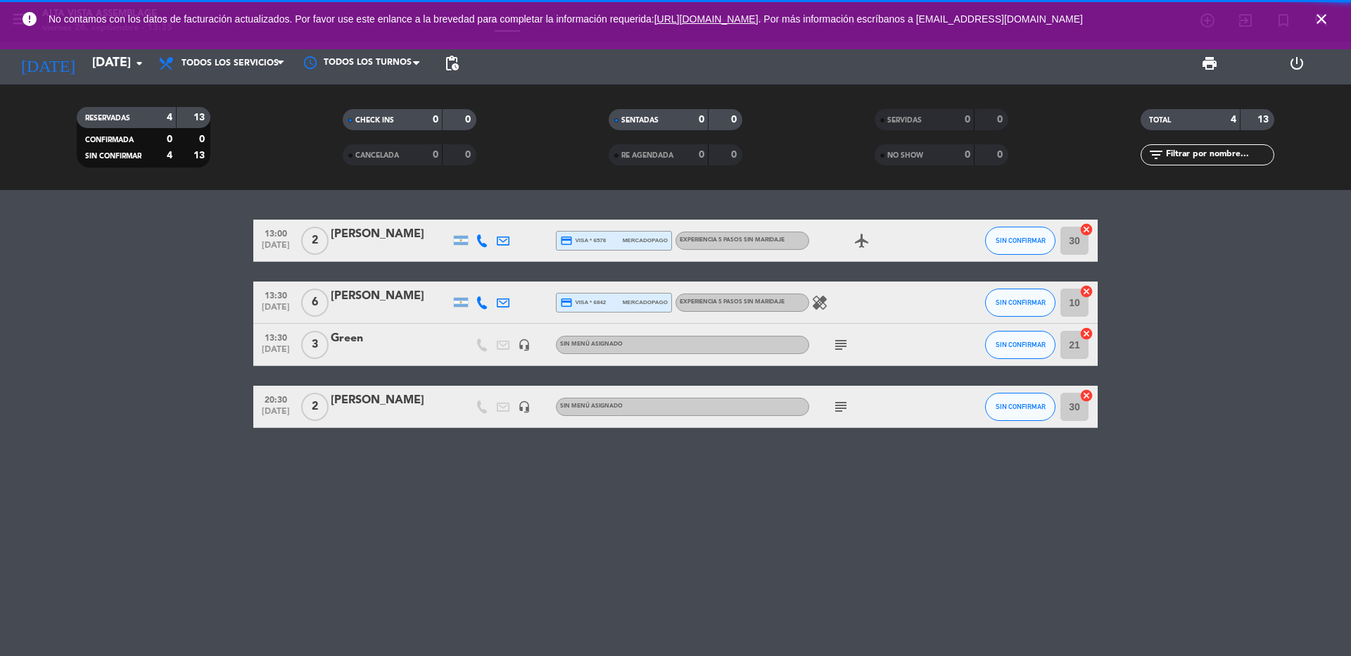
click at [1324, 16] on icon "close" at bounding box center [1321, 19] width 17 height 17
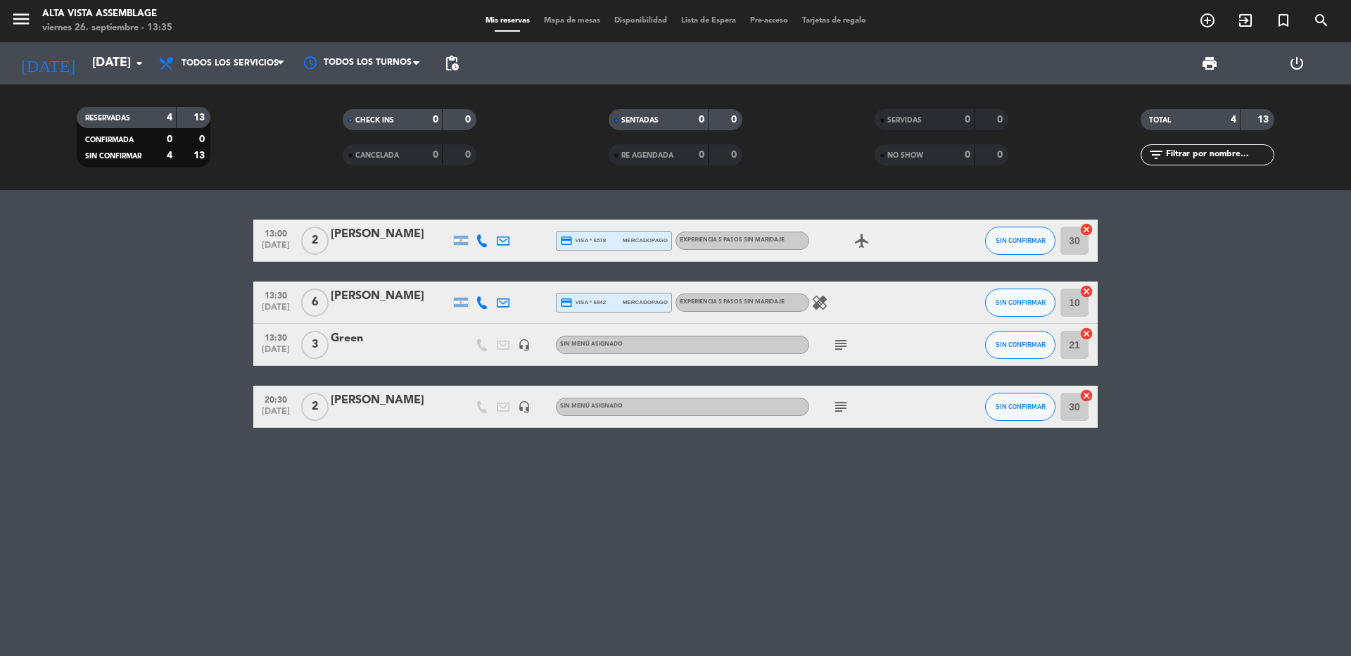
click at [842, 347] on icon "subject" at bounding box center [841, 344] width 17 height 17
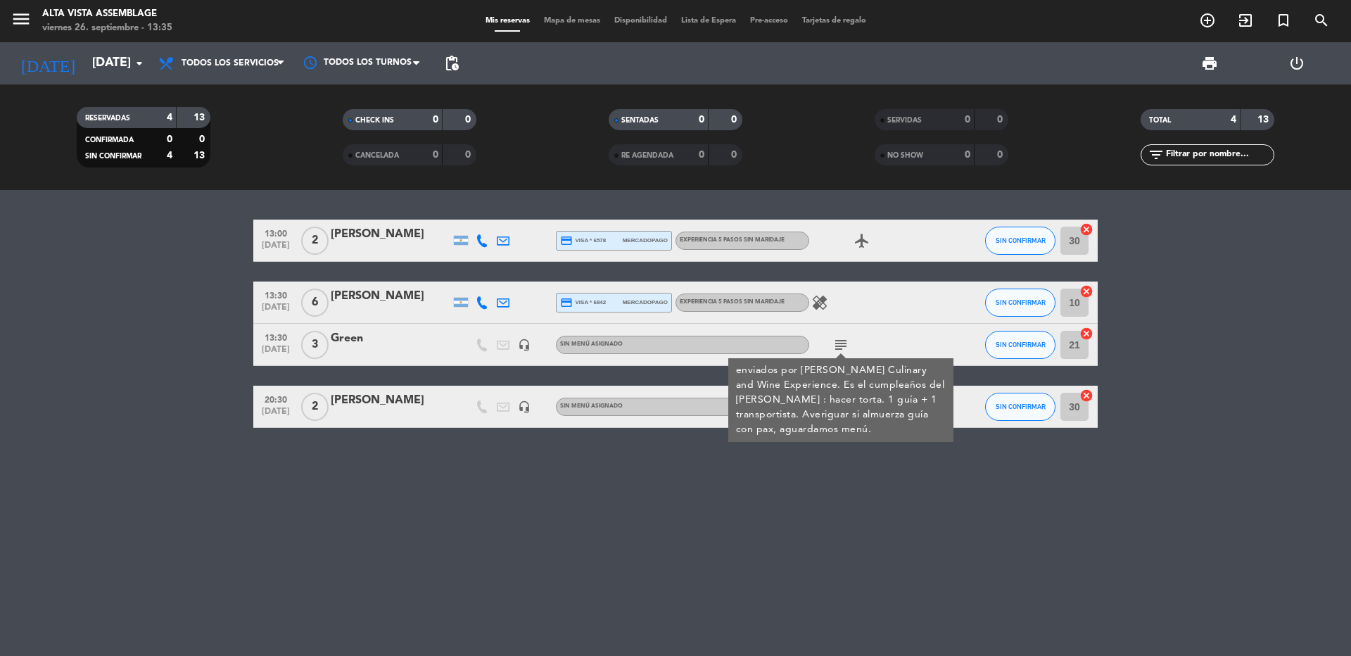
click at [842, 347] on icon "subject" at bounding box center [841, 344] width 17 height 17
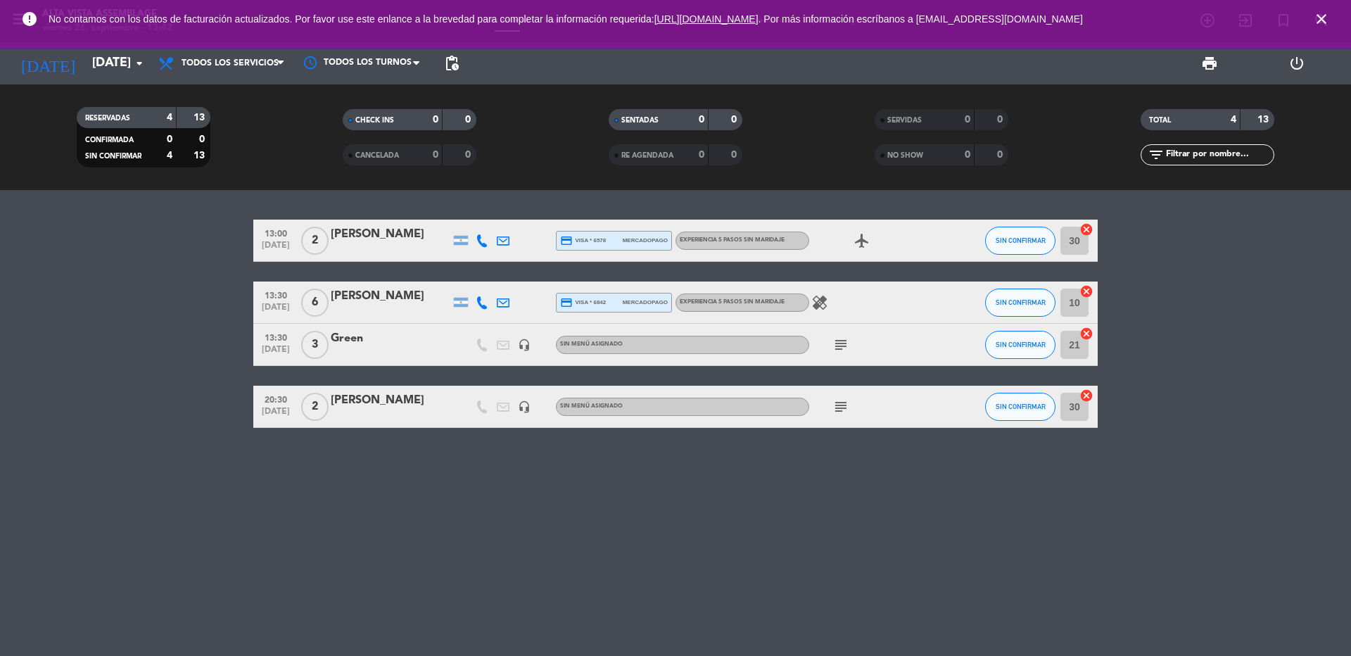
drag, startPoint x: 56, startPoint y: 438, endPoint x: 0, endPoint y: 515, distance: 95.2
click at [58, 438] on div "13:00 [DATE] 2 [PERSON_NAME] credit_card visa * 6578 mercadopago Experiencia 5 …" at bounding box center [675, 423] width 1351 height 466
click at [1324, 19] on icon "close" at bounding box center [1321, 19] width 17 height 17
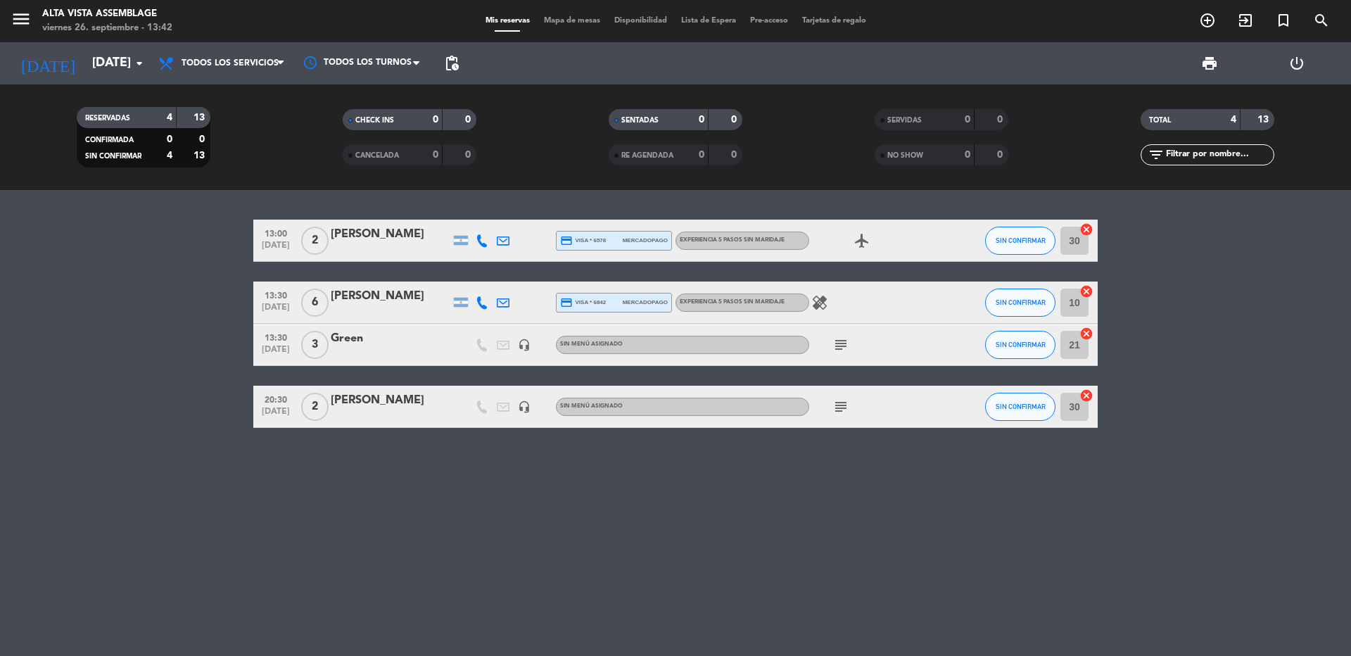
drag, startPoint x: 855, startPoint y: 348, endPoint x: 844, endPoint y: 346, distance: 11.3
click at [854, 348] on div "subject" at bounding box center [872, 345] width 127 height 42
click at [844, 346] on icon "subject" at bounding box center [841, 344] width 17 height 17
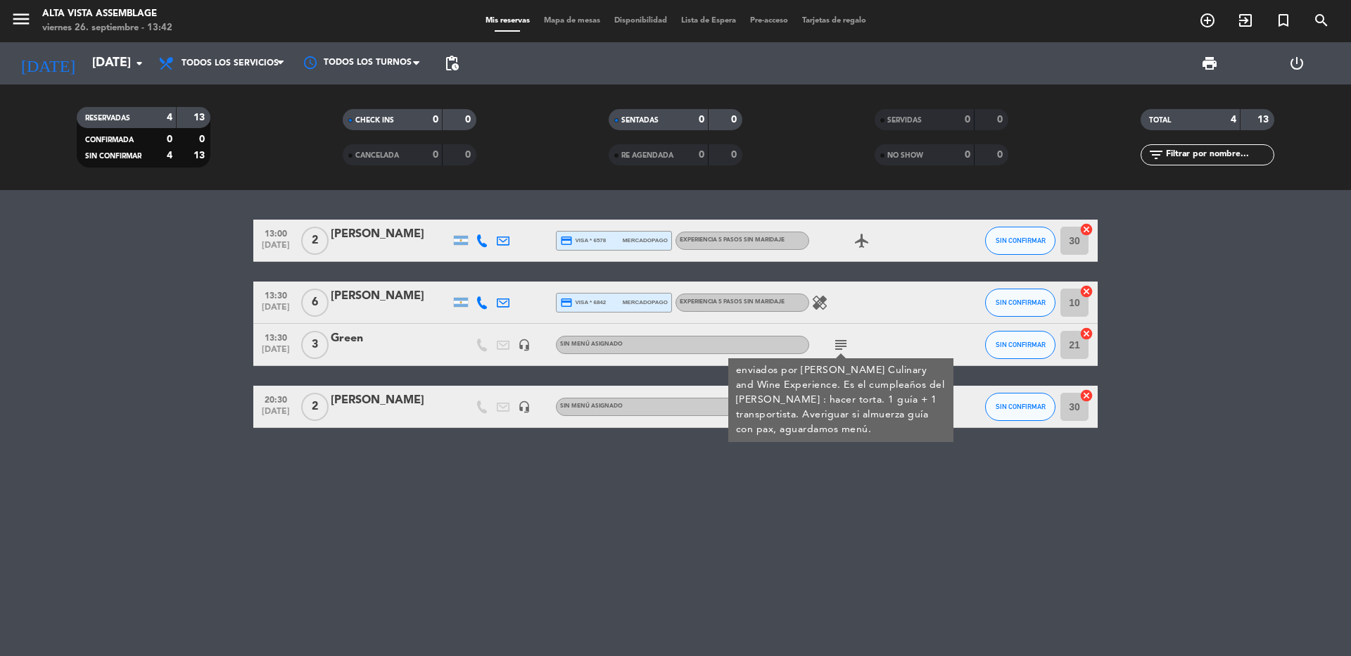
click at [844, 346] on icon "subject" at bounding box center [841, 344] width 17 height 17
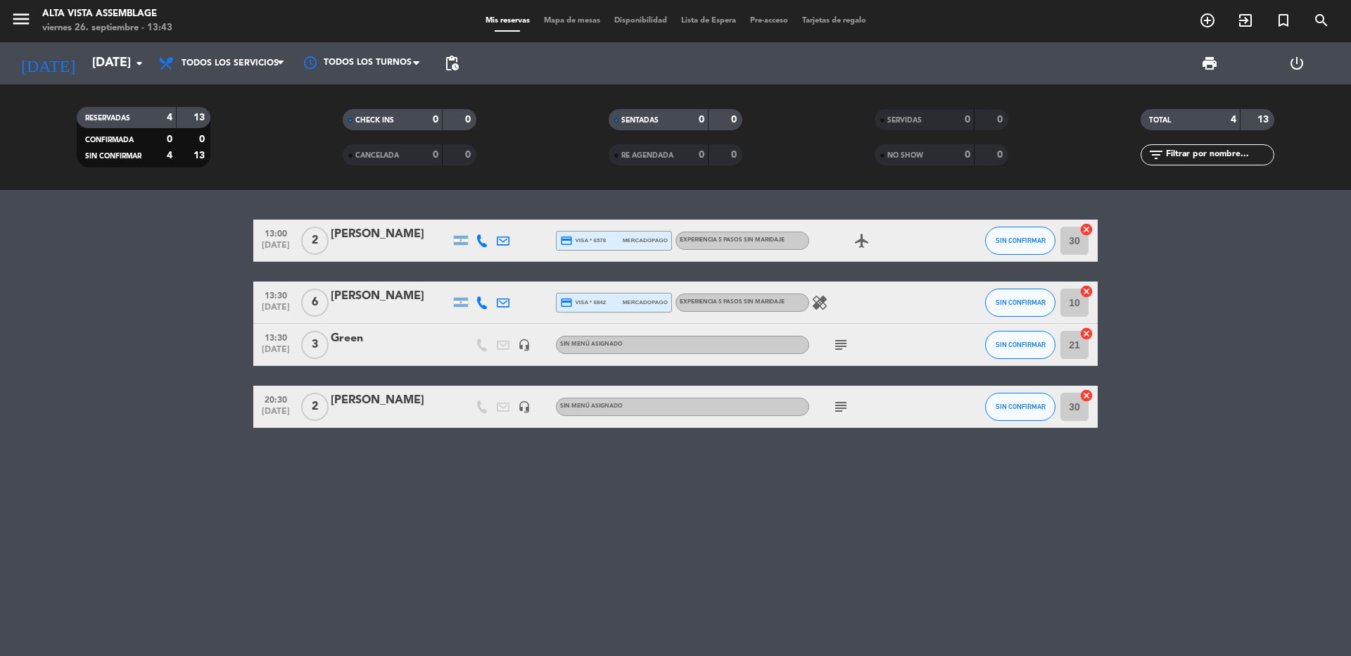
click at [334, 348] on div "Green" at bounding box center [391, 338] width 120 height 18
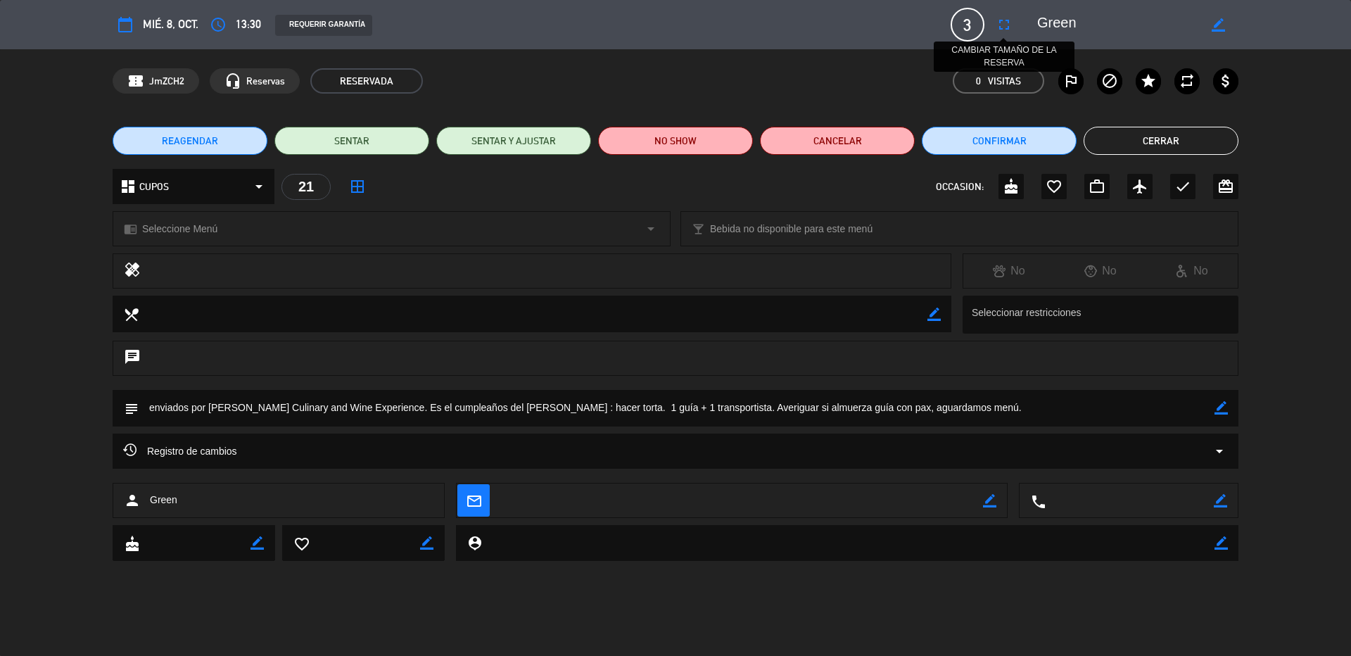
click at [1006, 29] on icon "fullscreen" at bounding box center [1004, 24] width 17 height 17
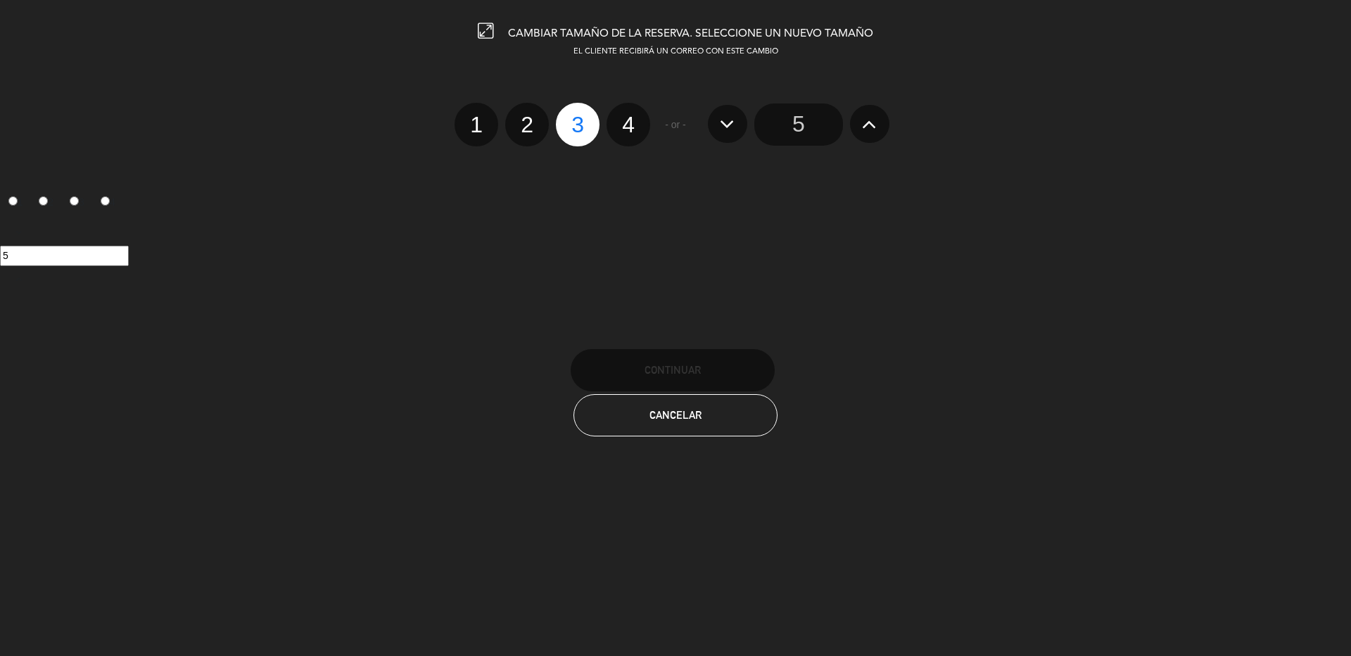
click at [524, 127] on label "2" at bounding box center [527, 125] width 44 height 44
click at [524, 117] on input "2" at bounding box center [525, 112] width 9 height 9
radio input "true"
radio input "false"
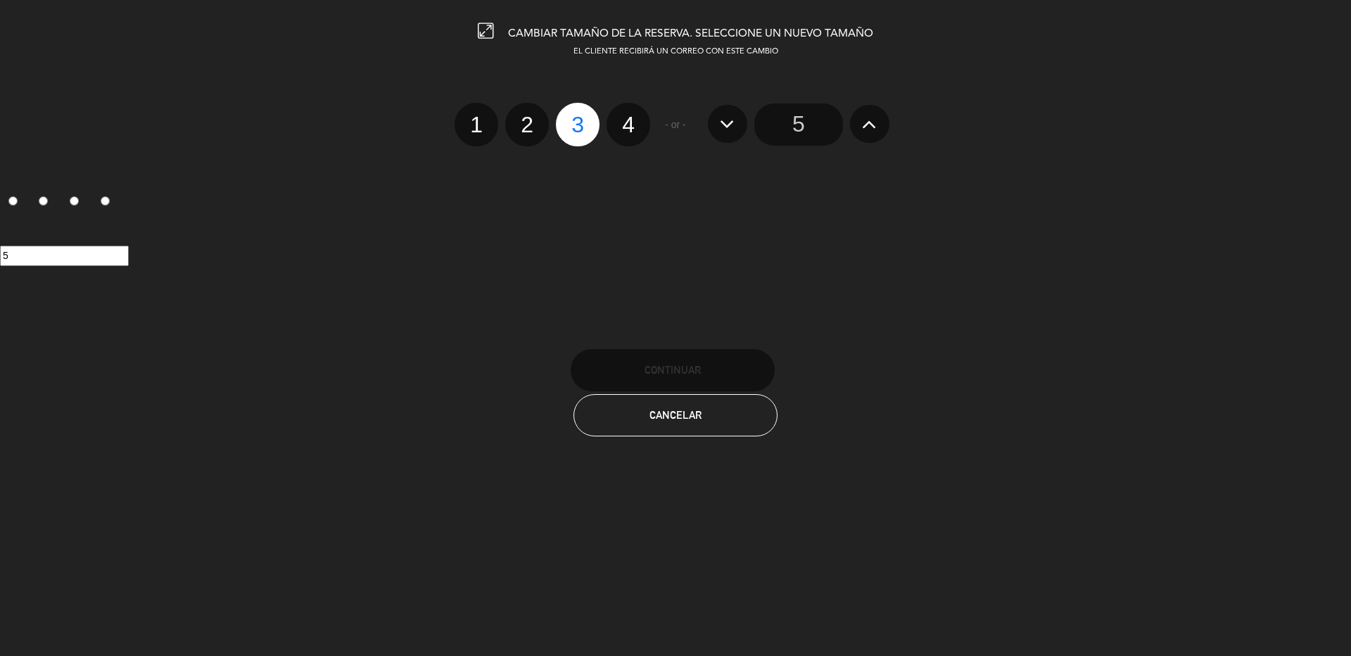
radio input "false"
radio input "true"
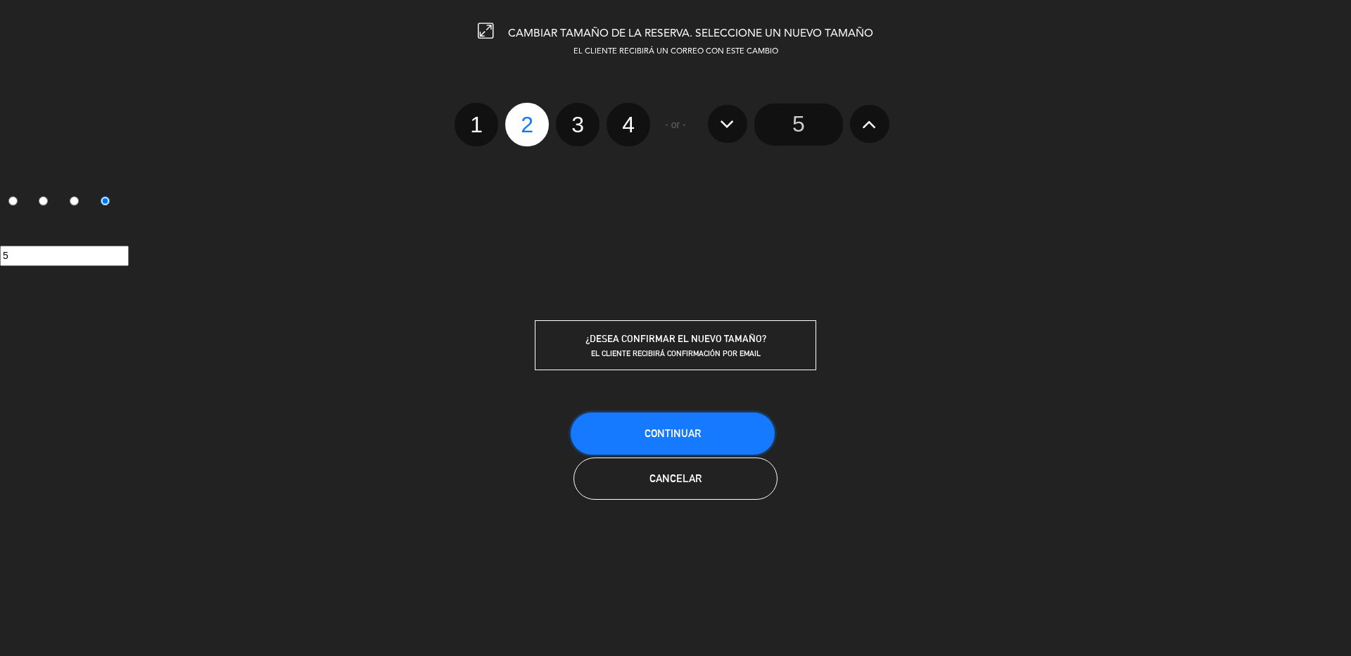
click at [686, 427] on button "Continuar" at bounding box center [673, 433] width 204 height 42
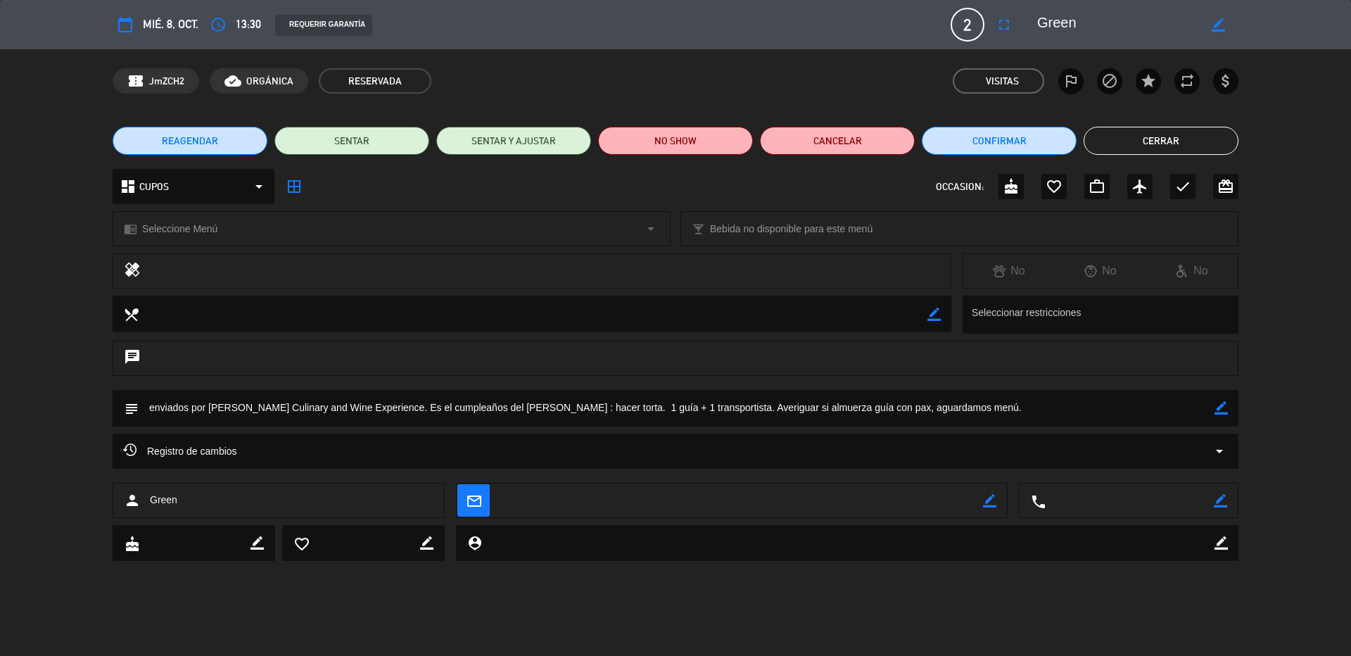
click at [1163, 151] on button "Cerrar" at bounding box center [1161, 141] width 155 height 28
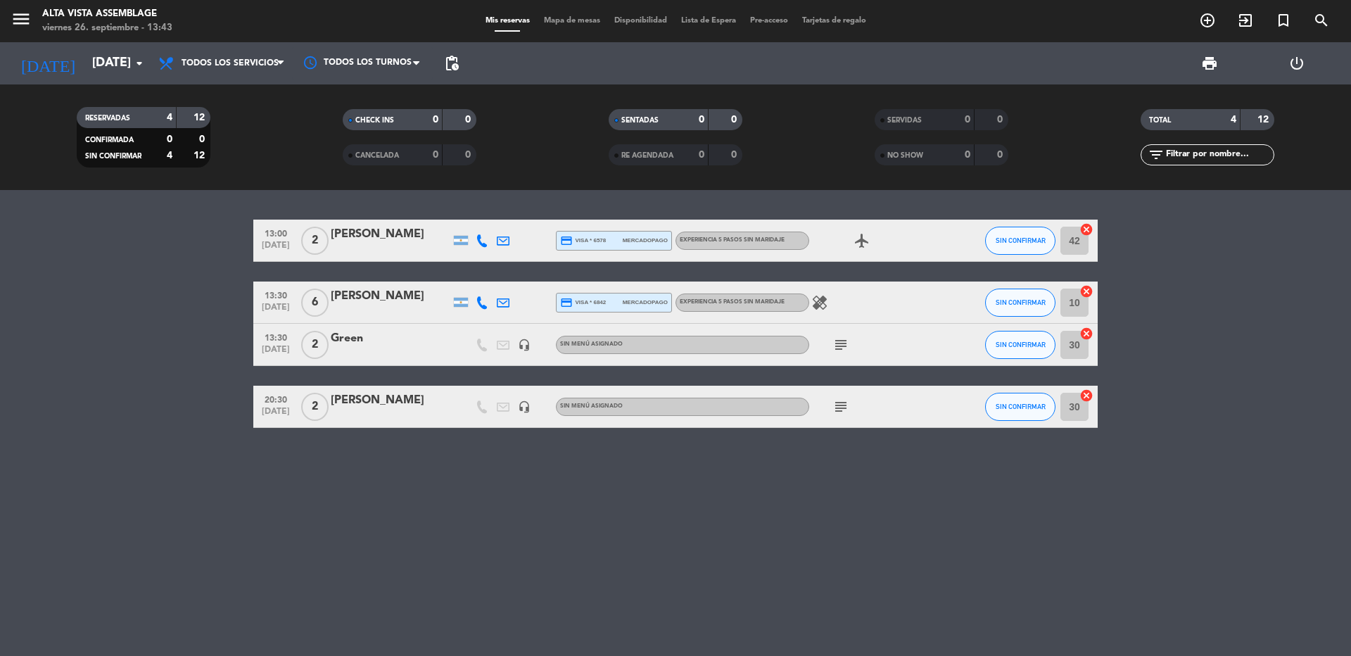
click at [833, 346] on span "subject" at bounding box center [841, 344] width 21 height 17
click at [838, 348] on icon "subject" at bounding box center [841, 344] width 17 height 17
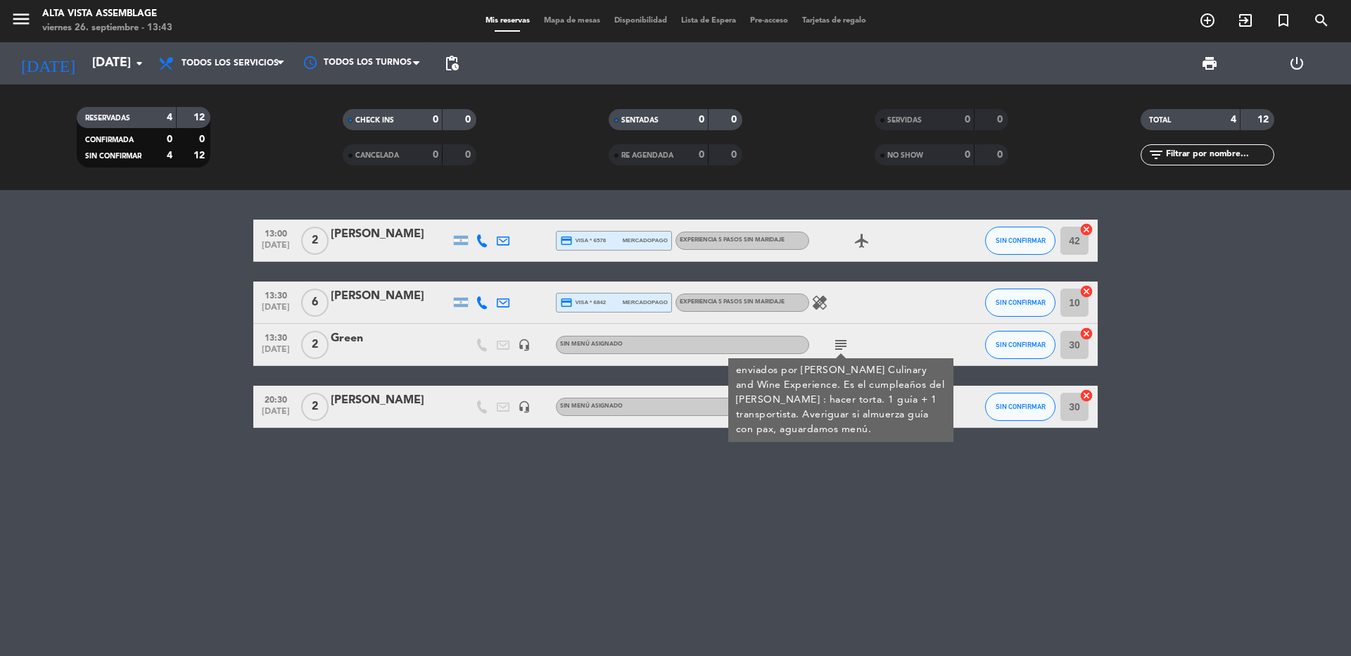
click at [838, 348] on icon "subject" at bounding box center [841, 344] width 17 height 17
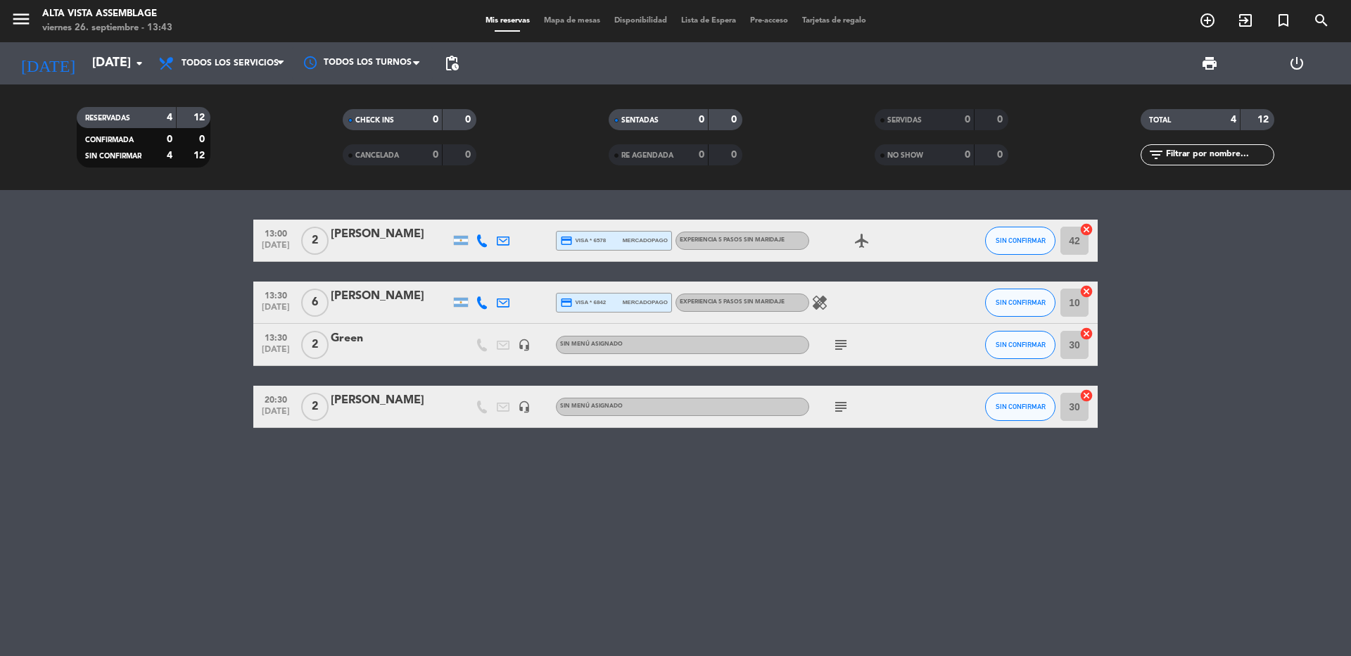
click at [847, 348] on icon "subject" at bounding box center [841, 344] width 17 height 17
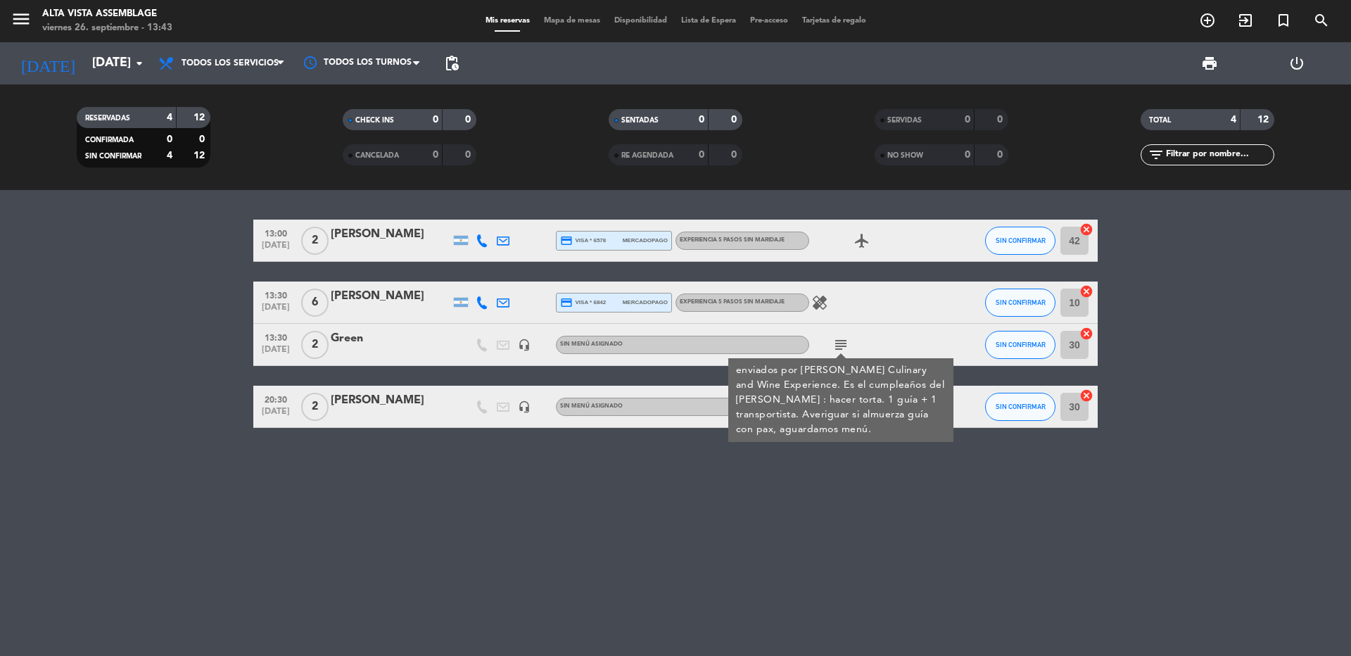
click at [847, 348] on icon "subject" at bounding box center [841, 344] width 17 height 17
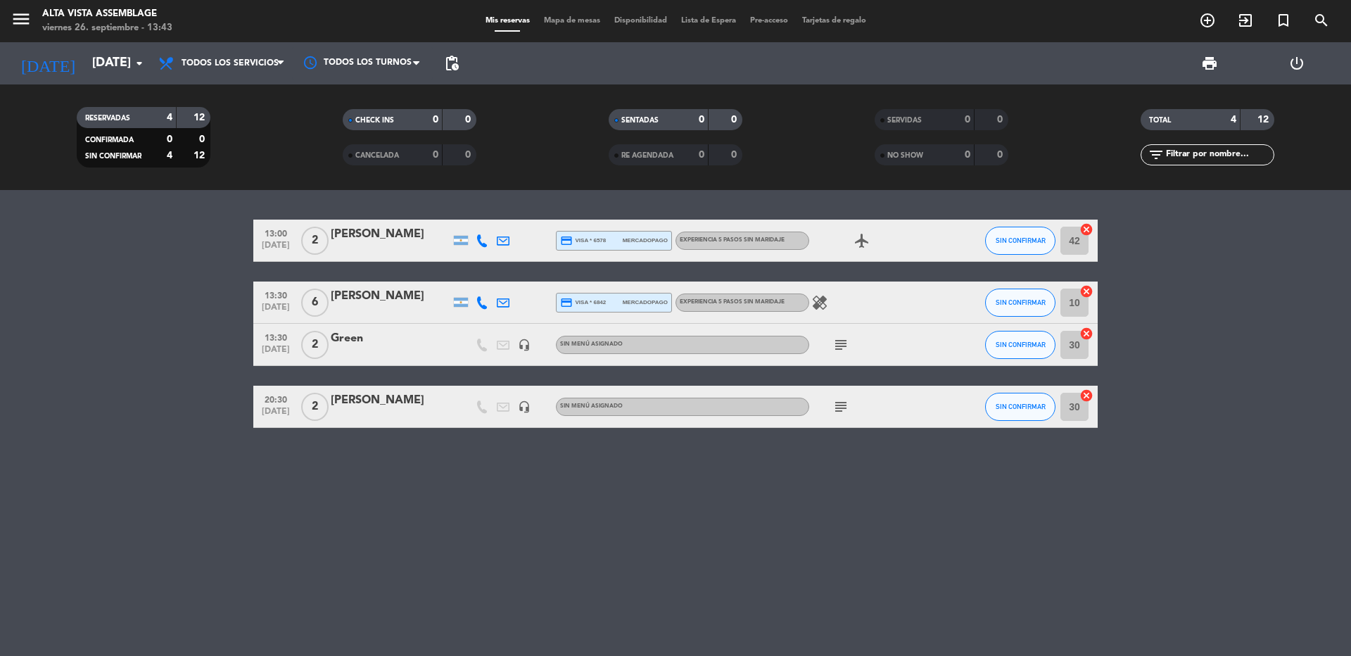
click at [389, 339] on div "Green" at bounding box center [391, 338] width 120 height 18
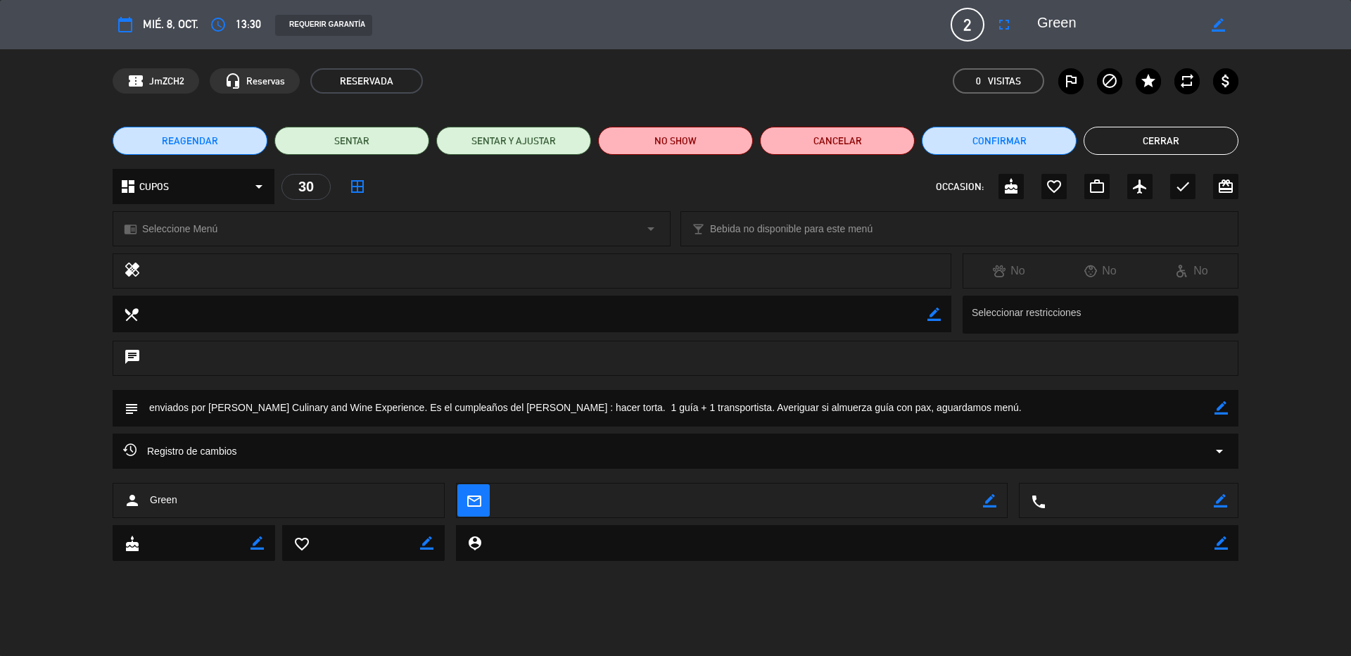
click at [1220, 408] on icon "border_color" at bounding box center [1221, 407] width 13 height 13
click at [716, 405] on textarea at bounding box center [677, 408] width 1076 height 36
click at [713, 405] on textarea at bounding box center [677, 408] width 1076 height 36
drag, startPoint x: 713, startPoint y: 405, endPoint x: 1033, endPoint y: 417, distance: 319.8
click at [1033, 417] on textarea at bounding box center [677, 408] width 1076 height 36
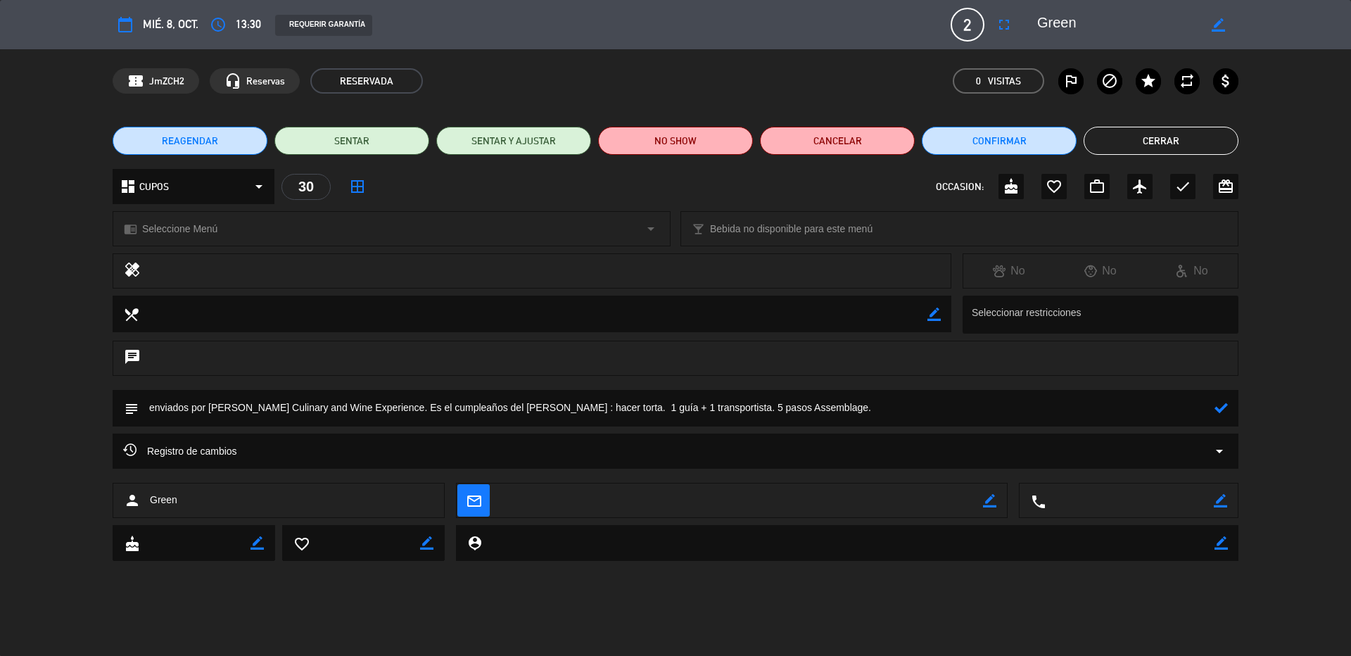
type textarea "enviados por [PERSON_NAME] Culinary and Wine Experience. Es el cumpleaños del […"
drag, startPoint x: 1218, startPoint y: 408, endPoint x: 987, endPoint y: 373, distance: 233.4
click at [1219, 408] on icon at bounding box center [1221, 407] width 13 height 13
drag, startPoint x: 1110, startPoint y: 145, endPoint x: 458, endPoint y: 146, distance: 651.8
click at [1099, 151] on button "Cerrar" at bounding box center [1161, 141] width 155 height 28
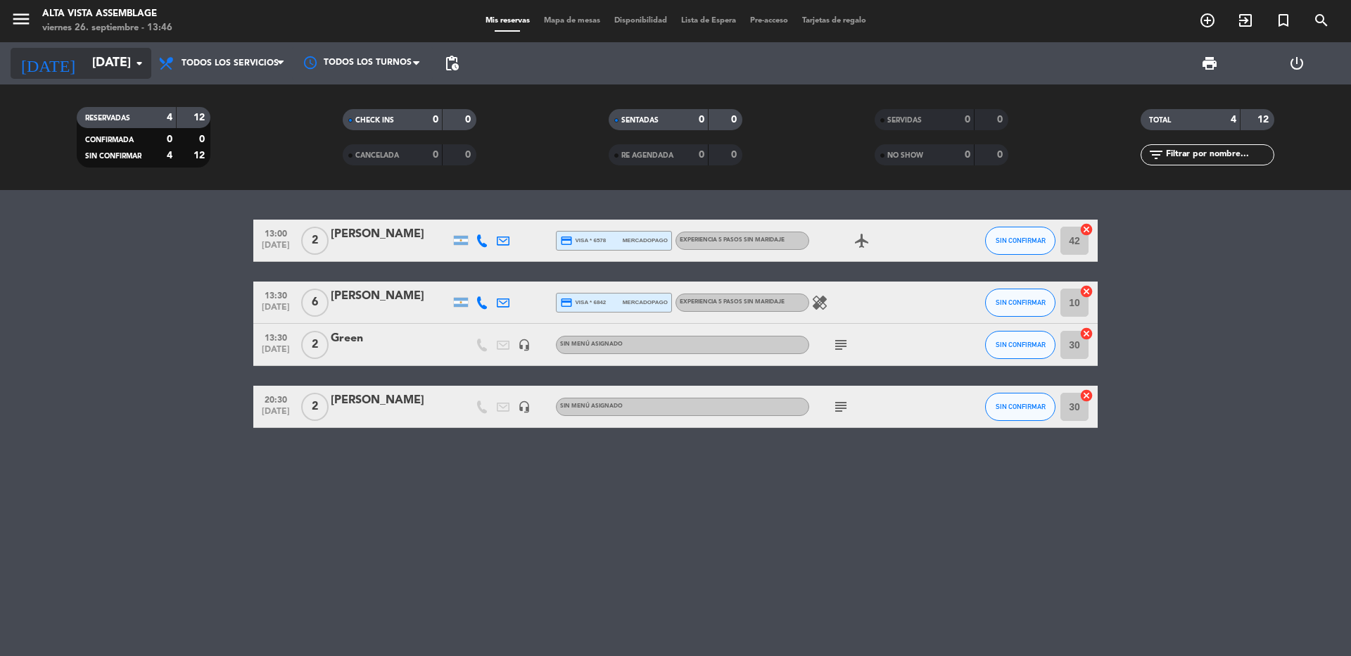
click at [103, 61] on input "[DATE]" at bounding box center [166, 63] width 163 height 28
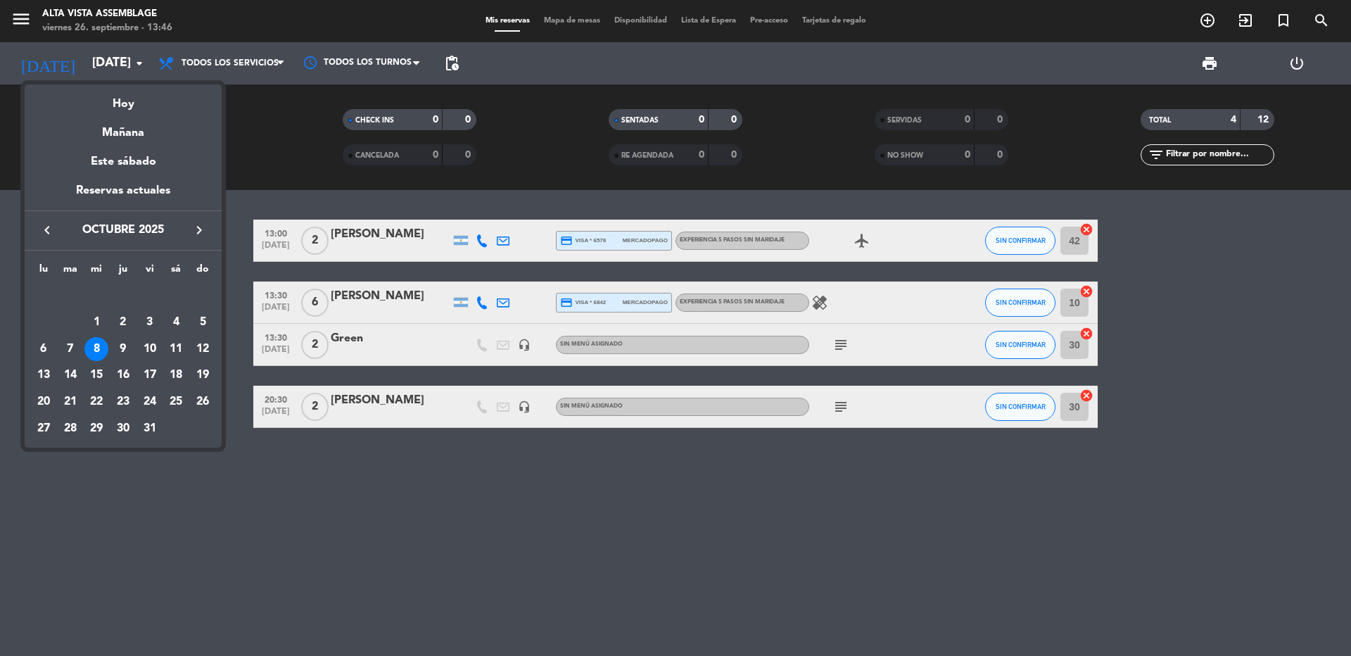
click at [289, 526] on div at bounding box center [675, 328] width 1351 height 656
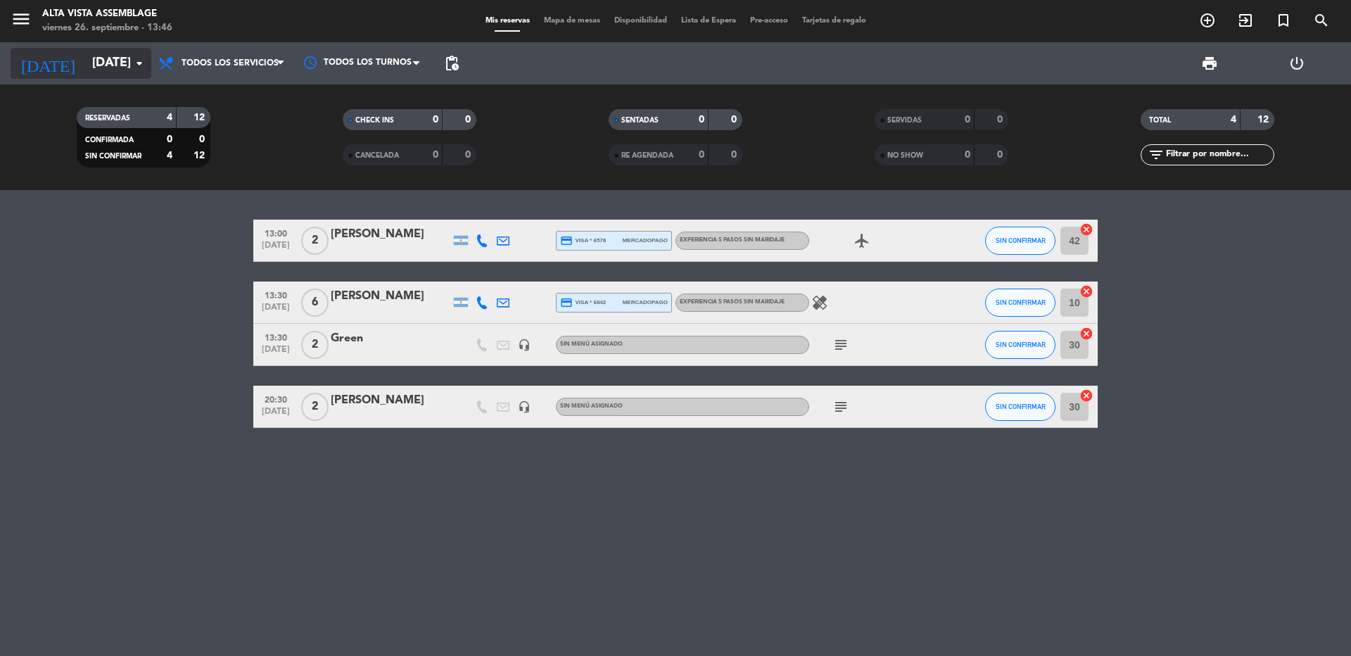
click at [93, 66] on input "[DATE]" at bounding box center [166, 63] width 163 height 28
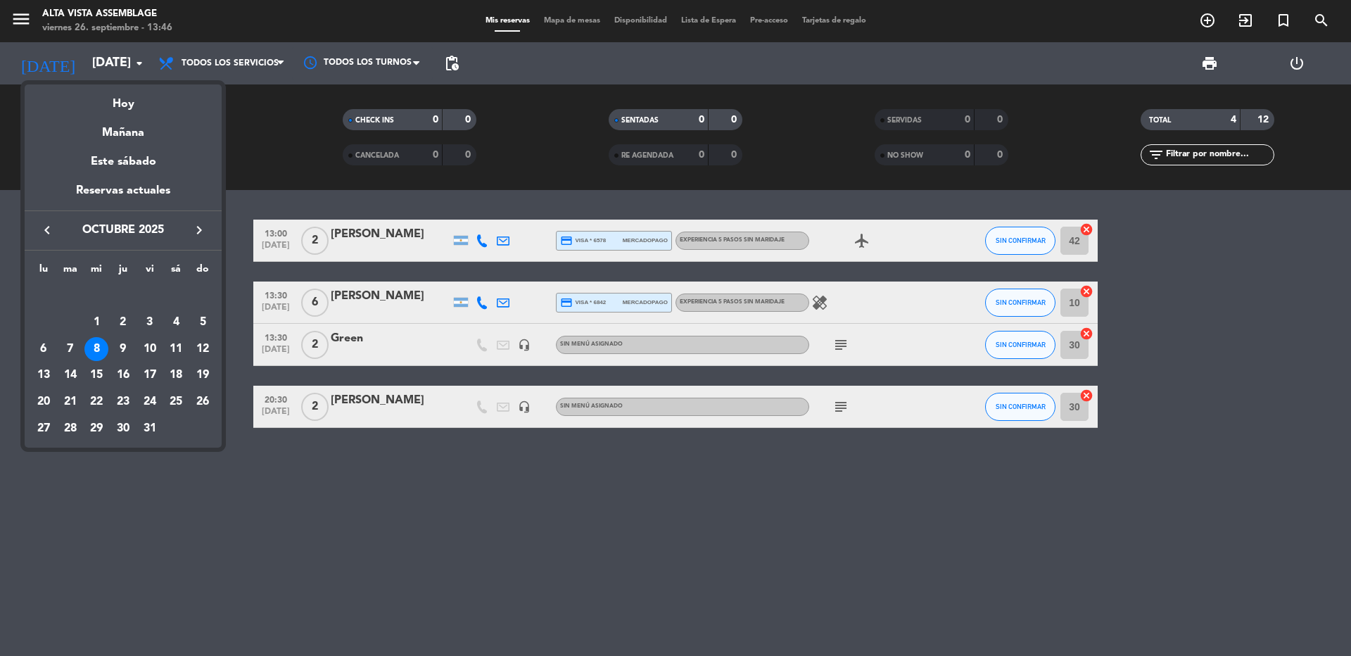
click at [147, 327] on div "3" at bounding box center [150, 322] width 24 height 24
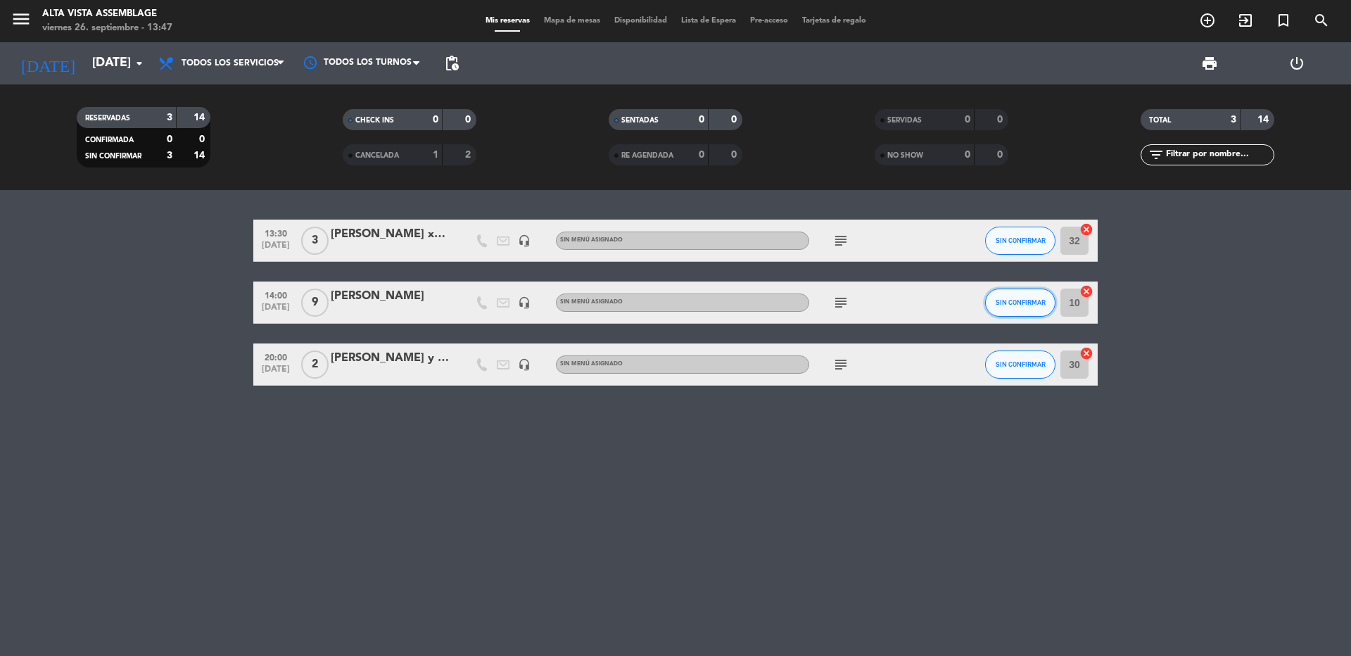
click at [1033, 312] on button "SIN CONFIRMAR" at bounding box center [1020, 303] width 70 height 28
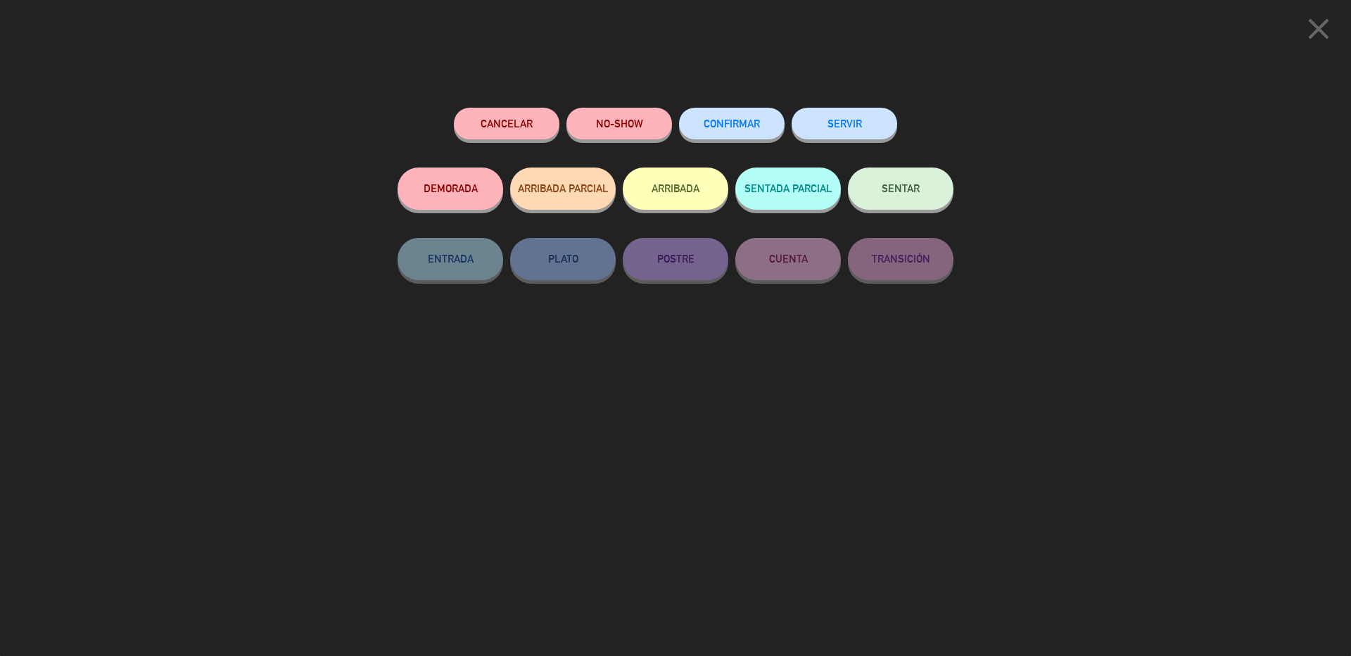
drag, startPoint x: 714, startPoint y: 120, endPoint x: 677, endPoint y: 153, distance: 49.4
click at [717, 122] on span "CONFIRMAR" at bounding box center [732, 124] width 56 height 12
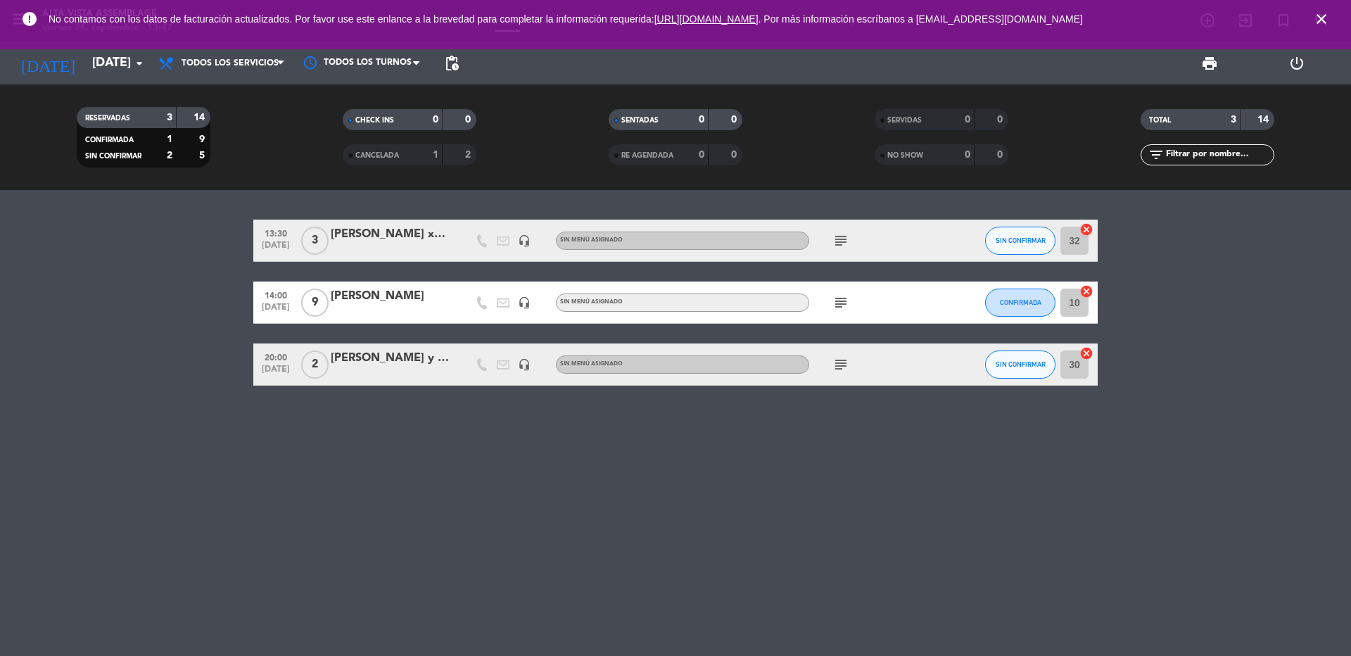
click at [838, 240] on icon "subject" at bounding box center [841, 240] width 17 height 17
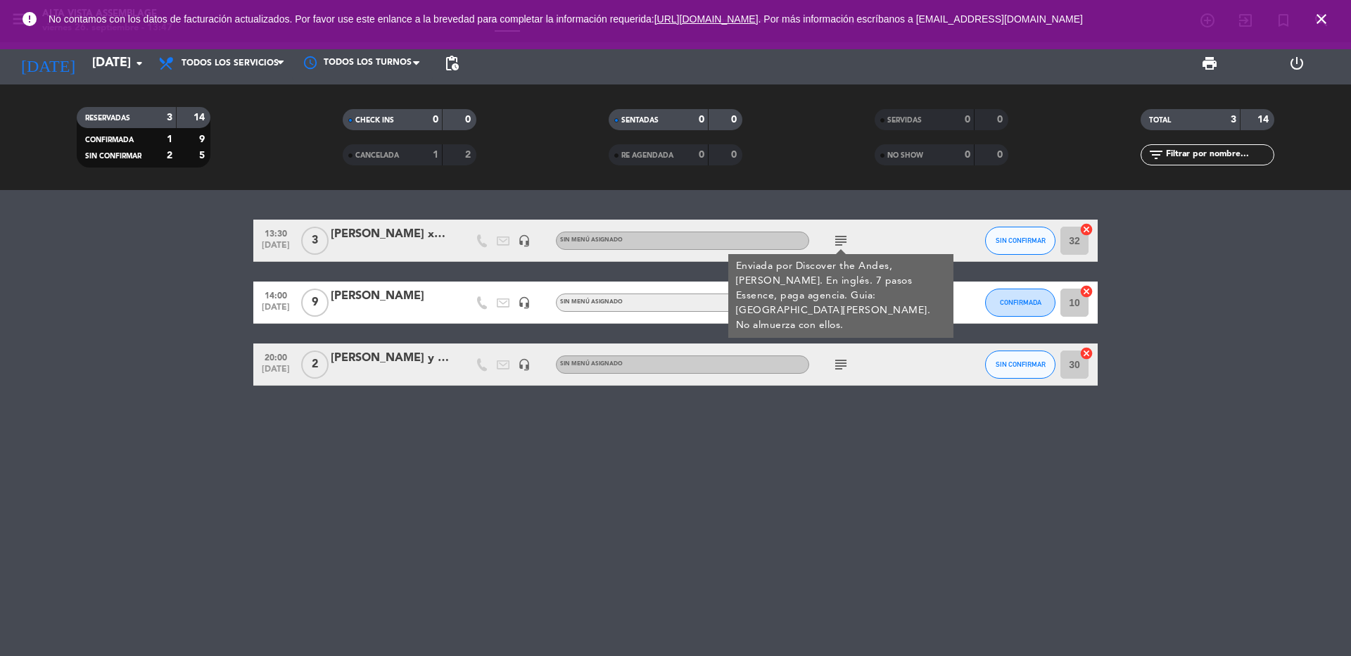
click at [860, 505] on div "13:30 [DATE] 3 [PERSON_NAME] x3 ( Ingles) headset_mic Sin menú asignado subject…" at bounding box center [675, 423] width 1351 height 466
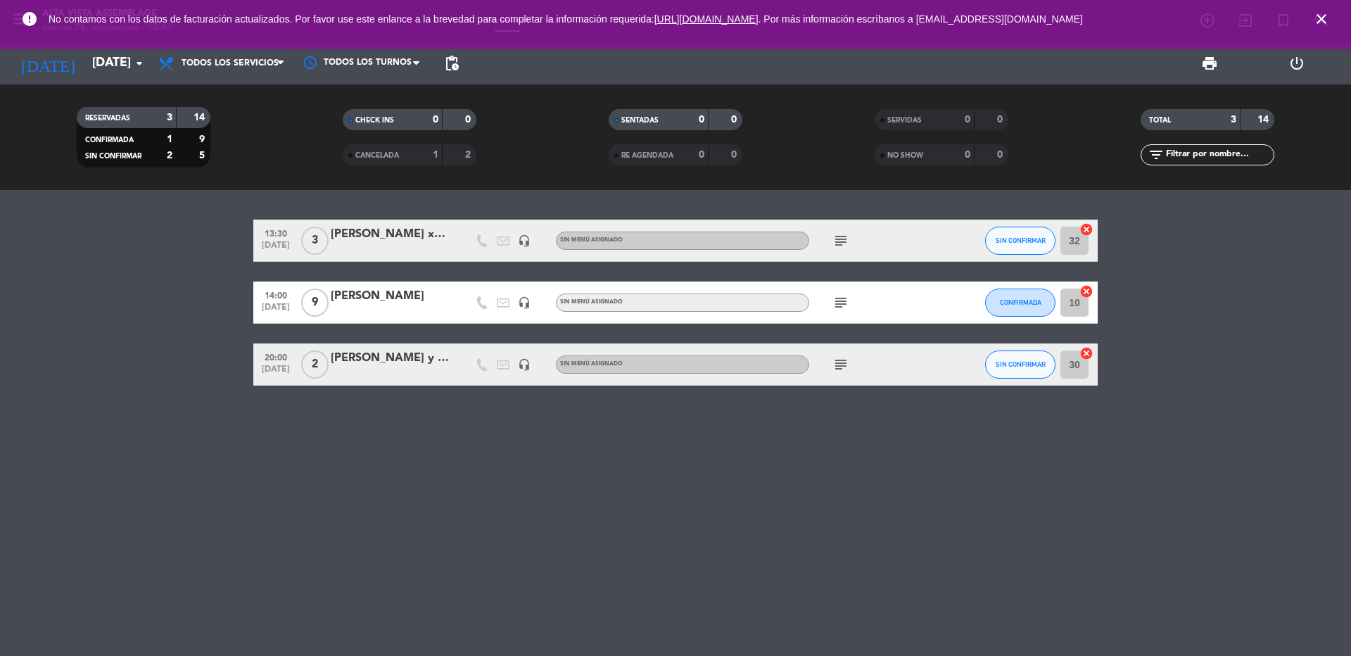
click at [1321, 17] on icon "close" at bounding box center [1321, 19] width 17 height 17
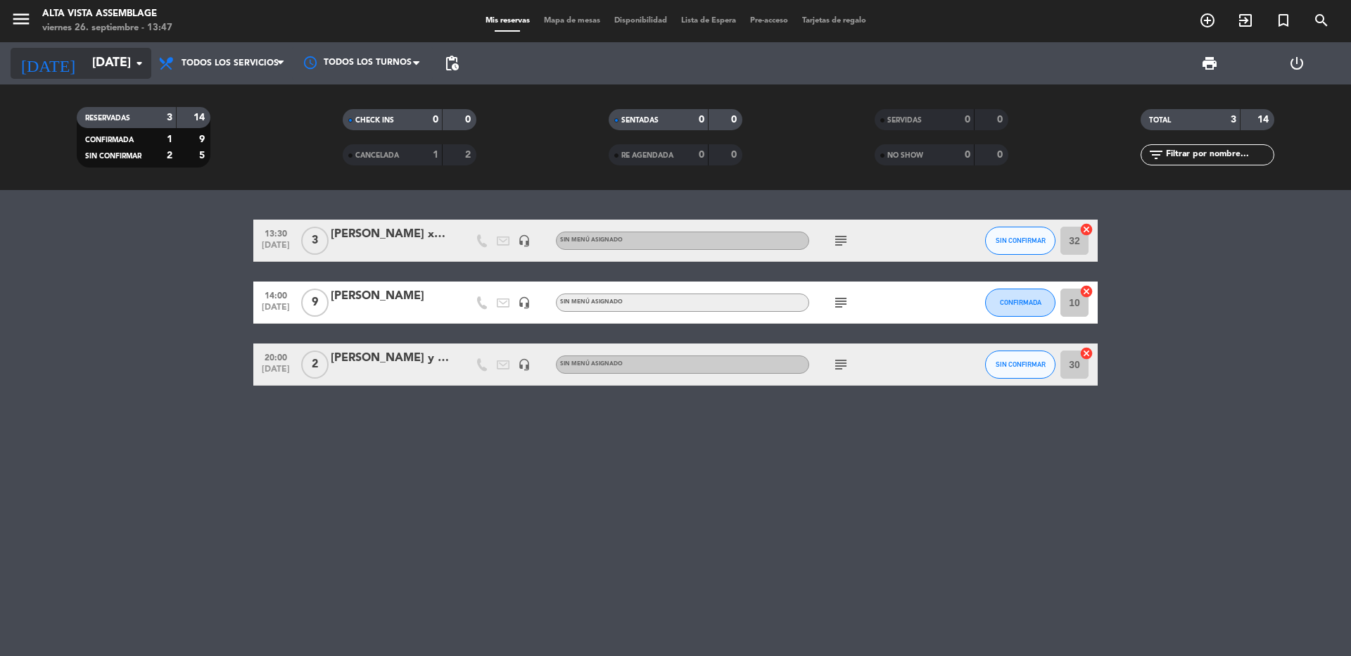
click at [85, 72] on input "[DATE]" at bounding box center [166, 63] width 163 height 28
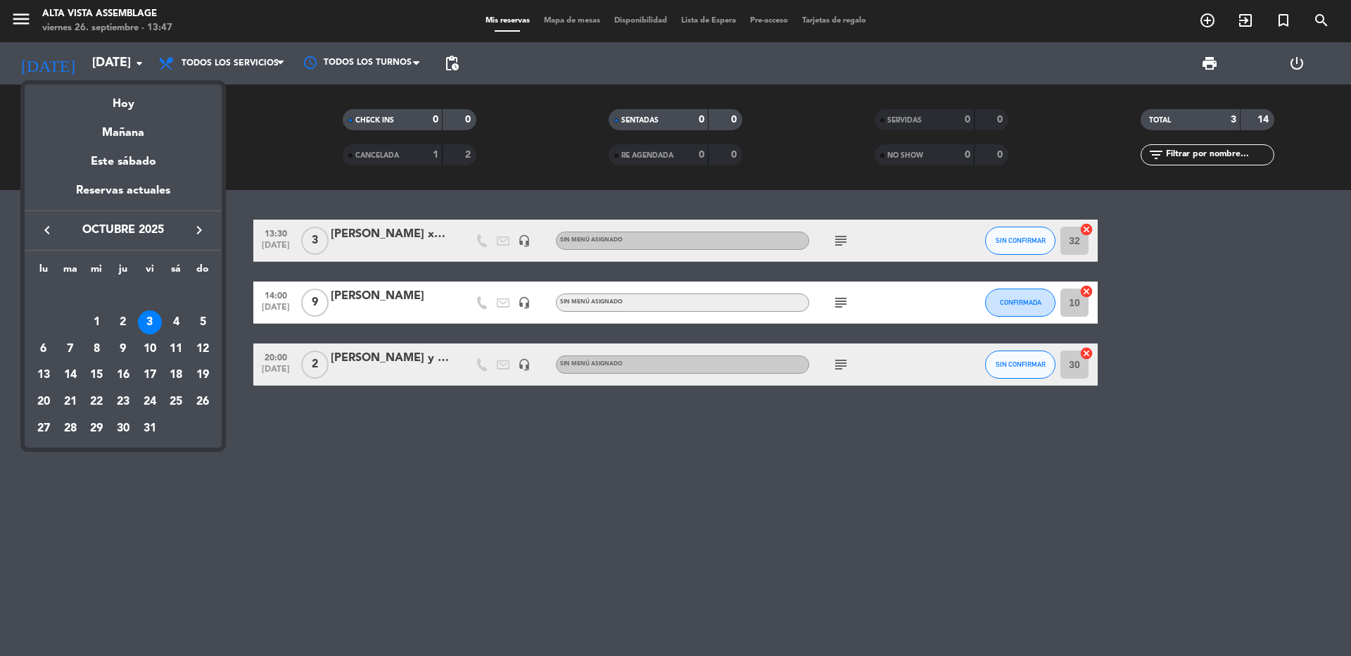
click at [105, 103] on div "Hoy" at bounding box center [123, 98] width 197 height 29
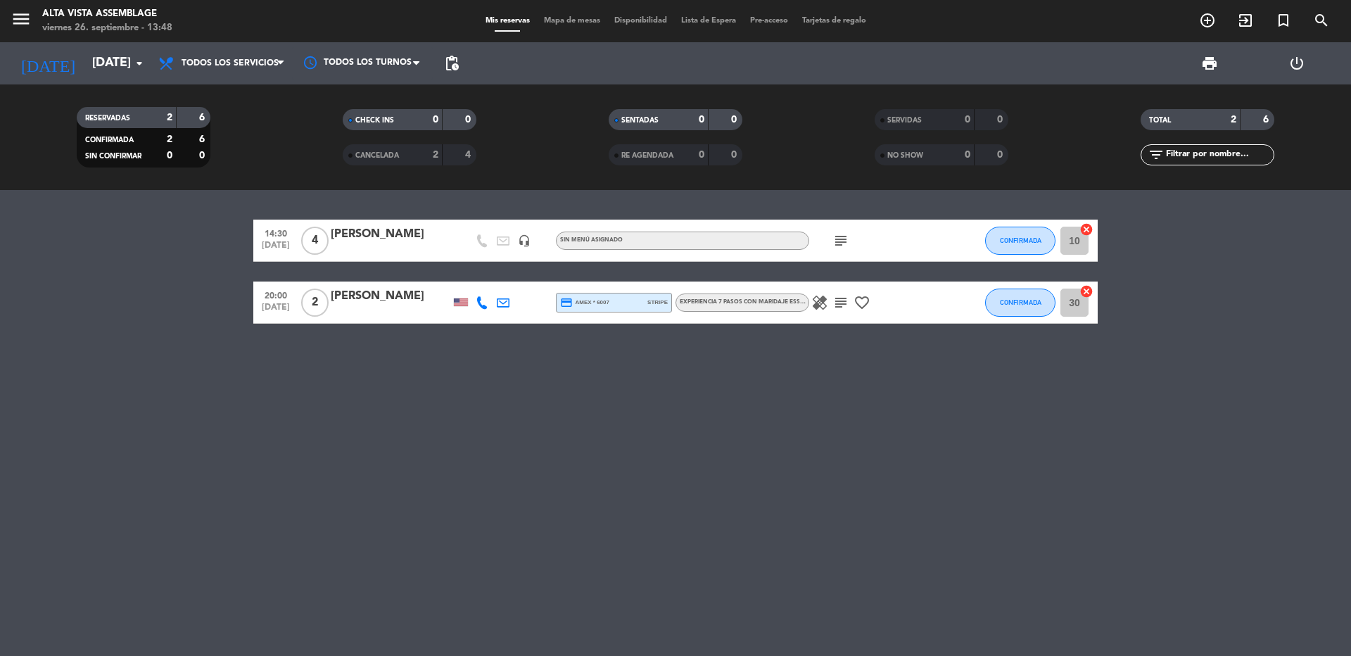
click at [115, 410] on div "14:30 [DATE] 4 [PERSON_NAME] headset_mic Sin menú asignado subject CONFIRMADA 1…" at bounding box center [675, 423] width 1351 height 466
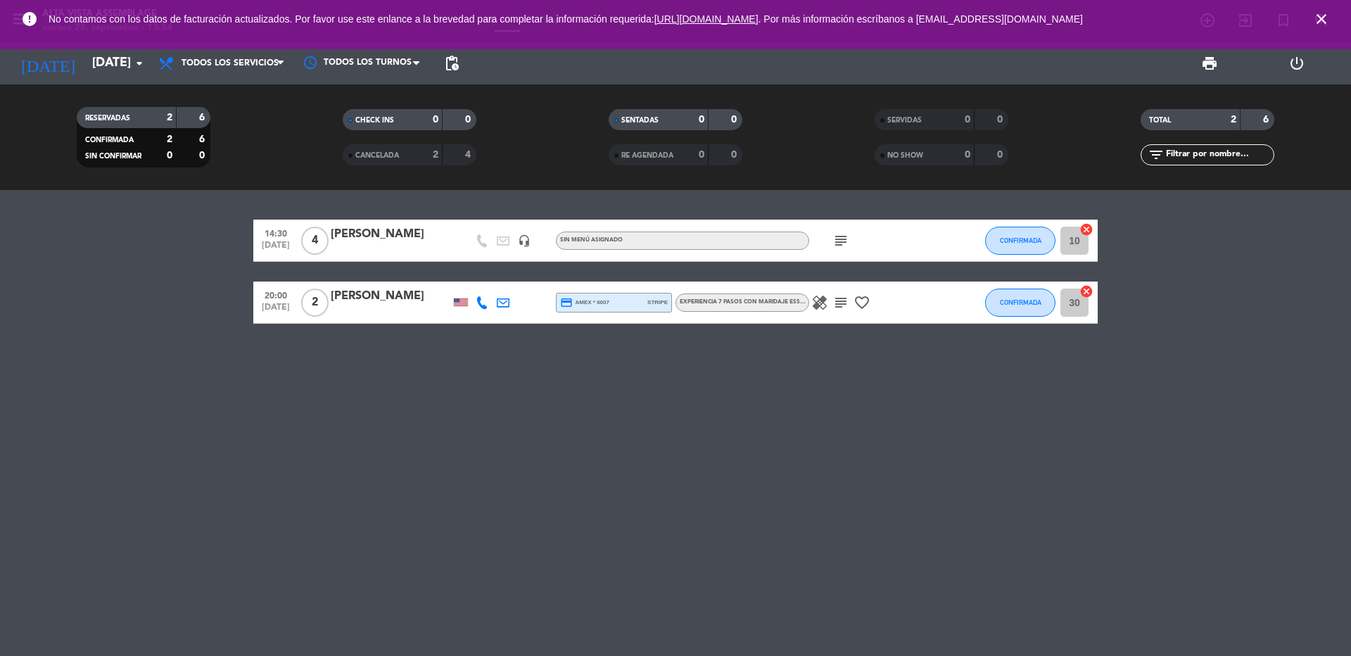
click at [1325, 18] on icon "close" at bounding box center [1321, 19] width 17 height 17
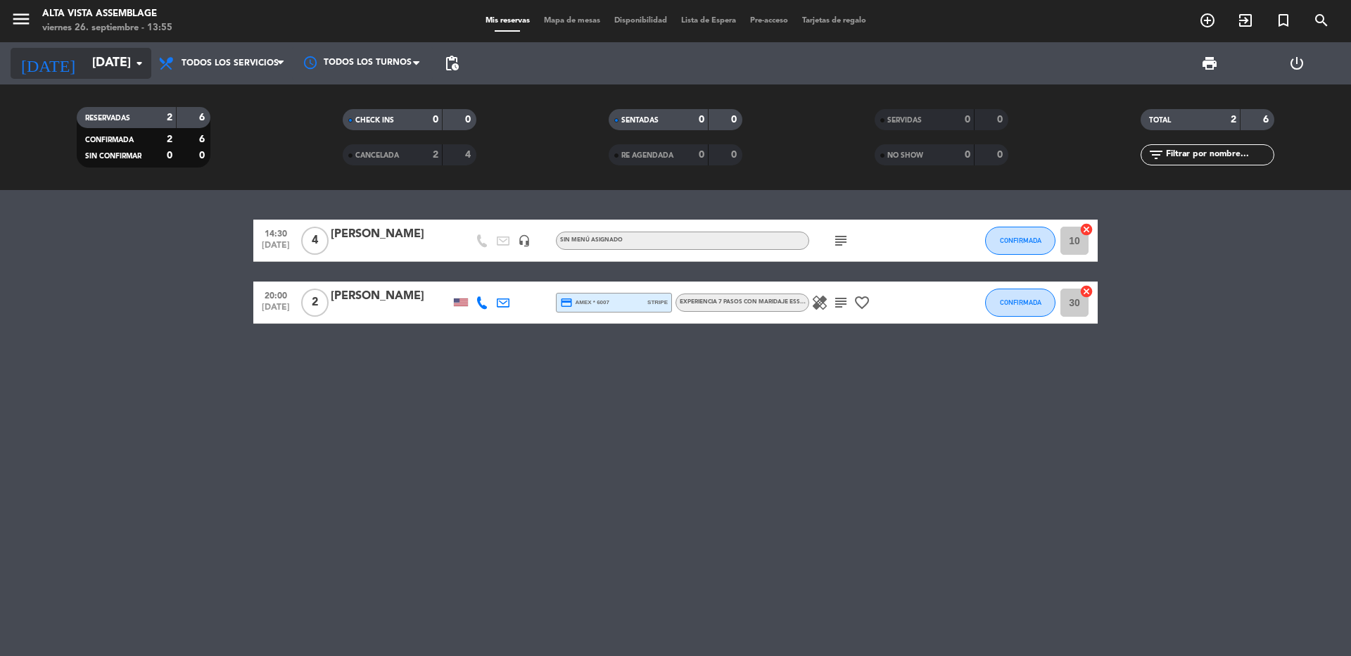
click at [85, 60] on input "[DATE]" at bounding box center [166, 63] width 163 height 28
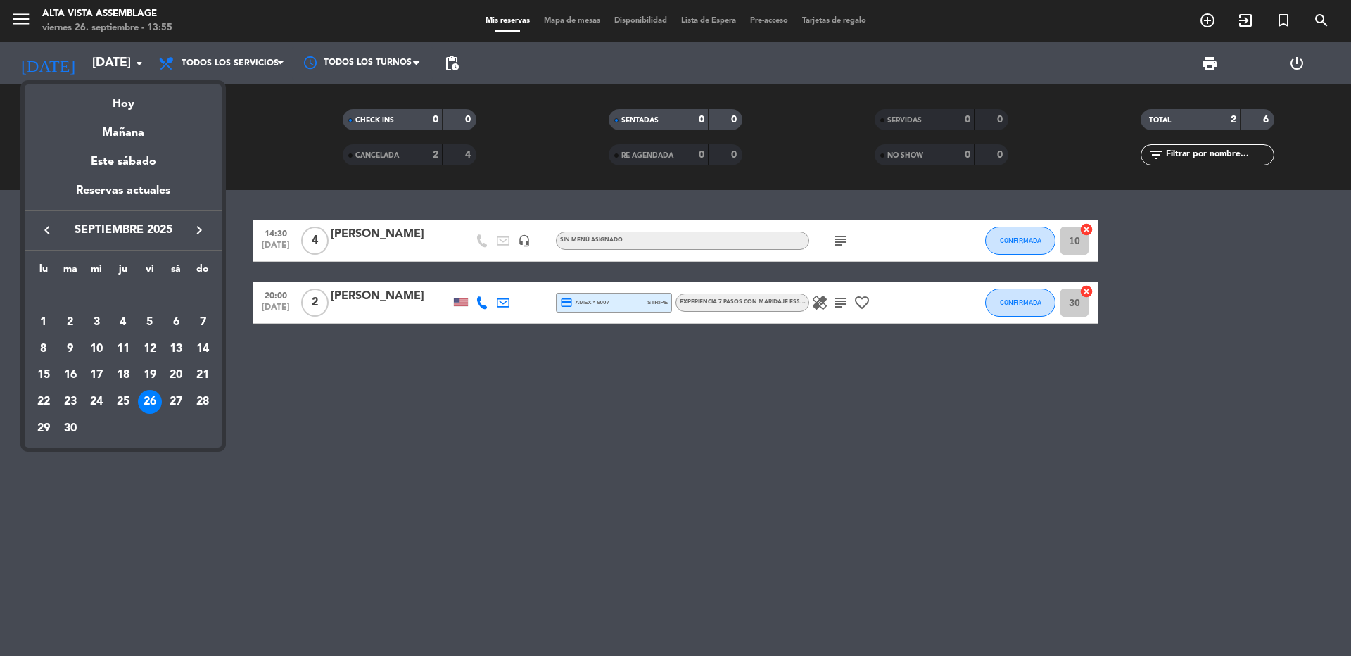
click at [170, 511] on div at bounding box center [675, 328] width 1351 height 656
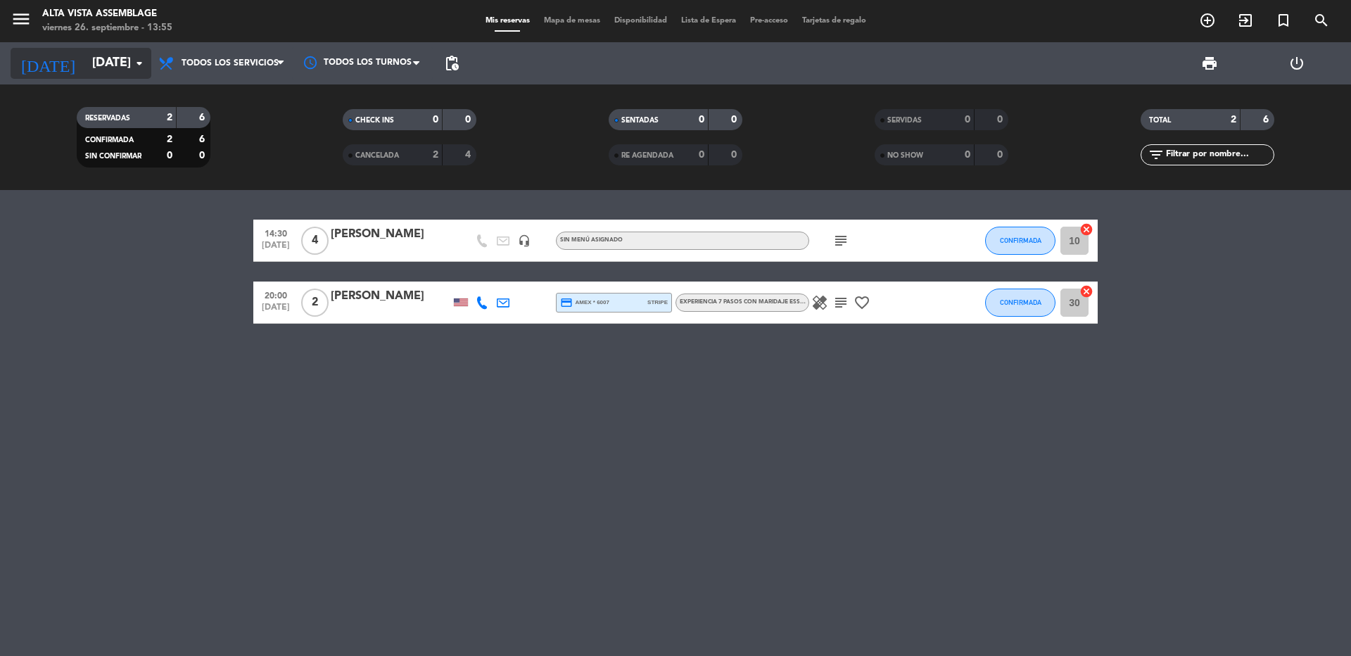
click at [85, 68] on input "[DATE]" at bounding box center [166, 63] width 163 height 28
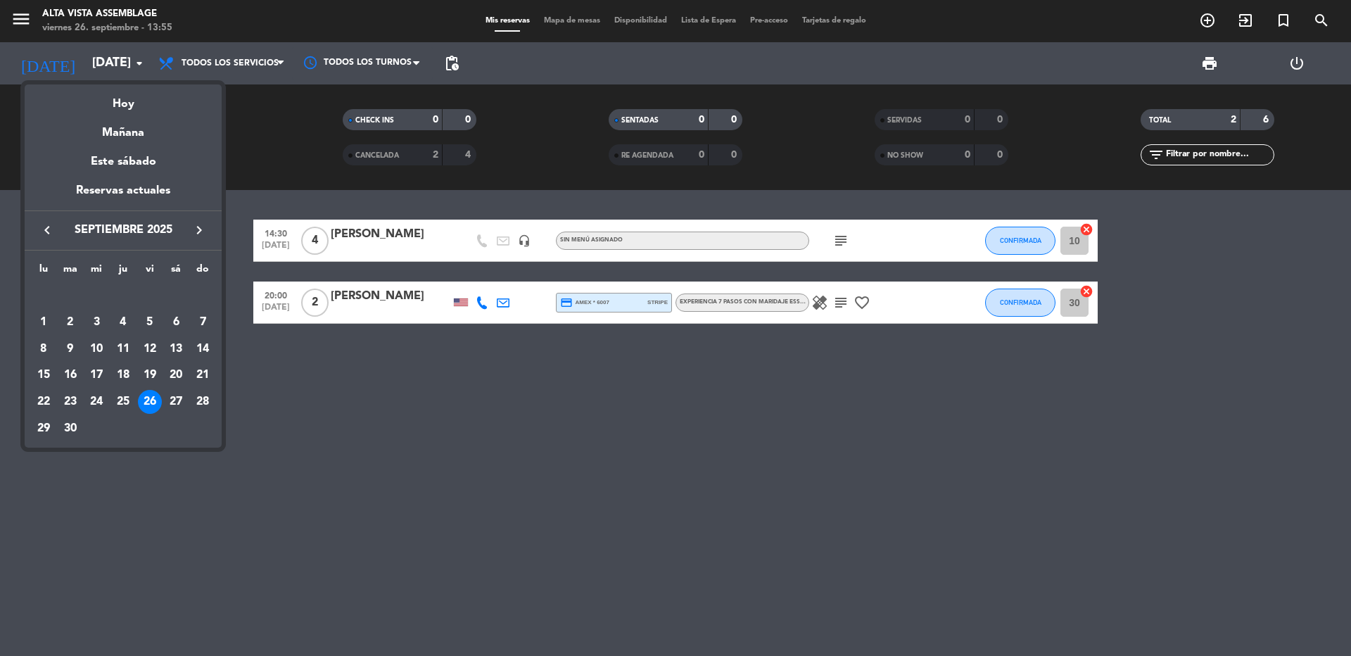
click at [196, 236] on icon "keyboard_arrow_right" at bounding box center [199, 230] width 17 height 17
drag, startPoint x: 148, startPoint y: 318, endPoint x: 179, endPoint y: 315, distance: 31.1
click at [149, 318] on div "3" at bounding box center [150, 322] width 24 height 24
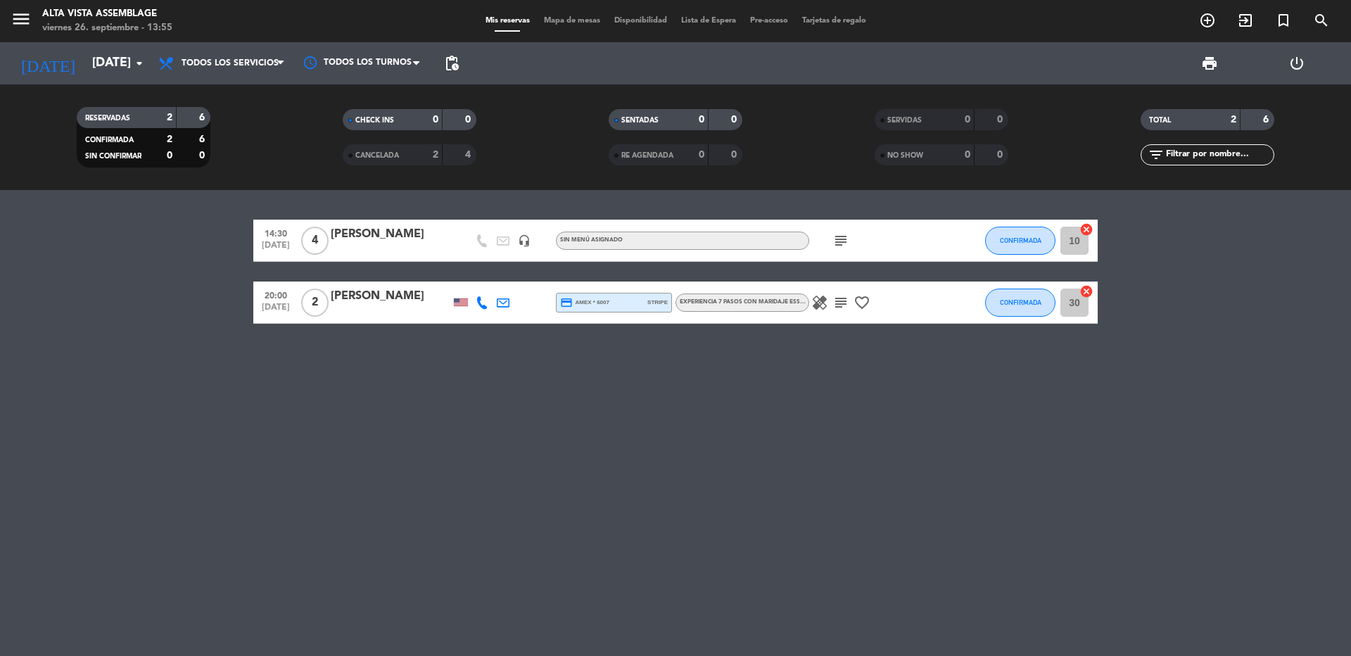
type input "[DATE]"
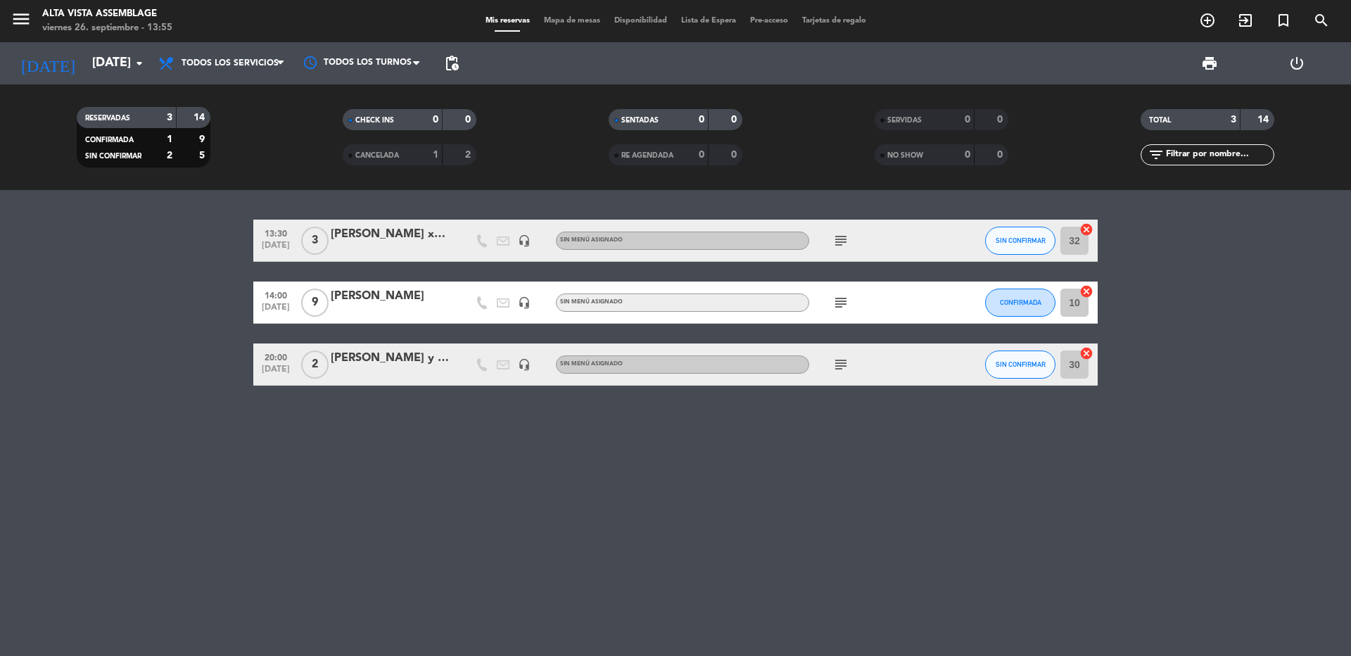
click at [842, 301] on icon "subject" at bounding box center [841, 302] width 17 height 17
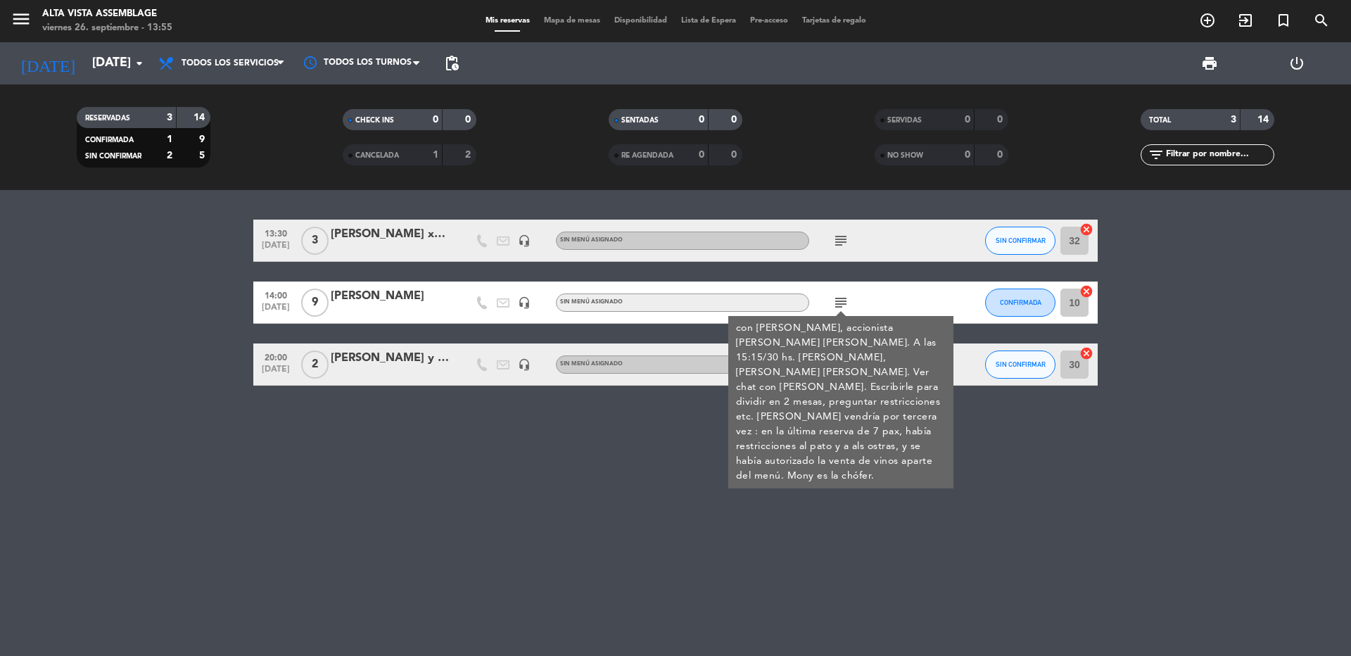
click at [382, 296] on div "[PERSON_NAME]" at bounding box center [391, 296] width 120 height 18
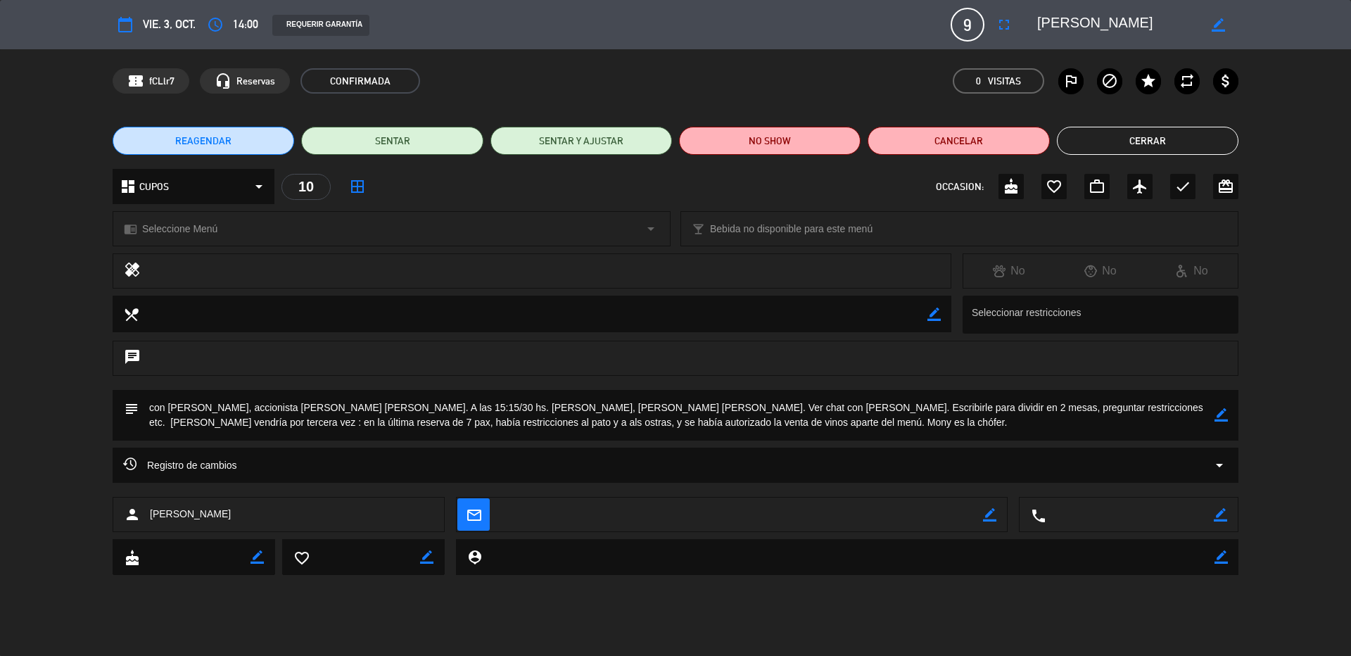
click at [1224, 416] on icon "border_color" at bounding box center [1221, 414] width 13 height 13
drag, startPoint x: 734, startPoint y: 405, endPoint x: 799, endPoint y: 408, distance: 64.8
click at [799, 408] on textarea at bounding box center [677, 415] width 1076 height 51
click at [844, 403] on textarea at bounding box center [677, 415] width 1076 height 51
click at [944, 412] on textarea at bounding box center [677, 415] width 1076 height 51
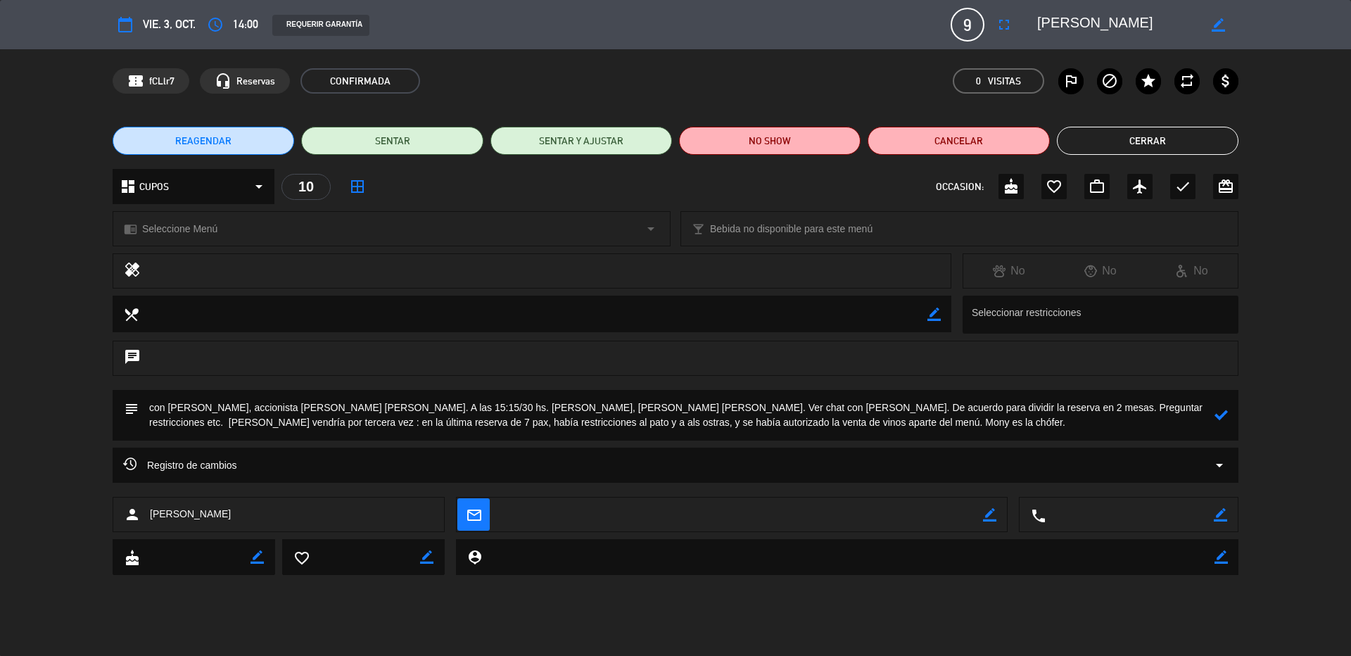
click at [1051, 410] on textarea at bounding box center [677, 415] width 1076 height 51
click at [536, 418] on textarea at bounding box center [677, 415] width 1076 height 51
click at [870, 423] on textarea at bounding box center [677, 415] width 1076 height 51
type textarea "con [PERSON_NAME], accionista [PERSON_NAME] [PERSON_NAME]. A las 15:15/30 hs. […"
click at [1223, 413] on icon at bounding box center [1221, 414] width 13 height 13
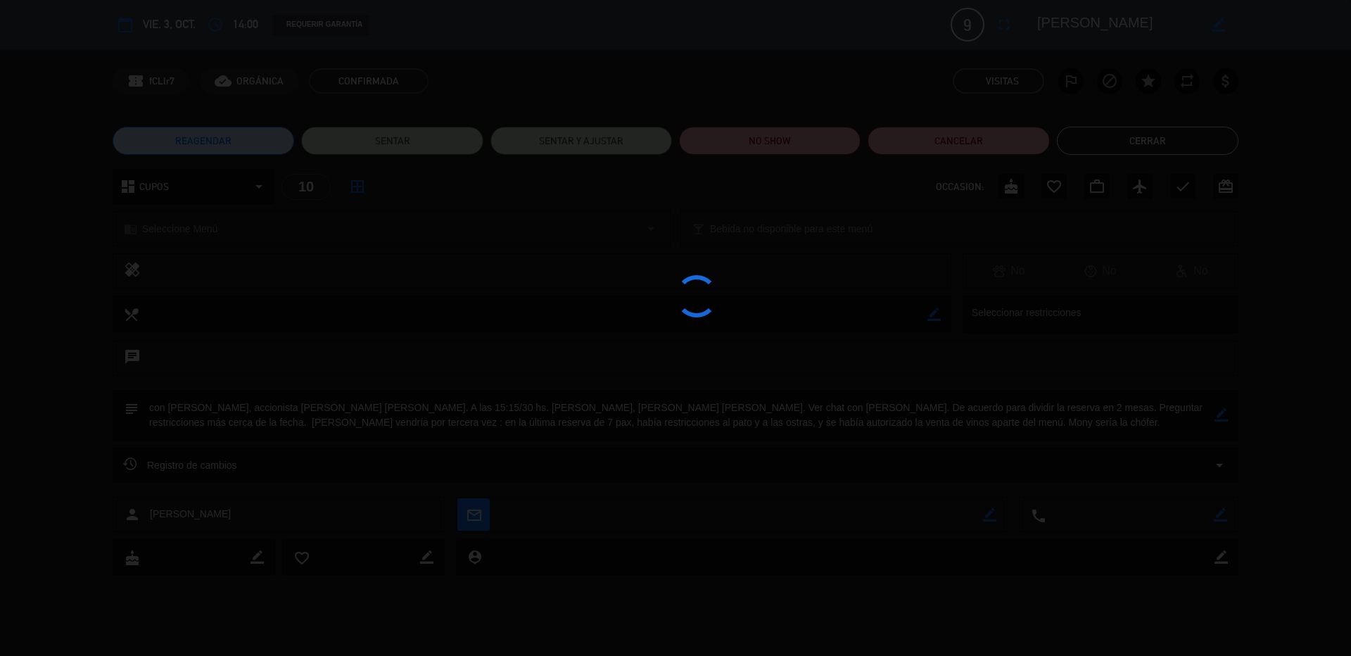
click at [1156, 134] on edit-booking-info-modal "calendar_today vie. 3, oct. access_time 14:00 REQUERIR GARANTÍA 9 [PERSON_NAME]…" at bounding box center [675, 328] width 1351 height 656
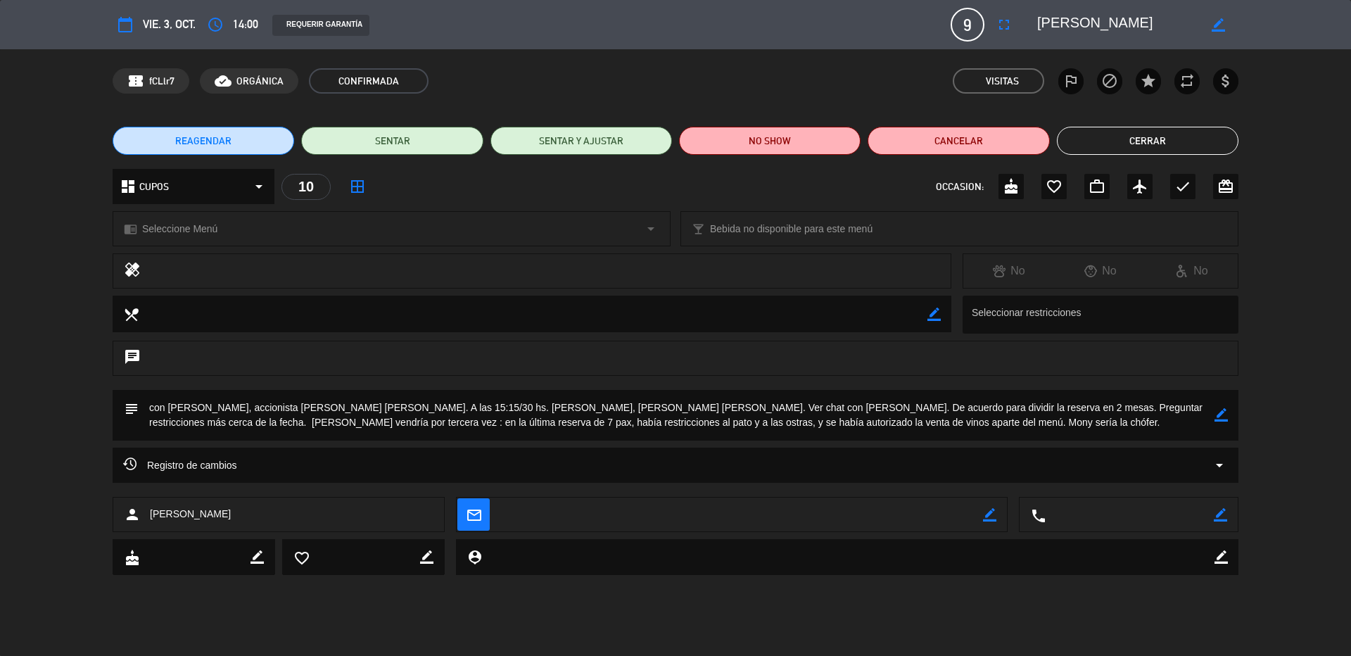
click at [1168, 132] on button "Cerrar" at bounding box center [1148, 141] width 182 height 28
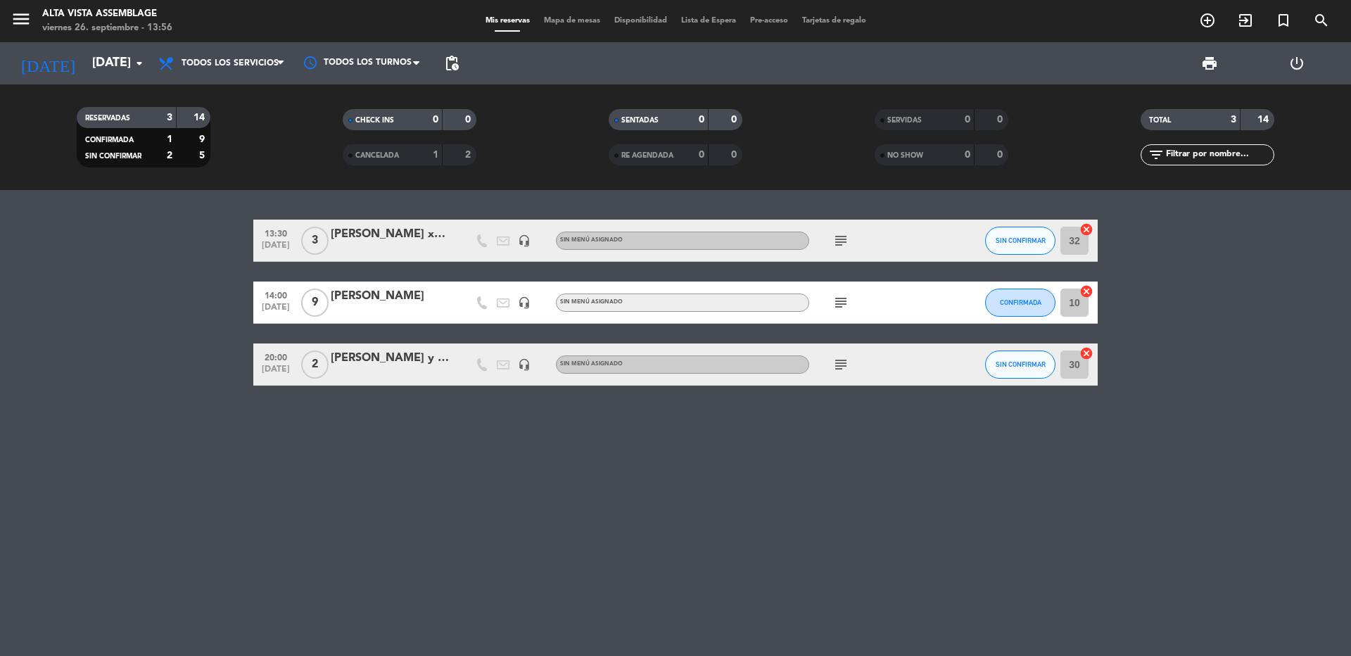
click at [173, 457] on div "13:30 [DATE] 3 [PERSON_NAME] x3 ( Ingles) headset_mic Sin menú asignado subject…" at bounding box center [675, 423] width 1351 height 466
click at [136, 429] on div "13:30 [DATE] 3 [PERSON_NAME] x3 ( Ingles) headset_mic Sin menú asignado subject…" at bounding box center [675, 423] width 1351 height 466
click at [85, 53] on input "[DATE]" at bounding box center [166, 63] width 163 height 28
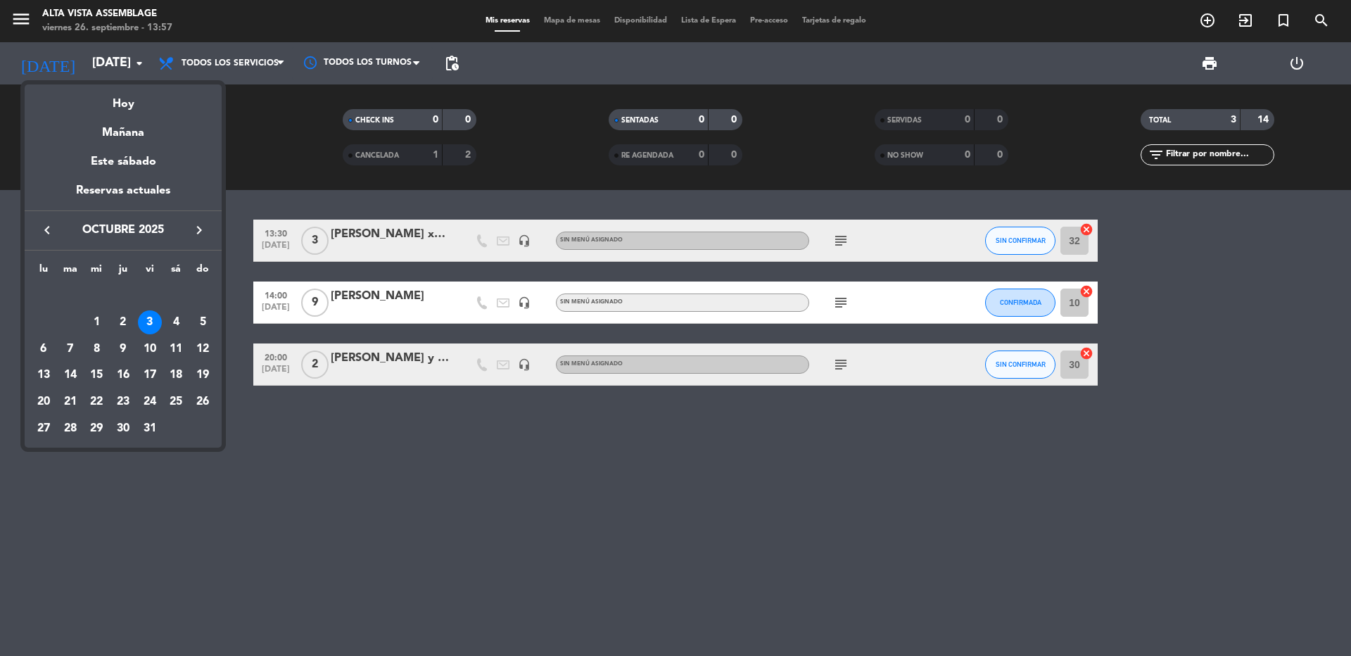
drag, startPoint x: 327, startPoint y: 561, endPoint x: 156, endPoint y: 67, distance: 523.1
click at [312, 541] on div at bounding box center [675, 328] width 1351 height 656
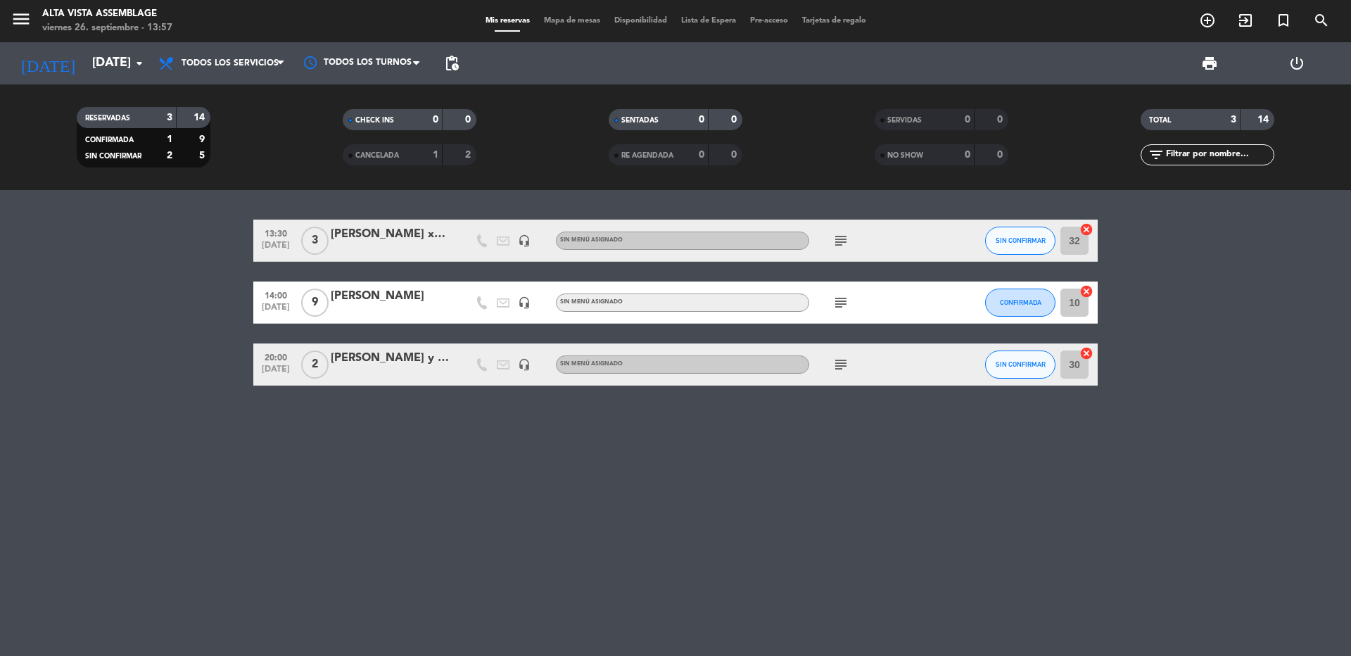
drag, startPoint x: 109, startPoint y: 531, endPoint x: 201, endPoint y: 602, distance: 115.9
click at [110, 531] on div "13:30 [DATE] 3 [PERSON_NAME] x3 ( Ingles) headset_mic Sin menú asignado subject…" at bounding box center [675, 423] width 1351 height 466
drag, startPoint x: 201, startPoint y: 602, endPoint x: 213, endPoint y: 597, distance: 13.6
click at [208, 595] on div "13:30 [DATE] 3 [PERSON_NAME] x3 ( Ingles) headset_mic Sin menú asignado subject…" at bounding box center [675, 423] width 1351 height 466
drag, startPoint x: 213, startPoint y: 597, endPoint x: 250, endPoint y: 582, distance: 39.5
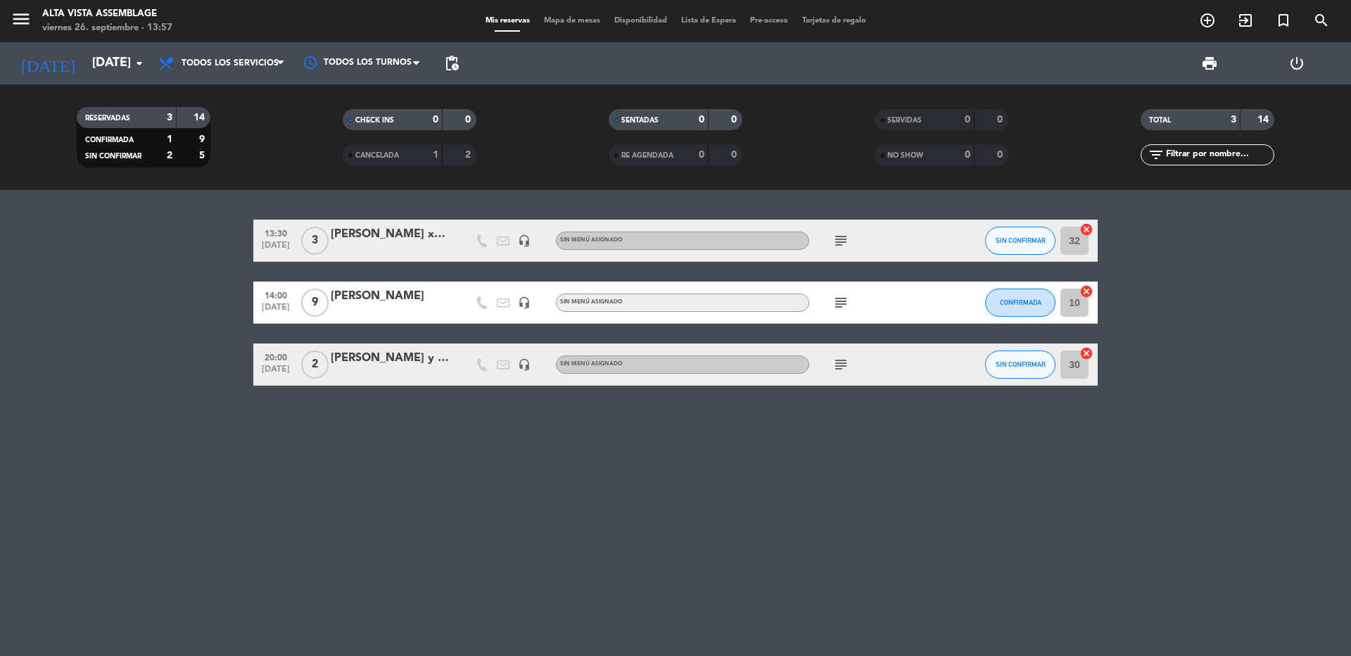
click at [250, 582] on div "13:30 [DATE] 3 [PERSON_NAME] x3 ( Ingles) headset_mic Sin menú asignado subject…" at bounding box center [675, 423] width 1351 height 466
click at [305, 553] on div "13:30 [DATE] 3 [PERSON_NAME] x3 ( Ingles) headset_mic Sin menú asignado subject…" at bounding box center [675, 423] width 1351 height 466
click at [317, 548] on div "13:30 [DATE] 3 [PERSON_NAME] x3 ( Ingles) headset_mic Sin menú asignado subject…" at bounding box center [675, 423] width 1351 height 466
click at [317, 547] on div "13:30 [DATE] 3 [PERSON_NAME] x3 ( Ingles) headset_mic Sin menú asignado subject…" at bounding box center [675, 423] width 1351 height 466
click at [318, 545] on div "13:30 [DATE] 3 [PERSON_NAME] x3 ( Ingles) headset_mic Sin menú asignado subject…" at bounding box center [675, 423] width 1351 height 466
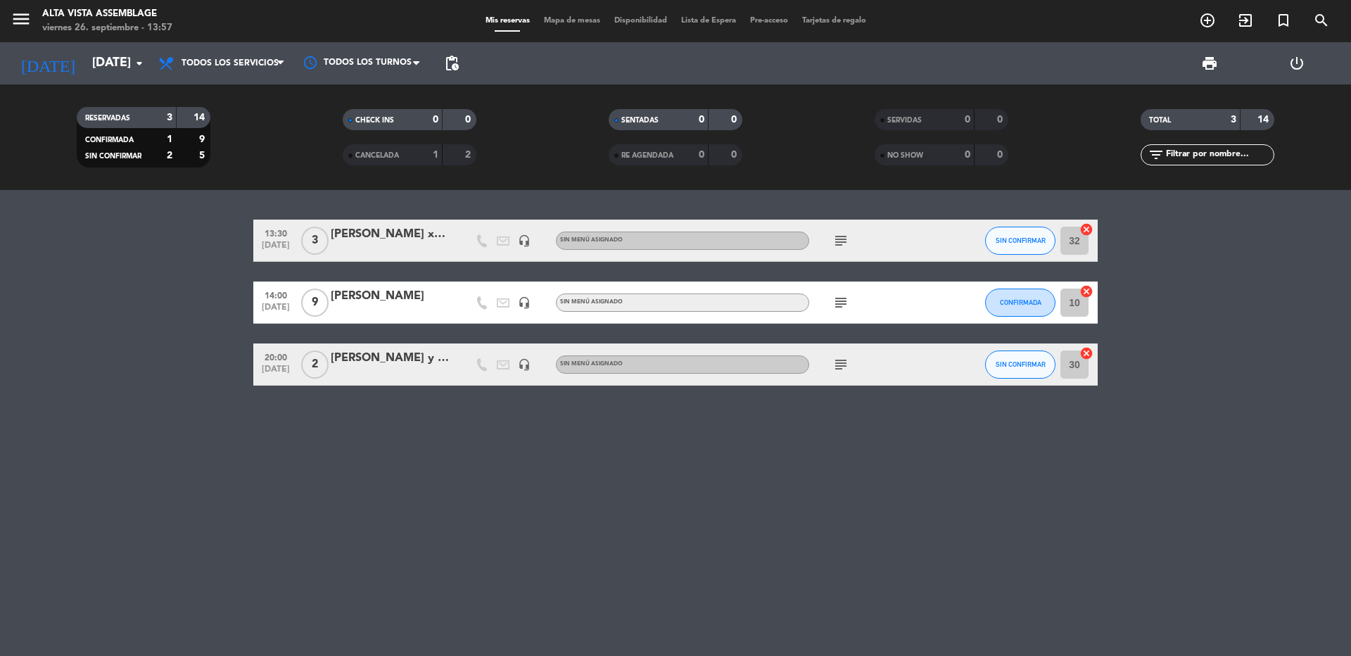
click at [467, 469] on div "13:30 [DATE] 3 [PERSON_NAME] x3 ( Ingles) headset_mic Sin menú asignado subject…" at bounding box center [675, 423] width 1351 height 466
click at [842, 241] on icon "subject" at bounding box center [841, 240] width 17 height 17
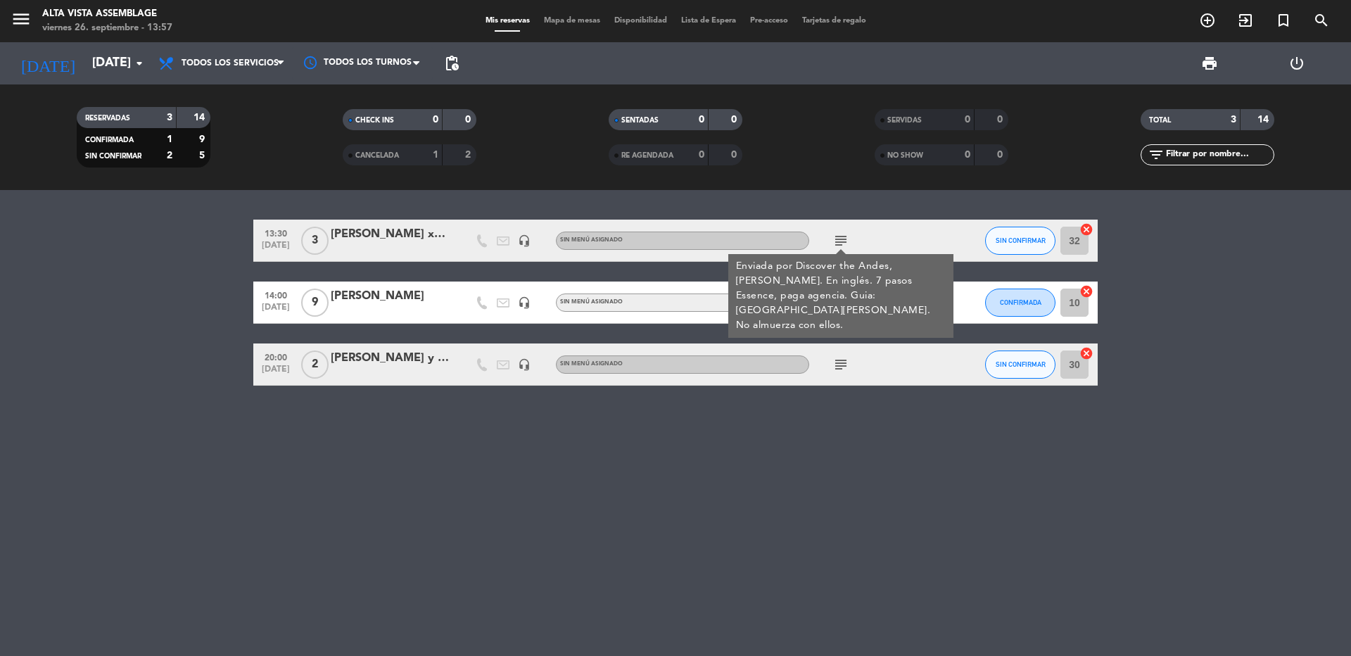
click at [842, 241] on icon "subject" at bounding box center [841, 240] width 17 height 17
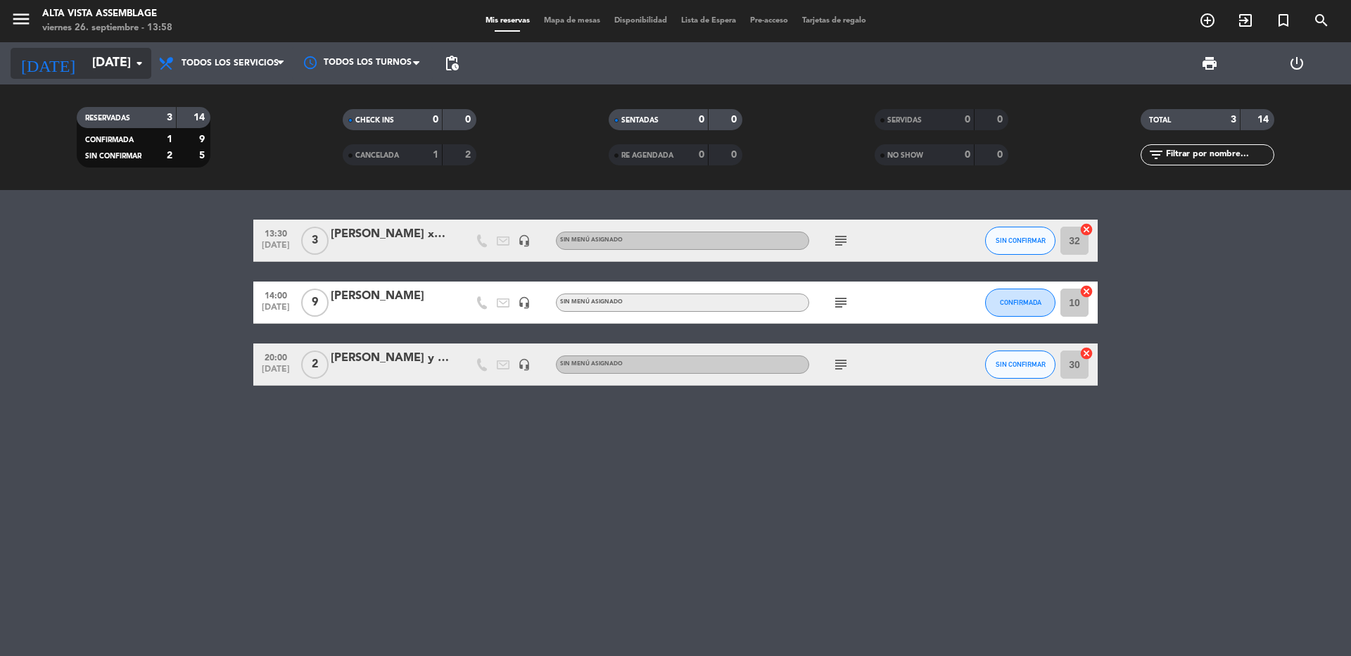
click at [85, 54] on input "[DATE]" at bounding box center [166, 63] width 163 height 28
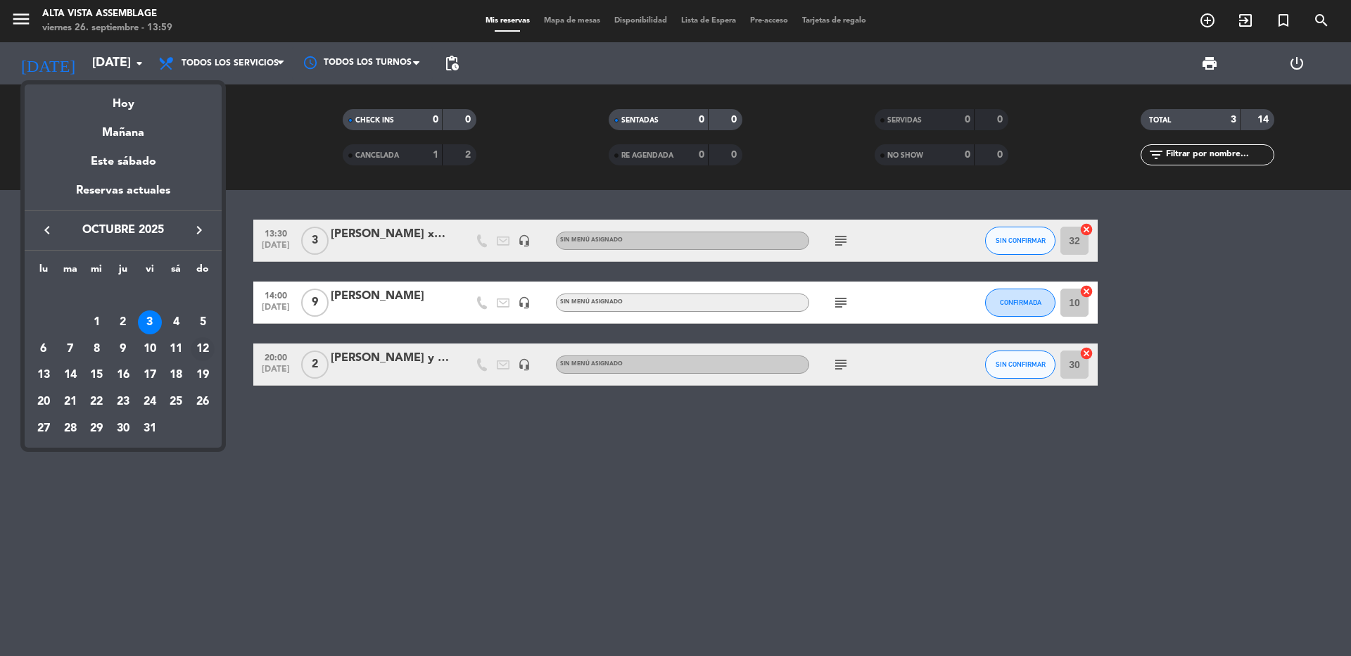
click at [210, 351] on div "12" at bounding box center [203, 349] width 24 height 24
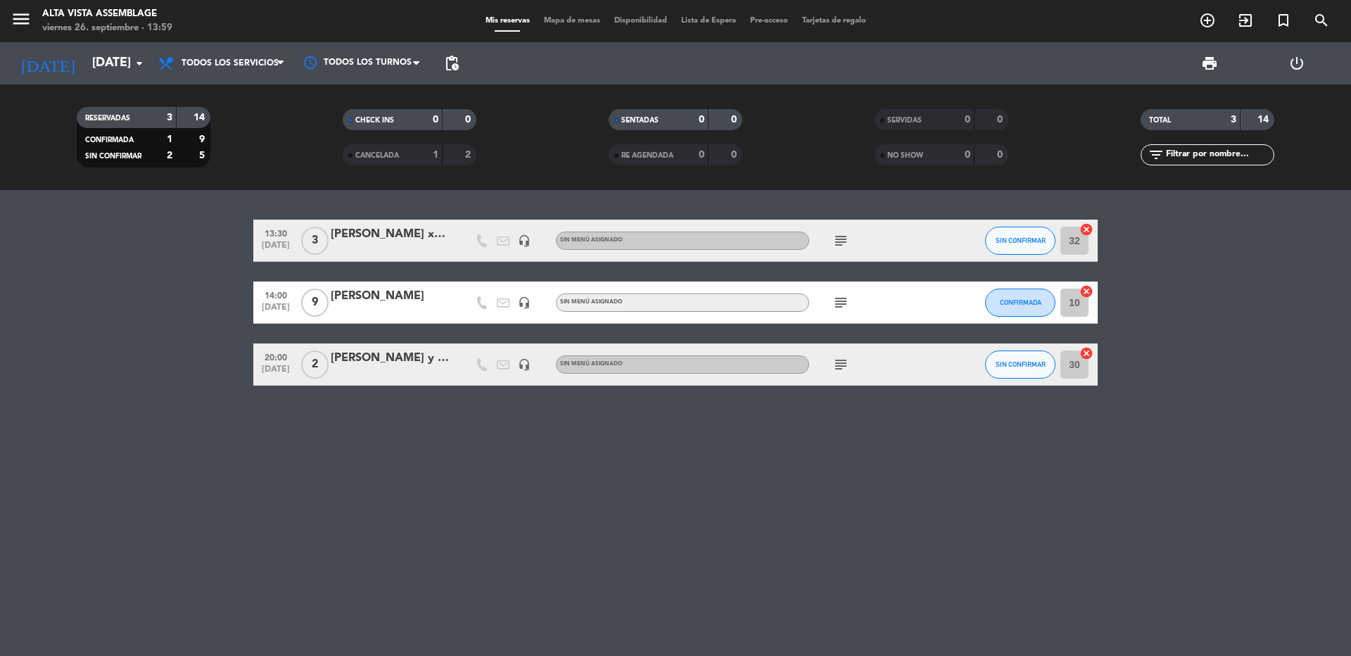
type input "[DATE]"
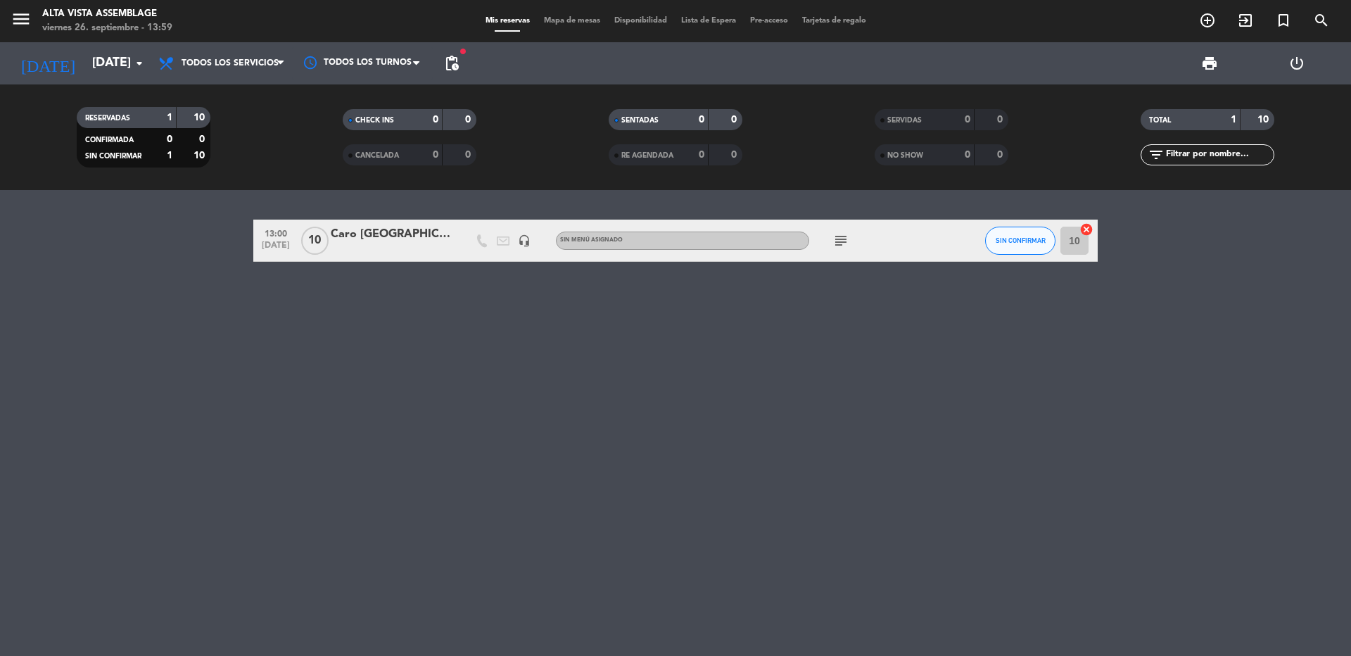
click at [845, 238] on icon "subject" at bounding box center [841, 240] width 17 height 17
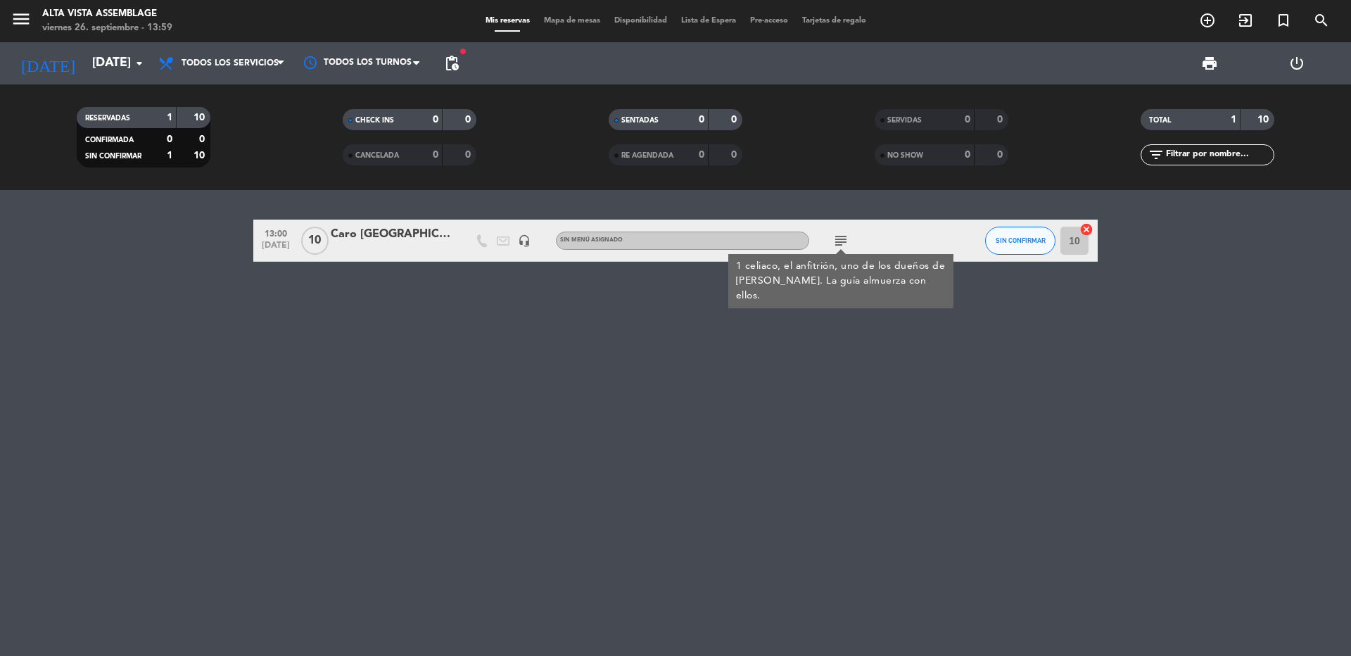
click at [845, 238] on icon "subject" at bounding box center [841, 240] width 17 height 17
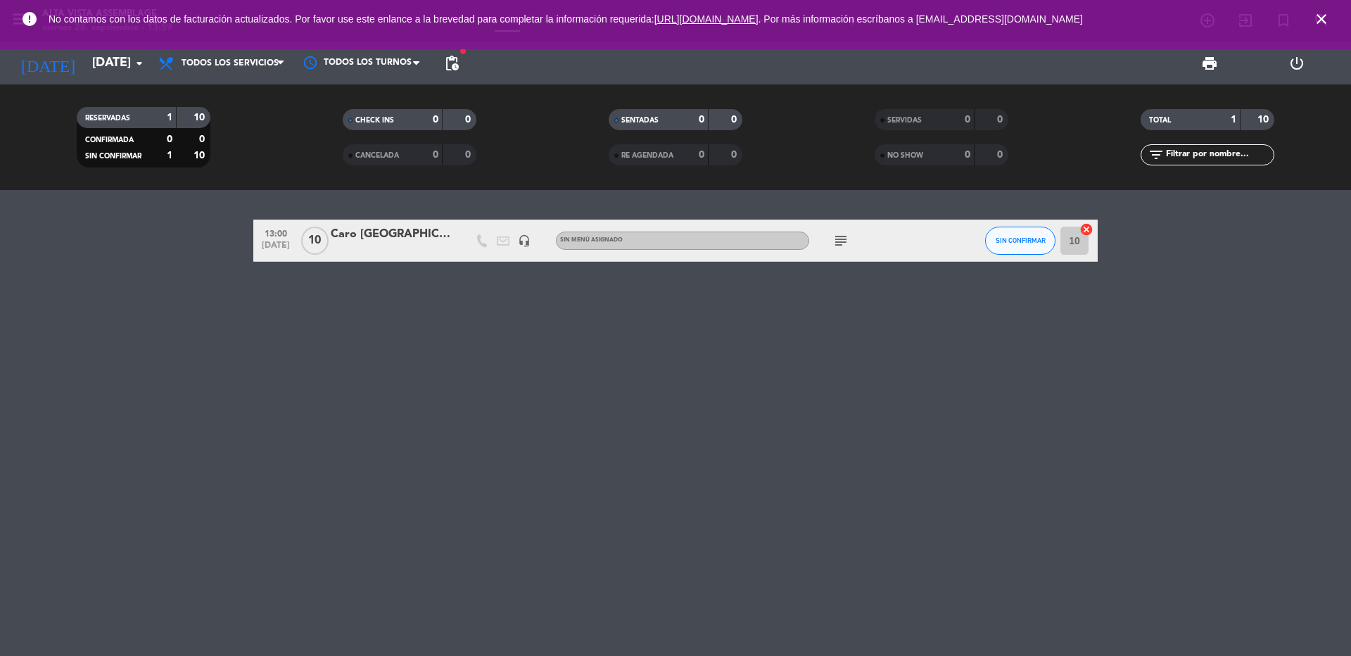
click at [1323, 15] on icon "close" at bounding box center [1321, 19] width 17 height 17
